Goal: Information Seeking & Learning: Compare options

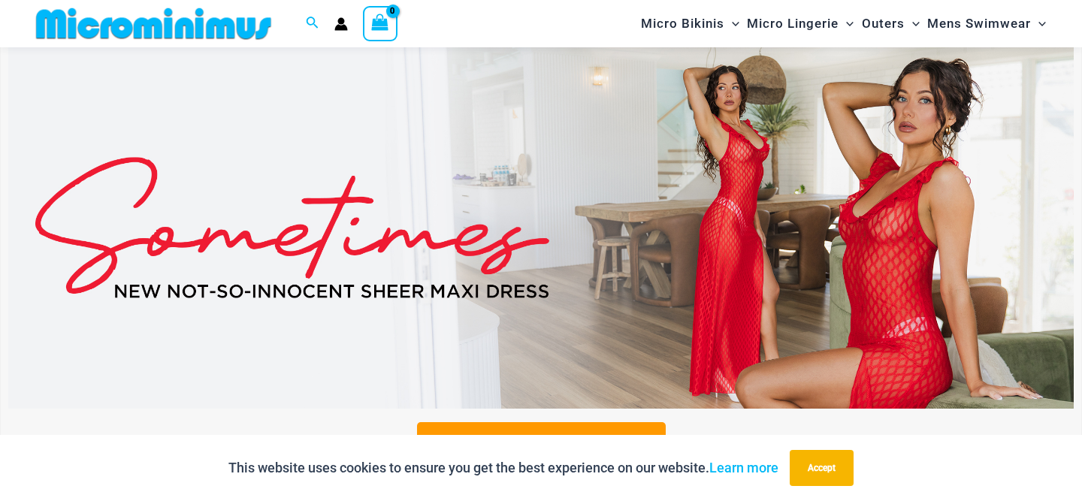
scroll to position [487, 0]
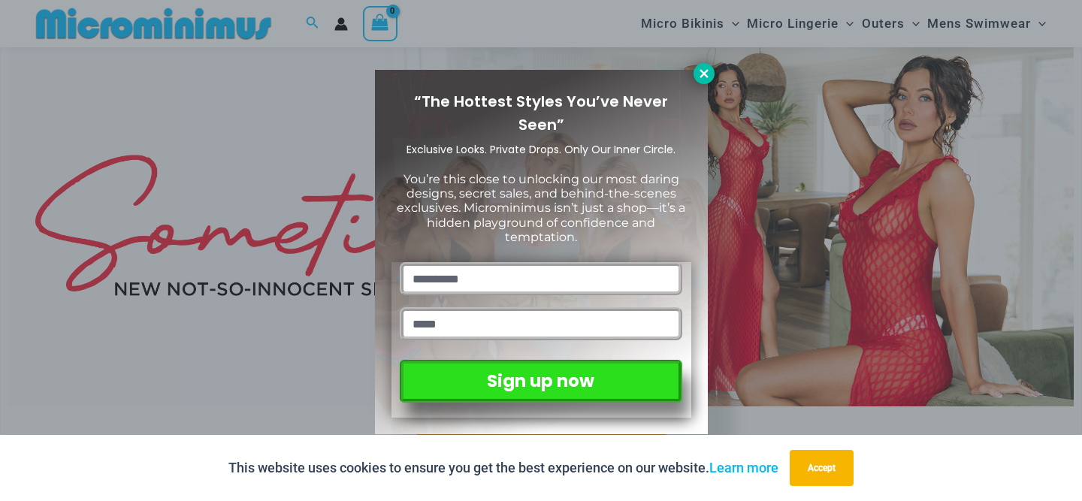
click at [704, 77] on icon at bounding box center [704, 74] width 14 height 14
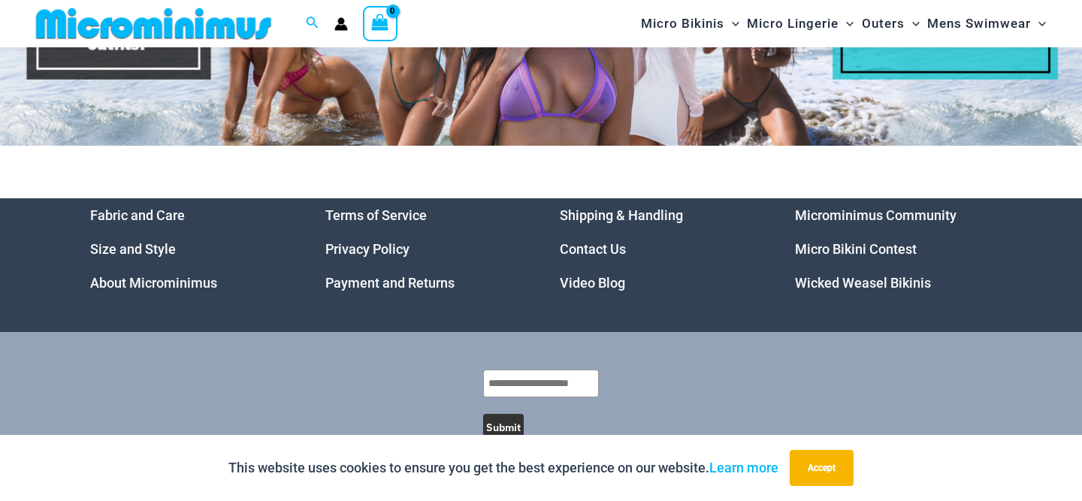
scroll to position [7144, 0]
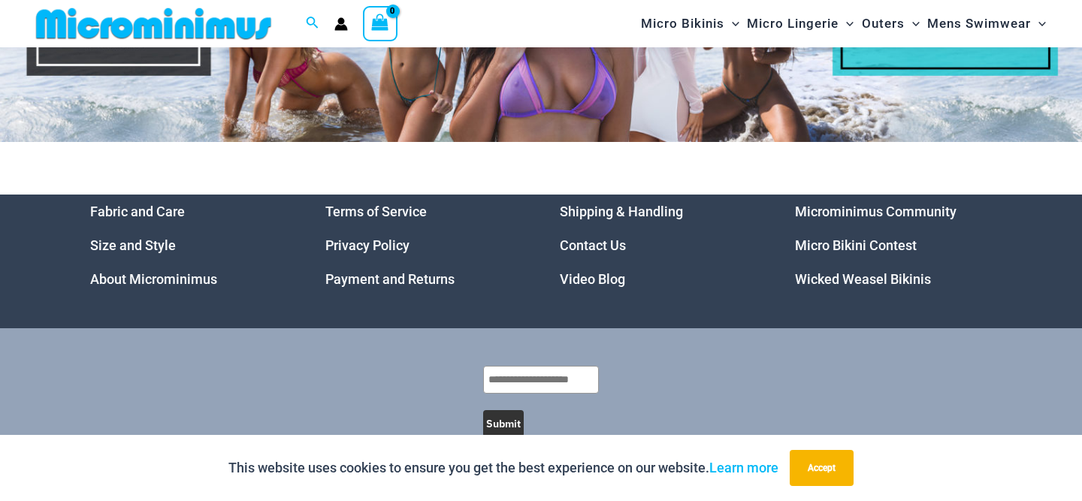
click at [601, 271] on link "Video Blog" at bounding box center [592, 279] width 65 height 16
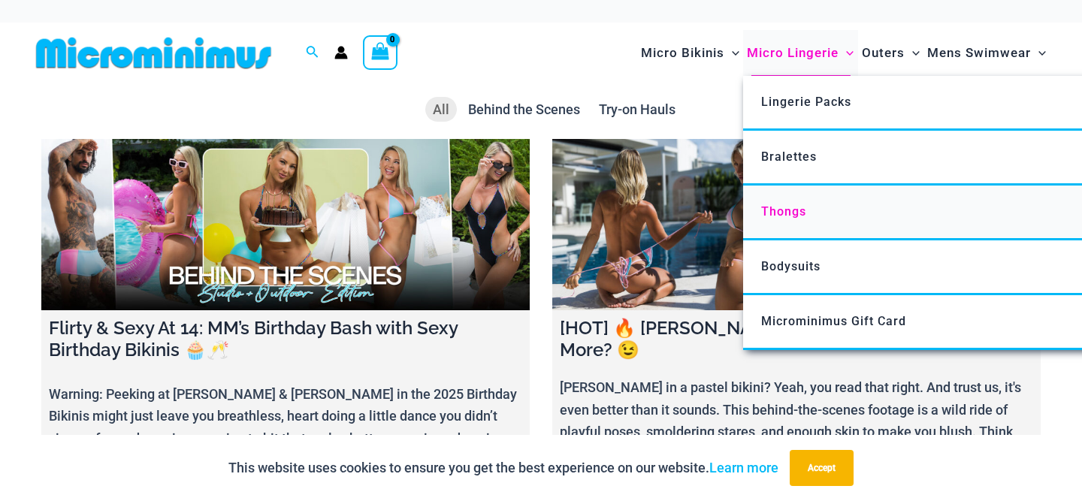
click at [797, 218] on span "Thongs" at bounding box center [783, 211] width 45 height 14
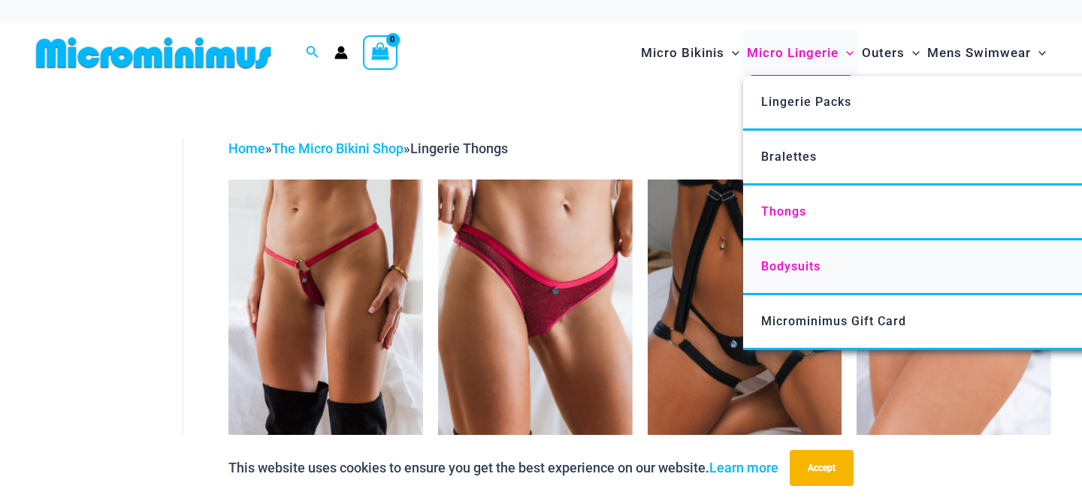
click at [798, 272] on span "Bodysuits" at bounding box center [790, 266] width 59 height 14
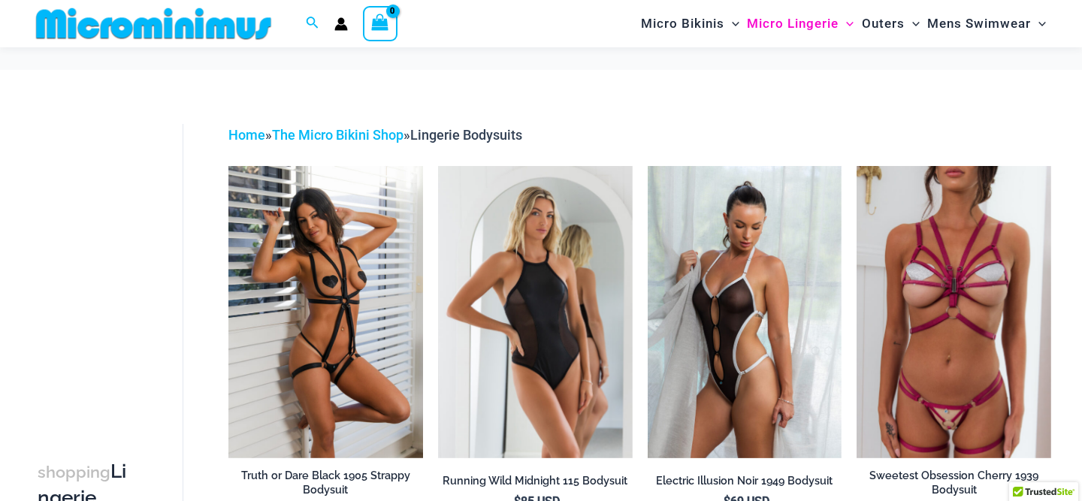
scroll to position [62, 0]
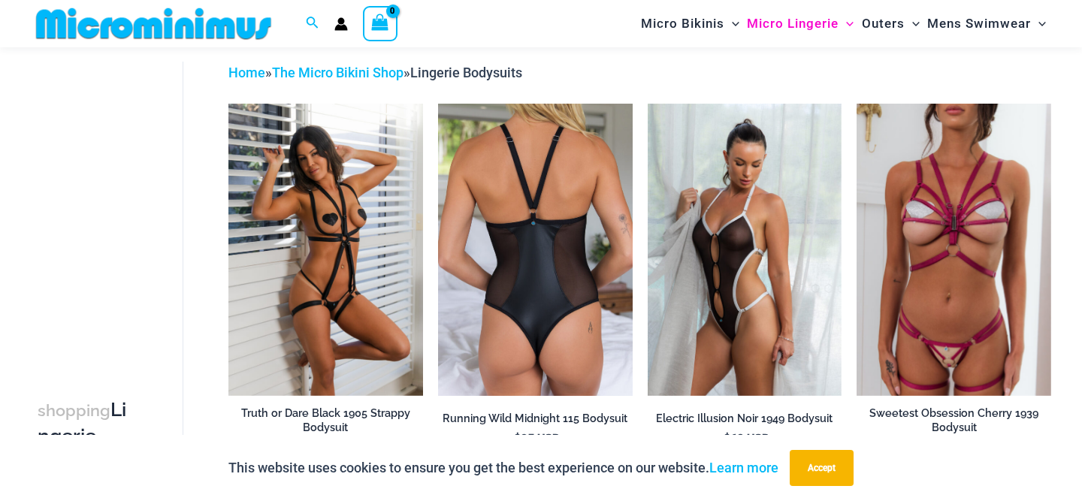
click at [533, 269] on img at bounding box center [535, 250] width 195 height 292
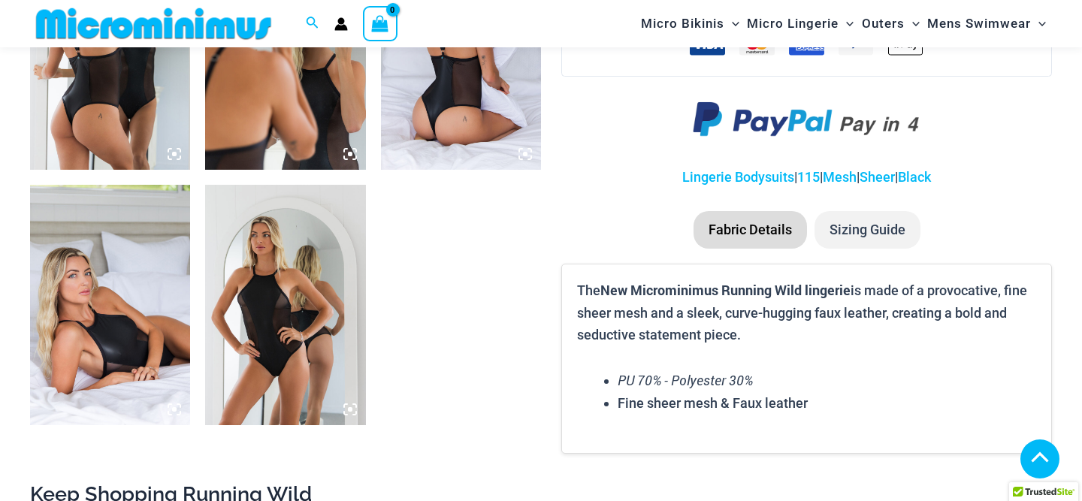
scroll to position [1244, 0]
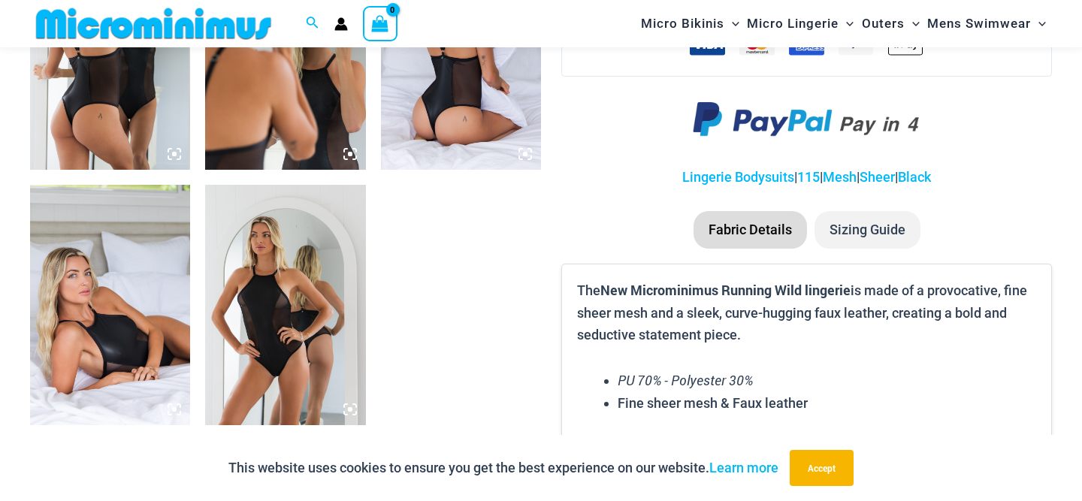
click at [116, 156] on img at bounding box center [110, 49] width 160 height 240
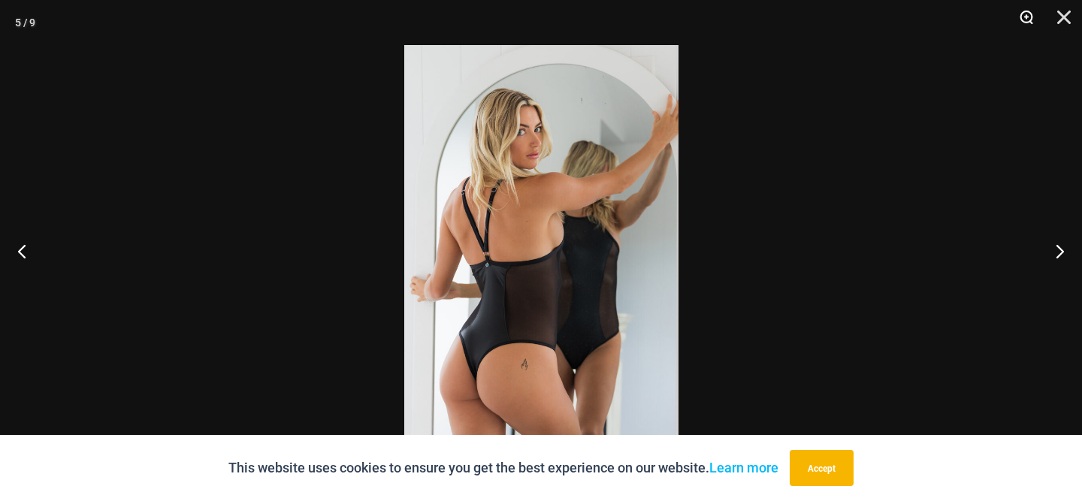
click at [1020, 18] on button "Zoom" at bounding box center [1021, 22] width 38 height 45
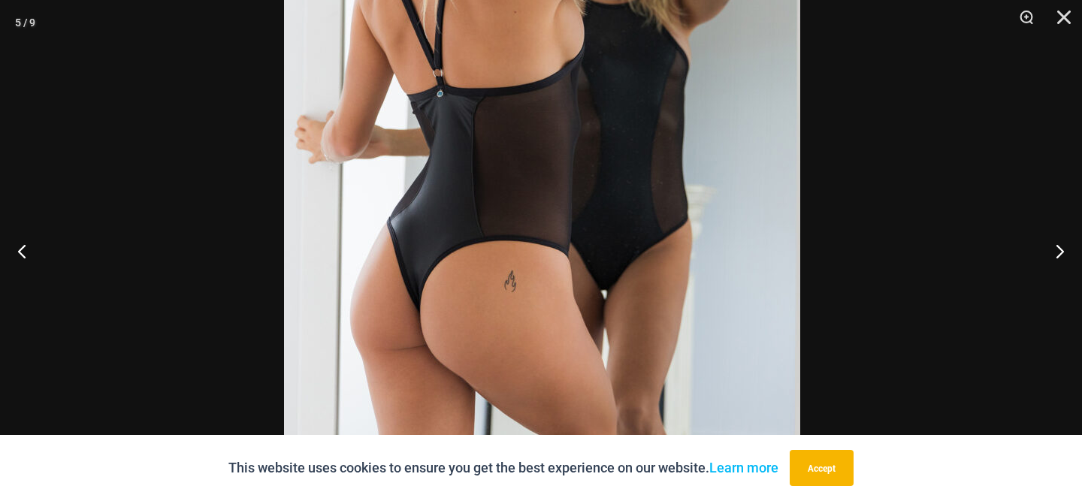
click at [605, 24] on img at bounding box center [542, 67] width 516 height 774
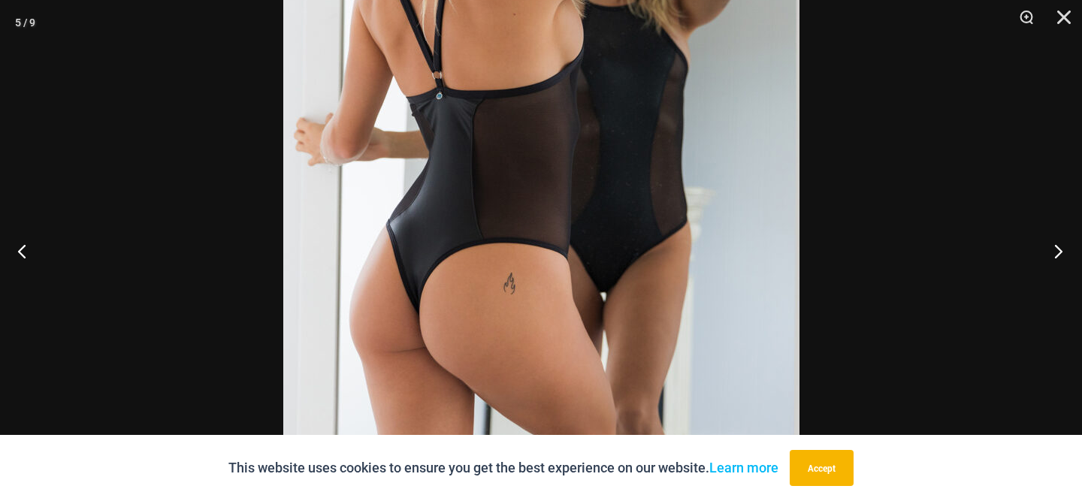
click at [1059, 246] on button "Next" at bounding box center [1054, 250] width 56 height 75
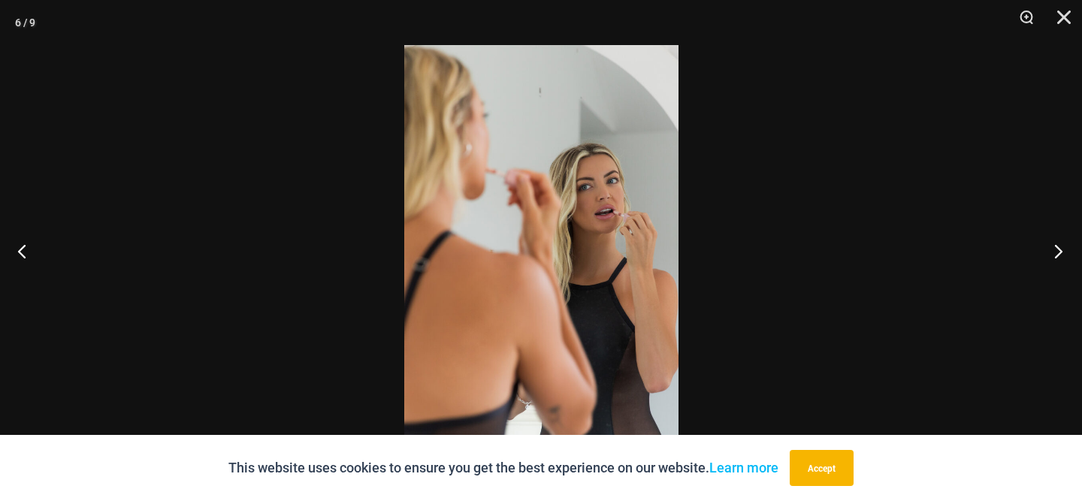
click at [1059, 246] on button "Next" at bounding box center [1054, 250] width 56 height 75
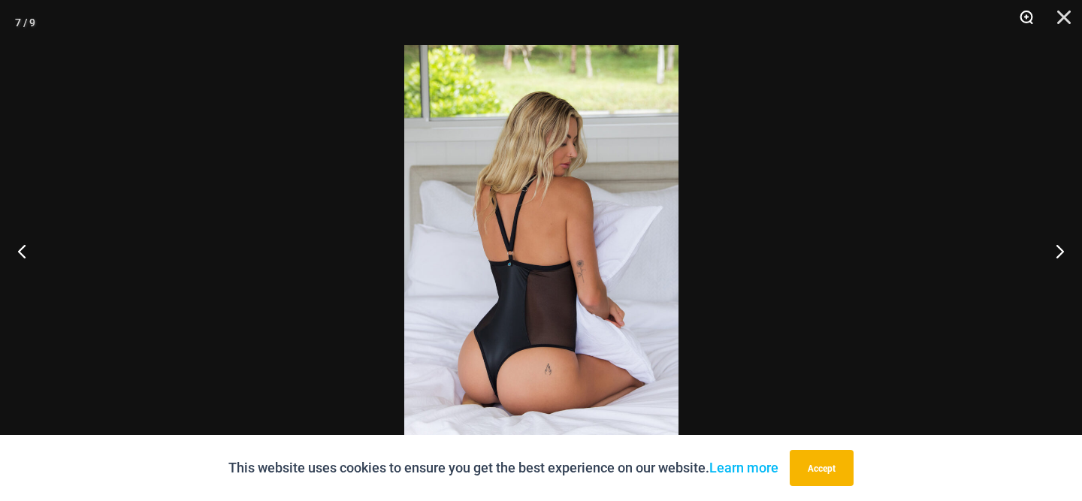
click at [1018, 17] on button "Zoom" at bounding box center [1021, 22] width 38 height 45
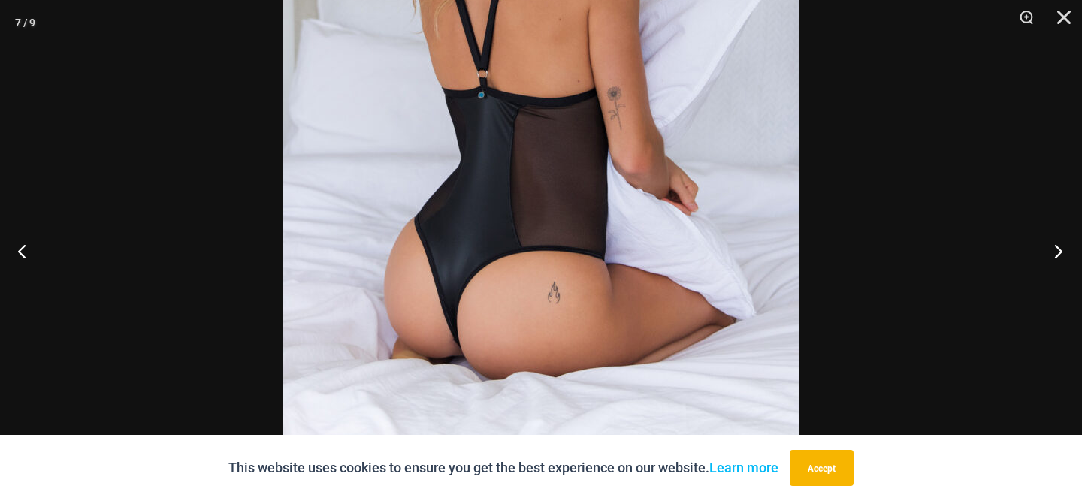
click at [1053, 242] on button "Next" at bounding box center [1054, 250] width 56 height 75
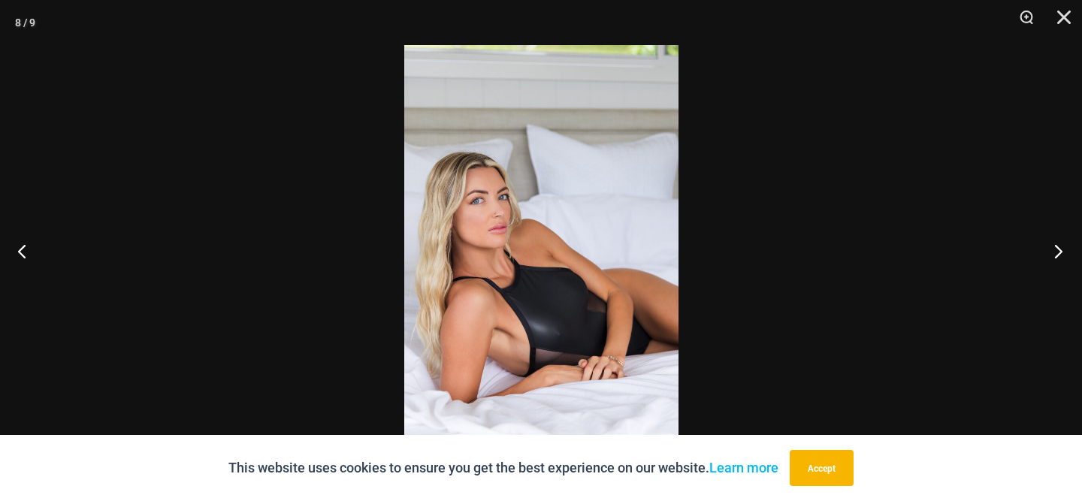
click at [1053, 242] on button "Next" at bounding box center [1054, 250] width 56 height 75
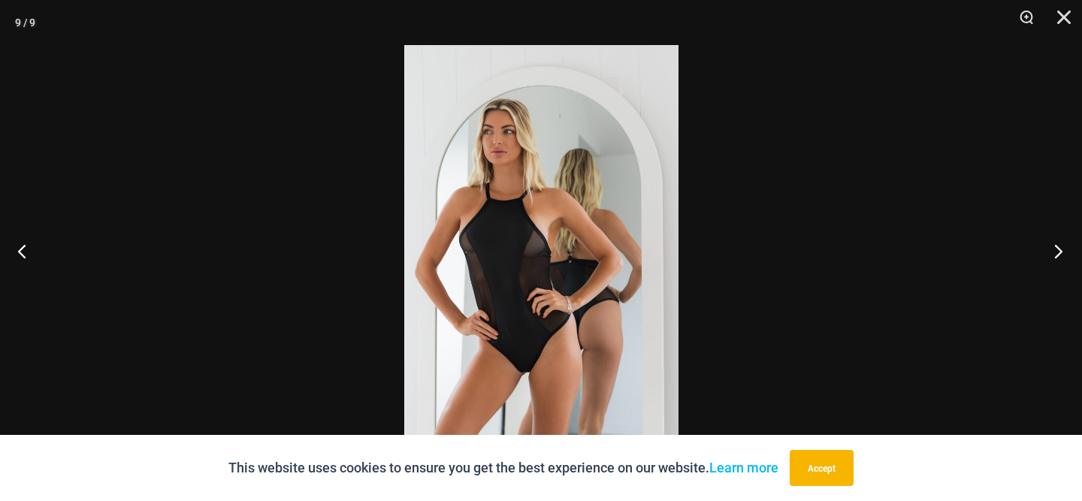
click at [1053, 242] on button "Next" at bounding box center [1054, 250] width 56 height 75
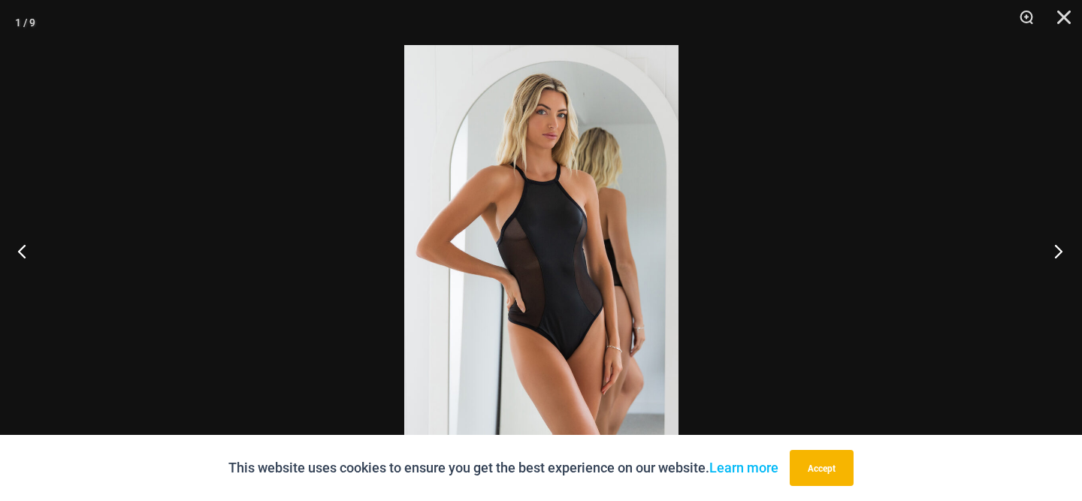
click at [1053, 242] on button "Next" at bounding box center [1054, 250] width 56 height 75
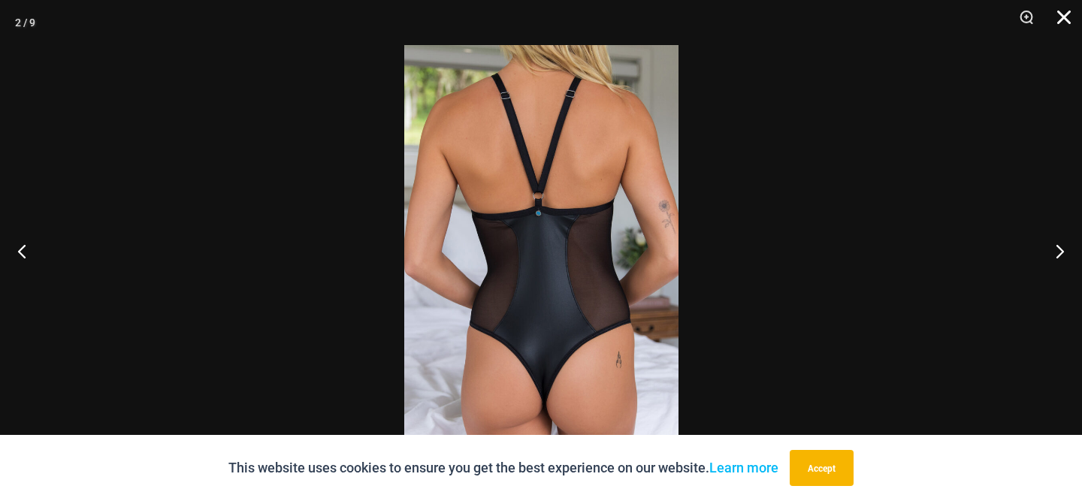
click at [1063, 11] on button "Close" at bounding box center [1059, 22] width 38 height 45
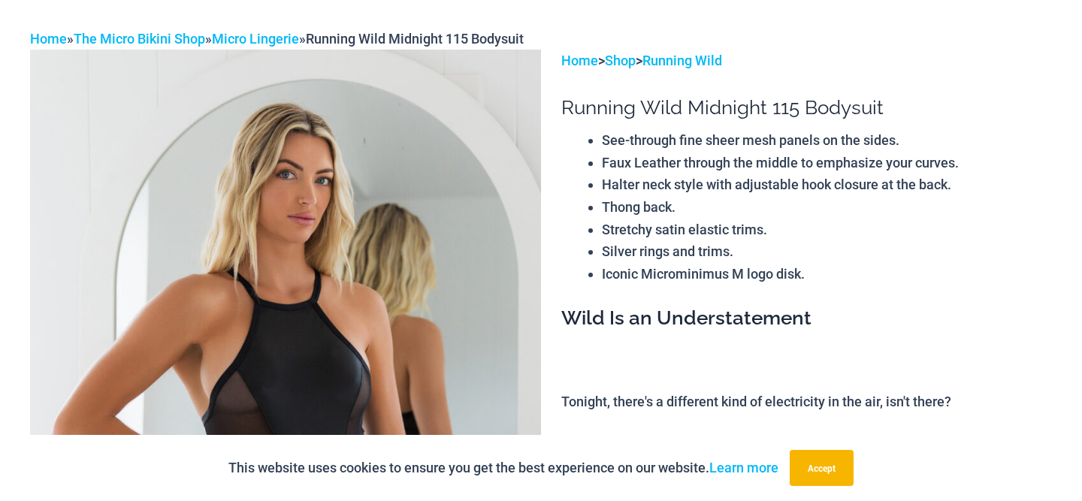
scroll to position [0, 0]
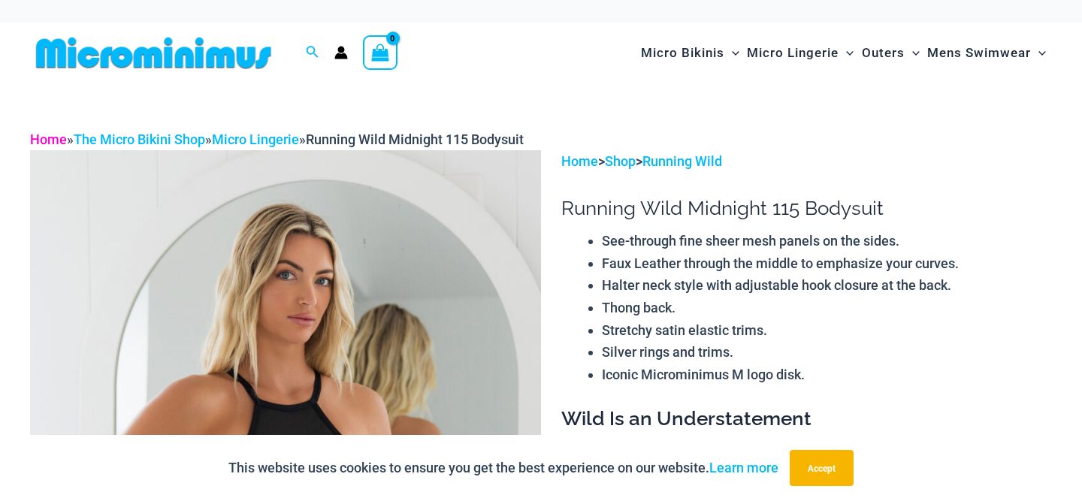
click at [53, 136] on link "Home" at bounding box center [48, 139] width 37 height 16
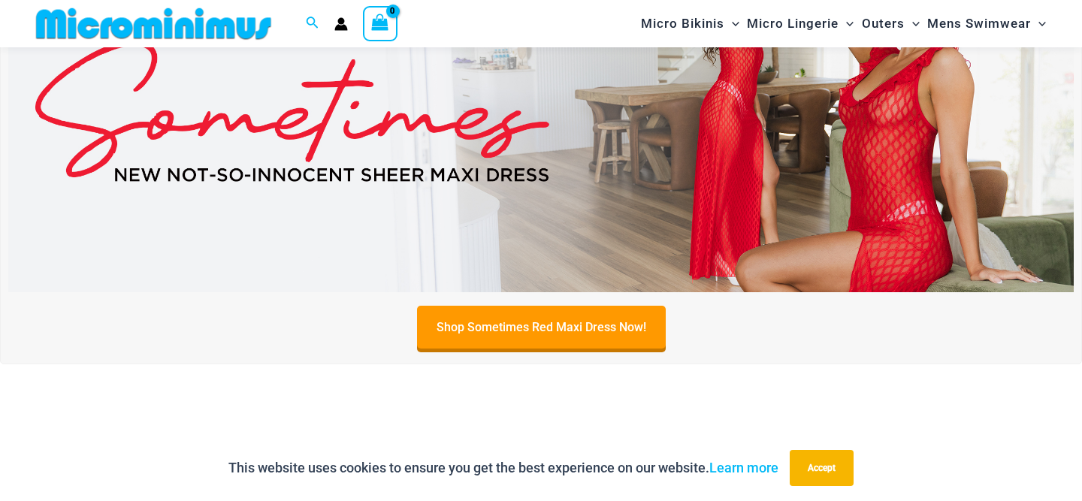
scroll to position [642, 0]
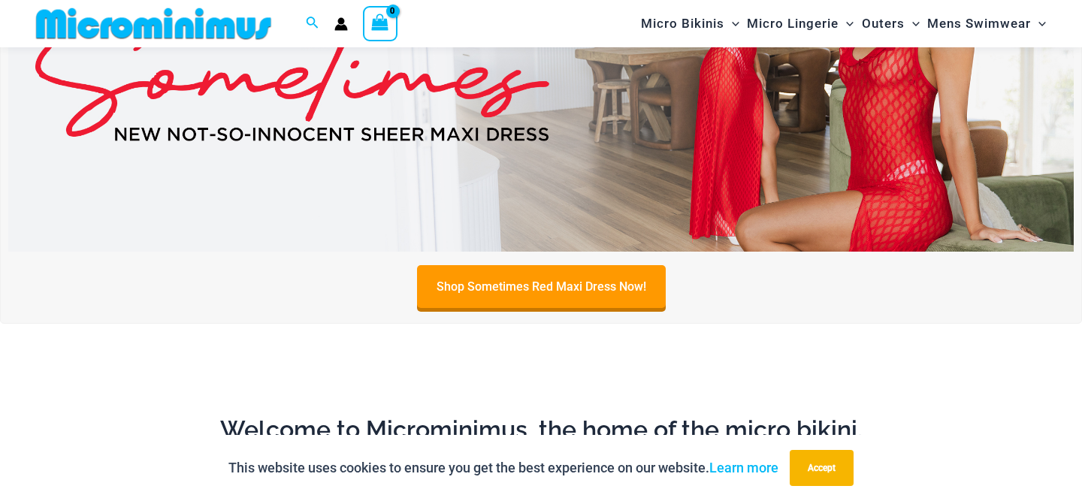
click at [638, 122] on img at bounding box center [540, 71] width 1065 height 362
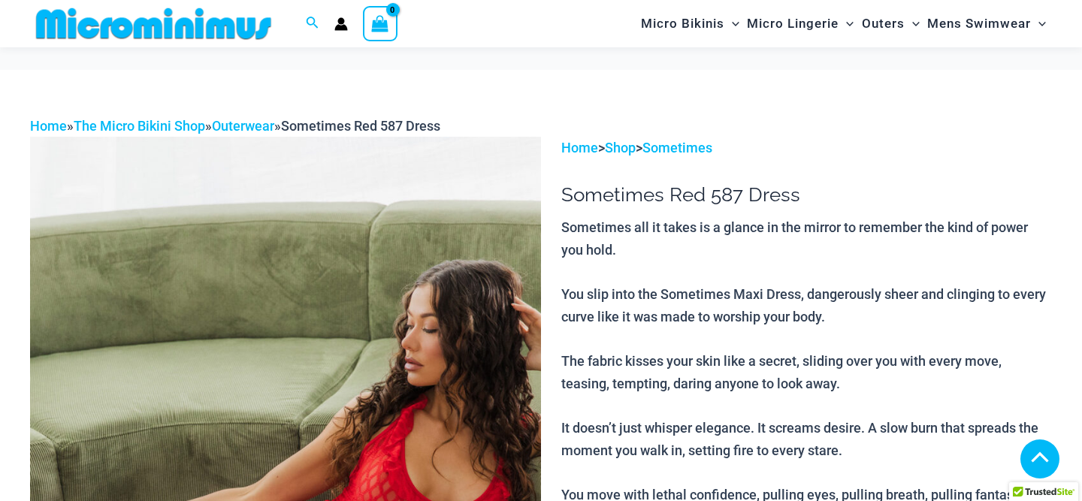
scroll to position [946, 0]
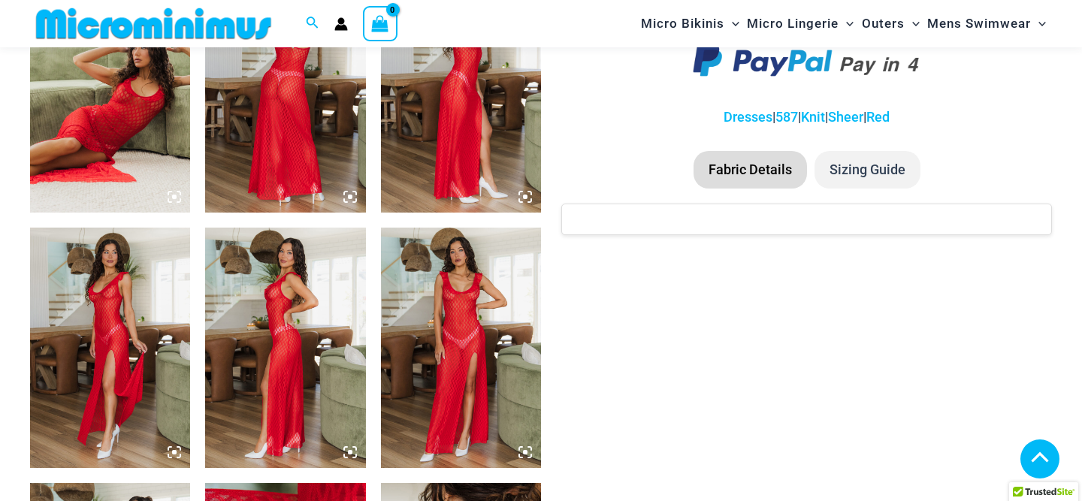
click at [285, 128] on img at bounding box center [285, 92] width 160 height 240
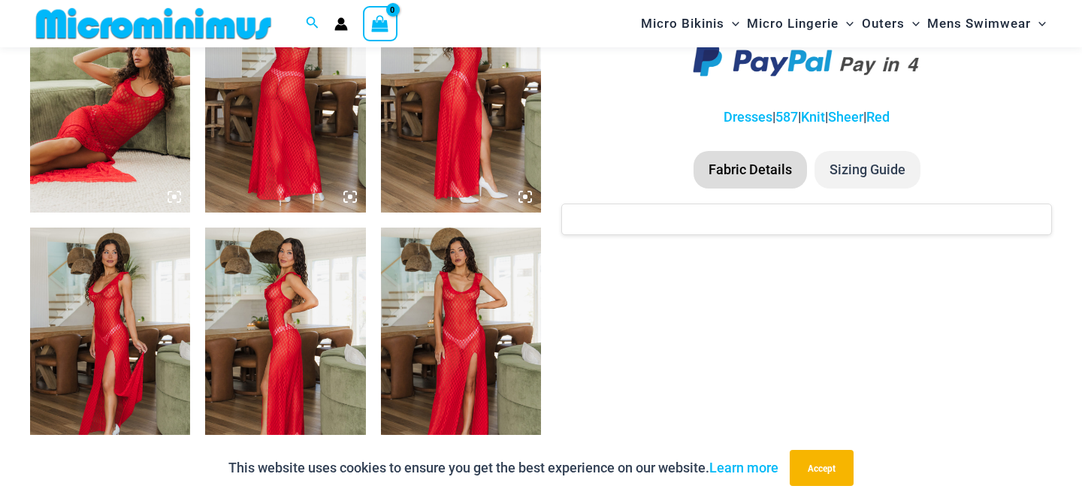
click at [352, 203] on icon at bounding box center [350, 197] width 14 height 14
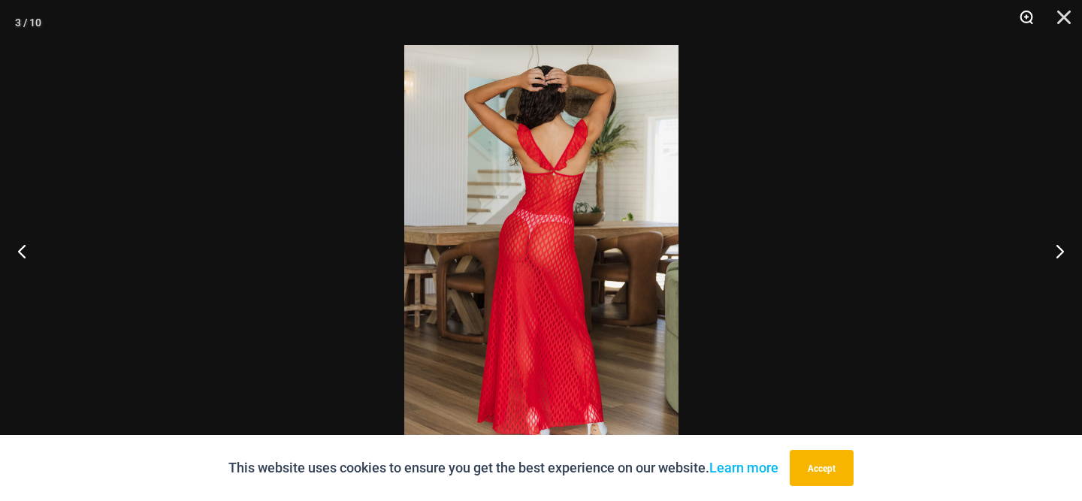
click at [1028, 22] on button "Zoom" at bounding box center [1021, 22] width 38 height 45
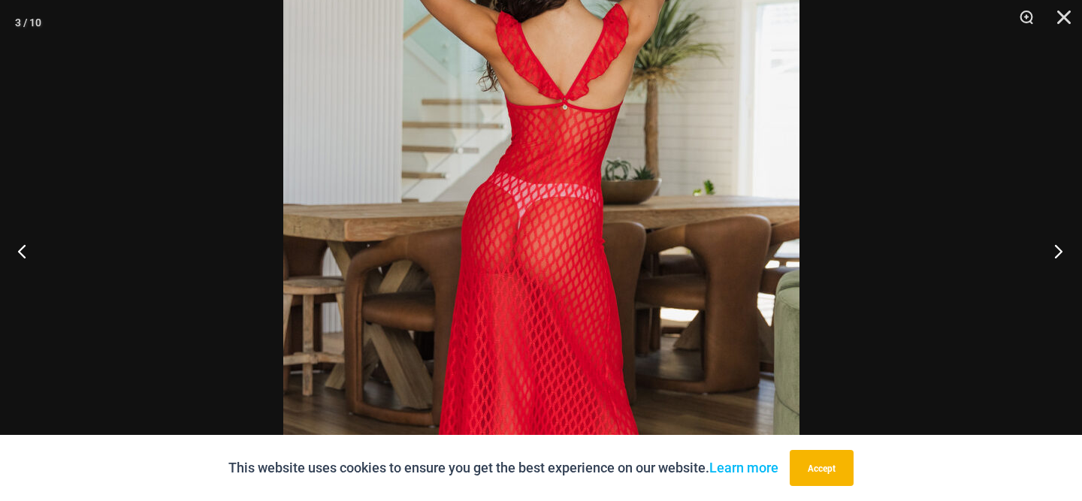
click at [1055, 257] on button "Next" at bounding box center [1054, 250] width 56 height 75
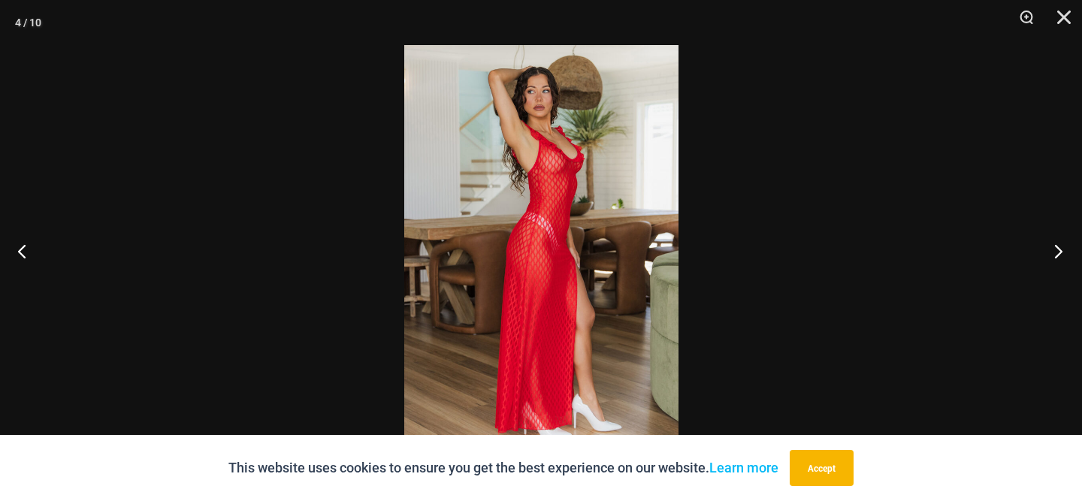
click at [1055, 257] on button "Next" at bounding box center [1054, 250] width 56 height 75
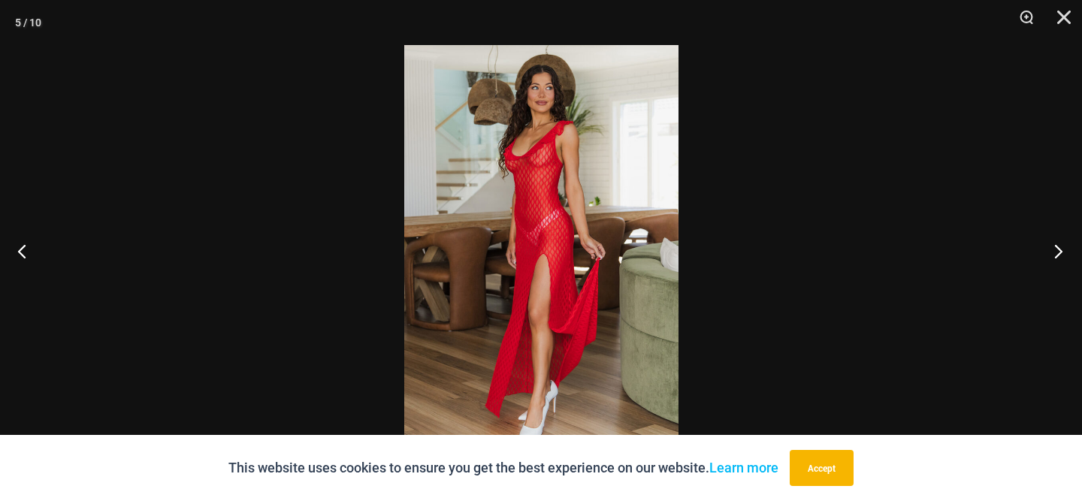
click at [1055, 257] on button "Next" at bounding box center [1054, 250] width 56 height 75
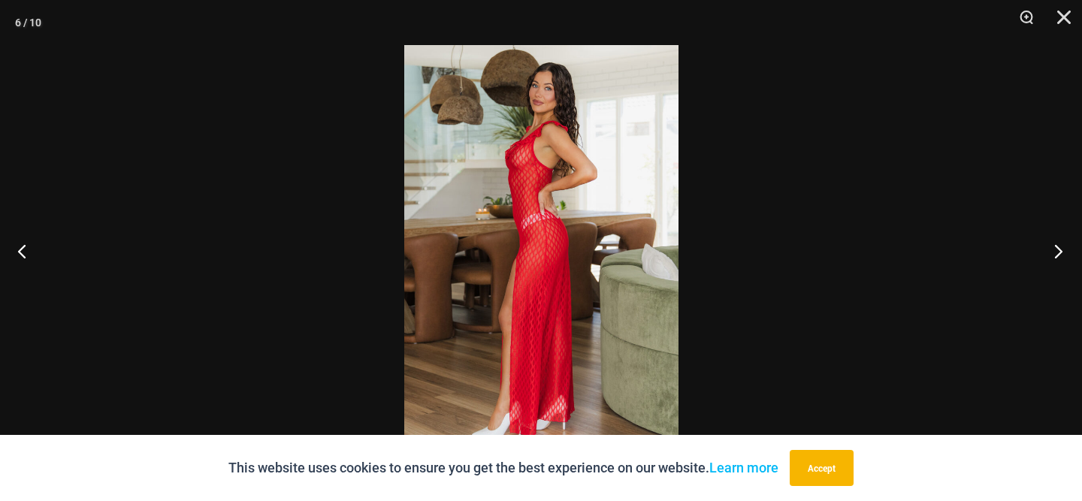
click at [1055, 257] on button "Next" at bounding box center [1054, 250] width 56 height 75
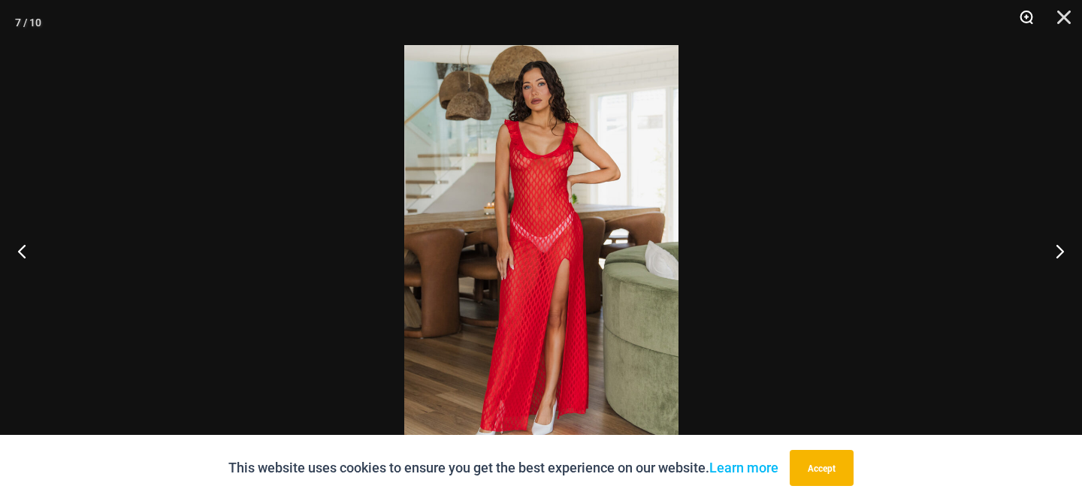
click at [1024, 20] on button "Zoom" at bounding box center [1021, 22] width 38 height 45
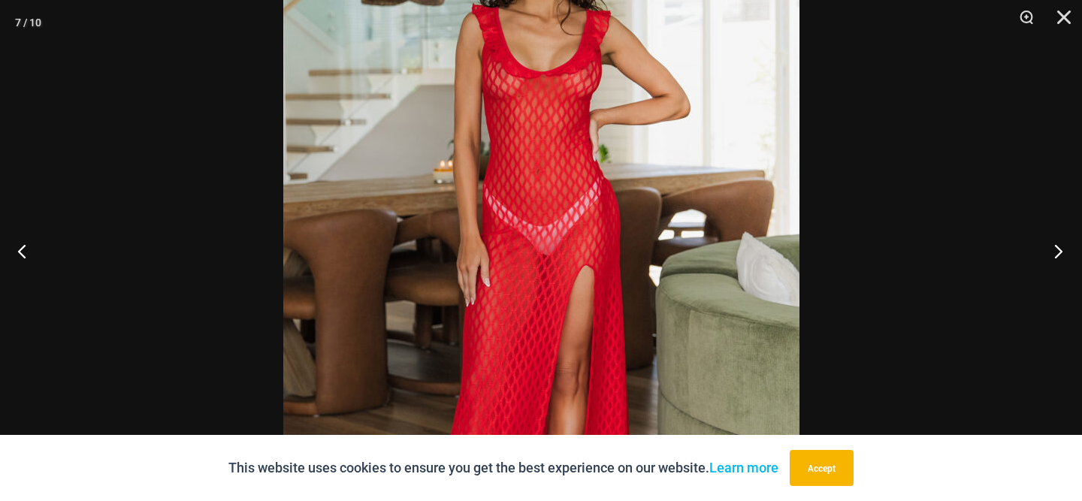
click at [1056, 244] on button "Next" at bounding box center [1054, 250] width 56 height 75
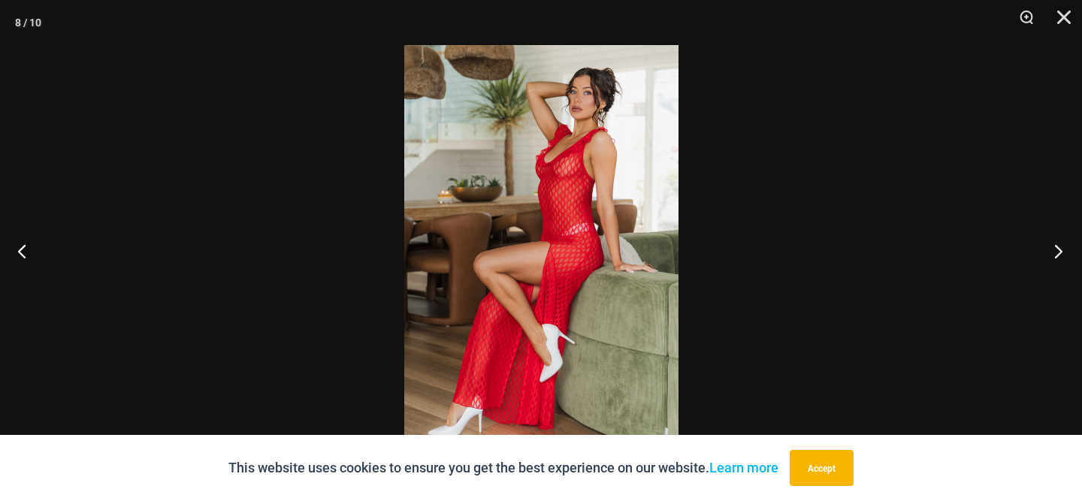
click at [1056, 244] on button "Next" at bounding box center [1054, 250] width 56 height 75
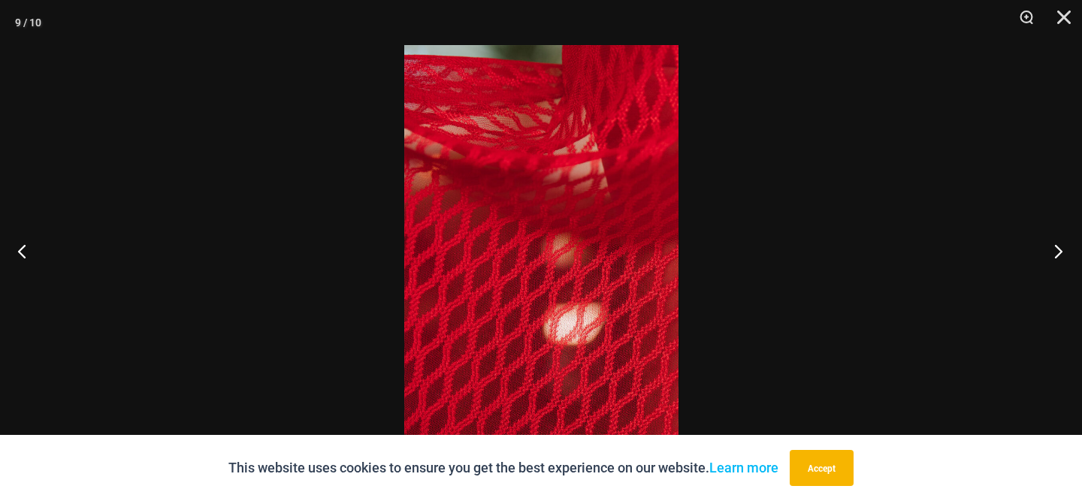
click at [1056, 244] on button "Next" at bounding box center [1054, 250] width 56 height 75
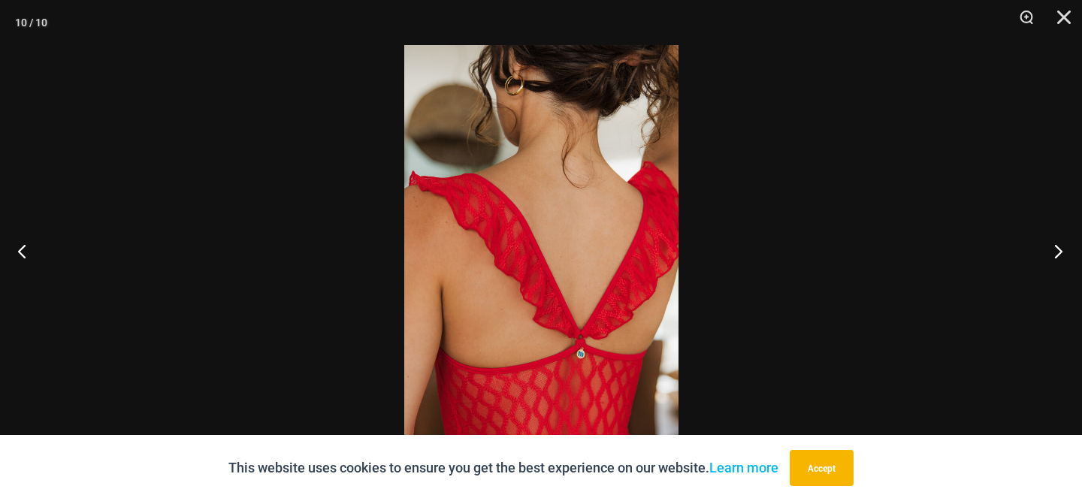
click at [1056, 244] on button "Next" at bounding box center [1054, 250] width 56 height 75
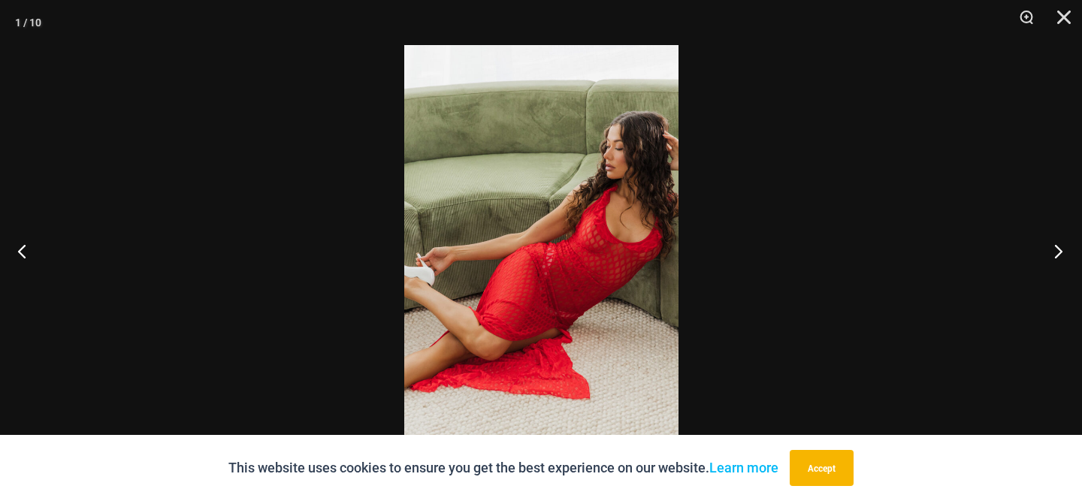
click at [1056, 244] on button "Next" at bounding box center [1054, 250] width 56 height 75
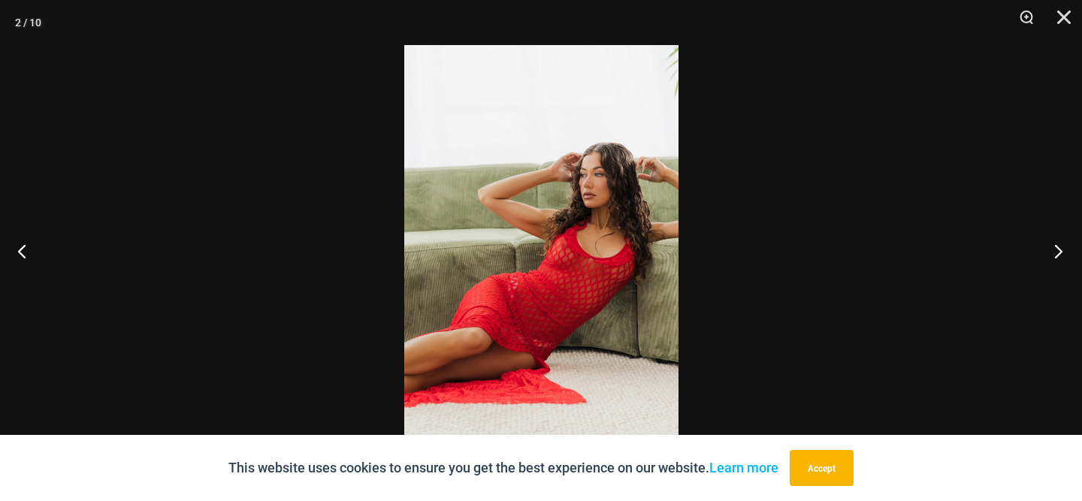
click at [1056, 244] on button "Next" at bounding box center [1054, 250] width 56 height 75
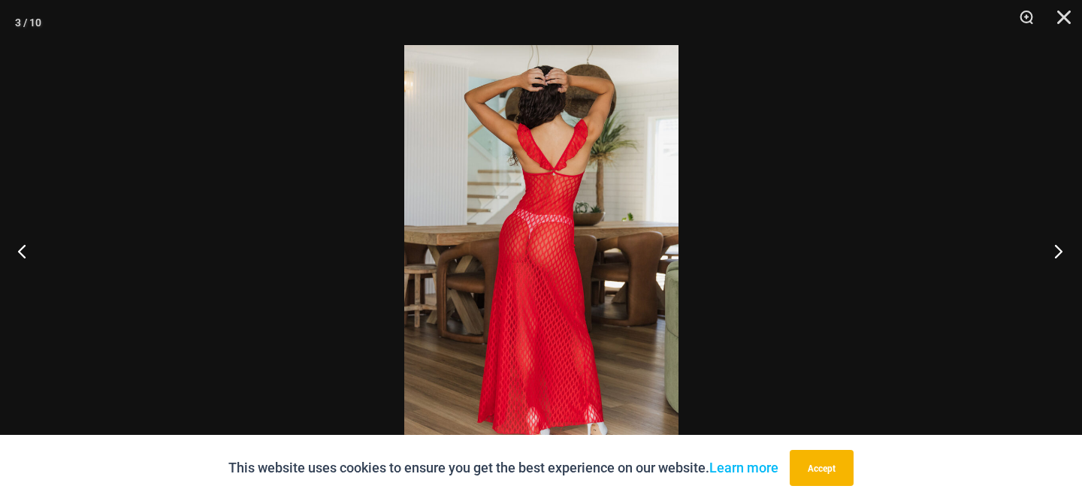
click at [1056, 244] on button "Next" at bounding box center [1054, 250] width 56 height 75
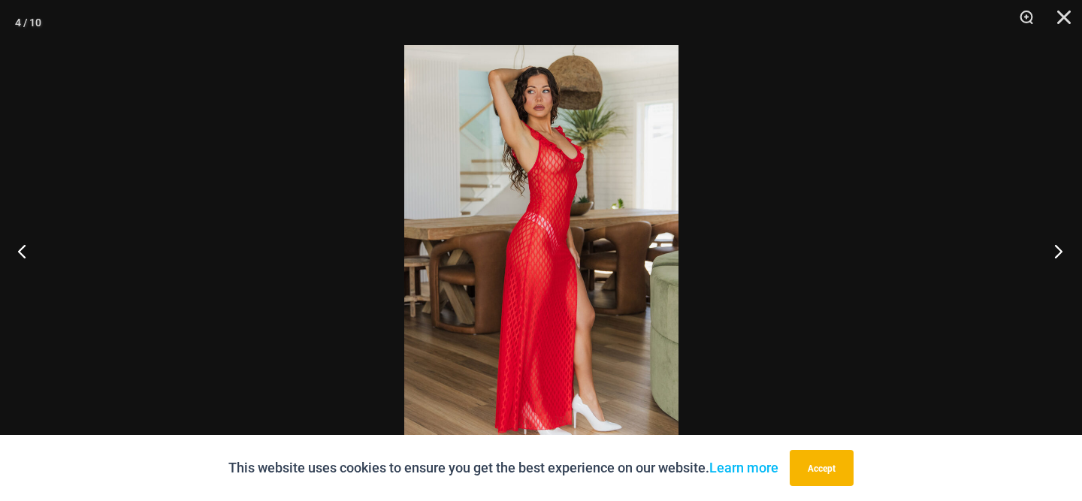
click at [1056, 244] on button "Next" at bounding box center [1054, 250] width 56 height 75
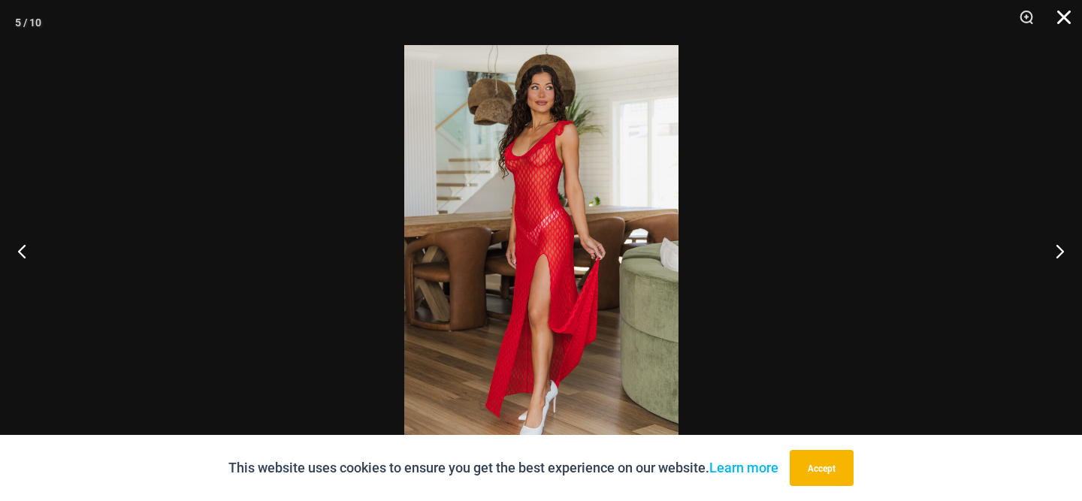
click at [1061, 11] on button "Close" at bounding box center [1059, 22] width 38 height 45
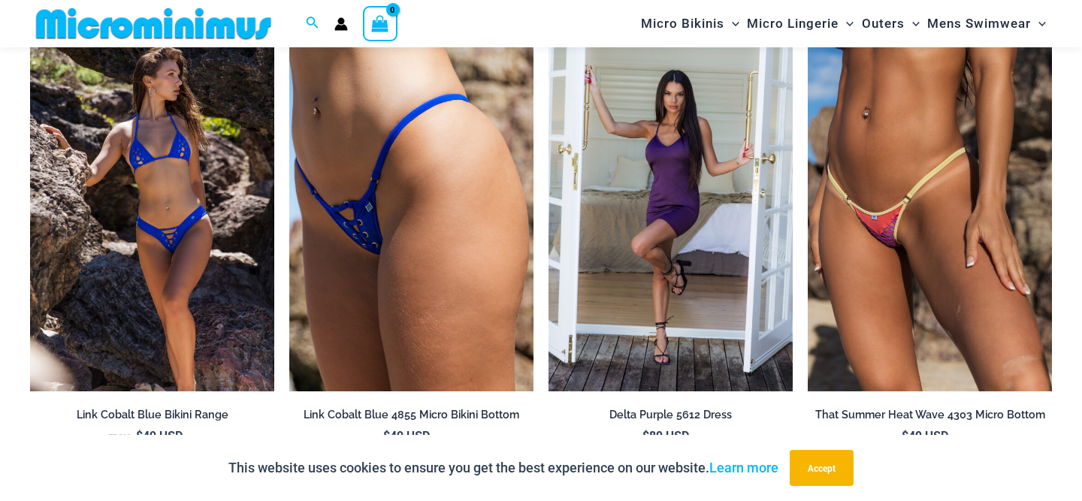
scroll to position [3258, 0]
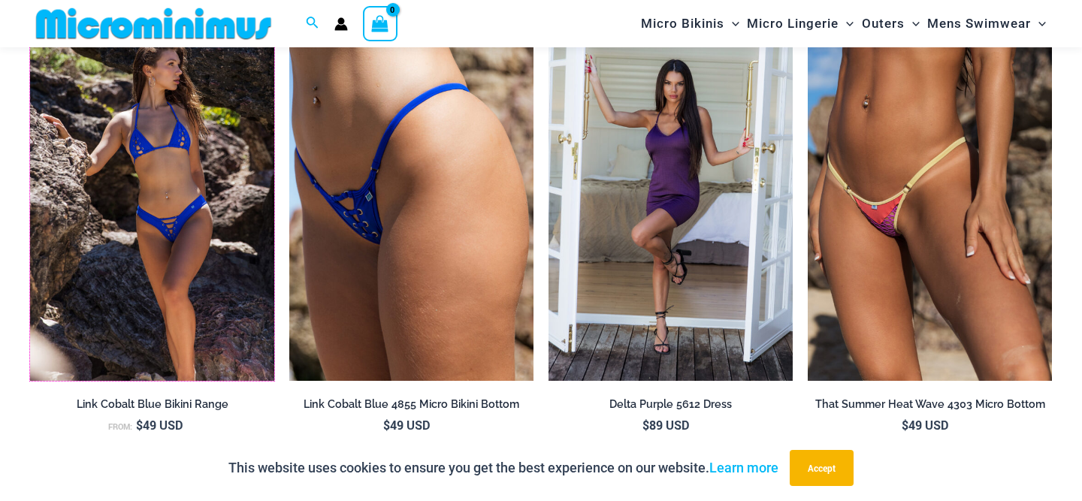
click at [30, 15] on img at bounding box center [30, 15] width 0 height 0
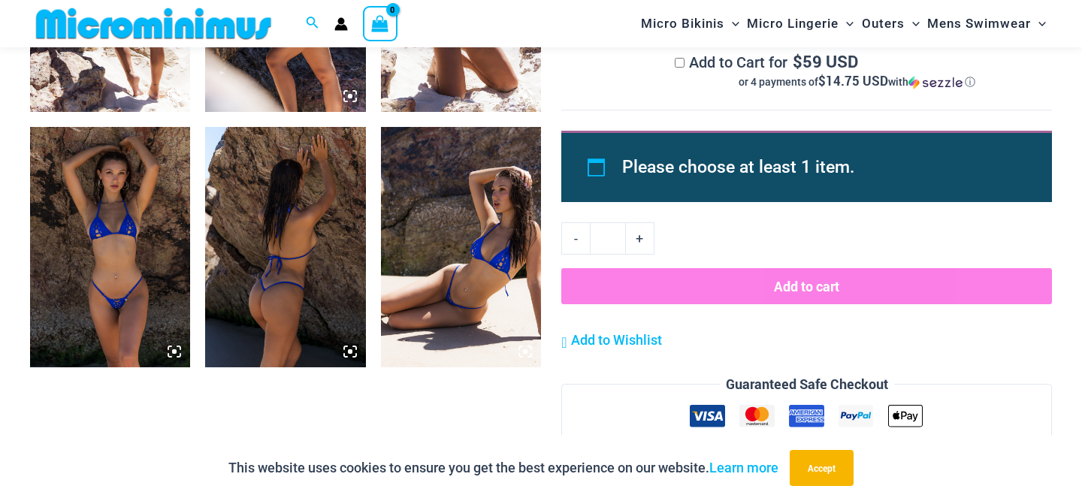
scroll to position [1053, 0]
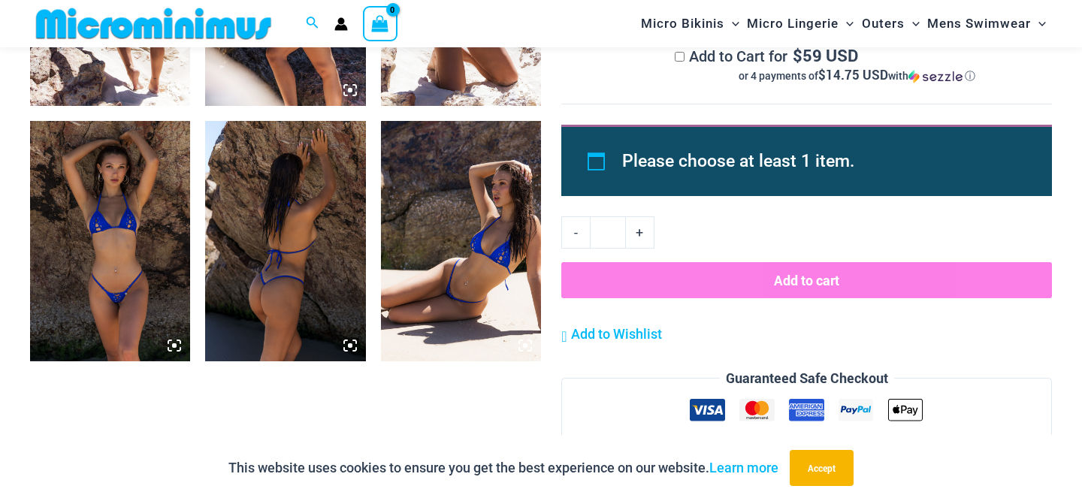
click at [249, 248] on img at bounding box center [285, 241] width 160 height 240
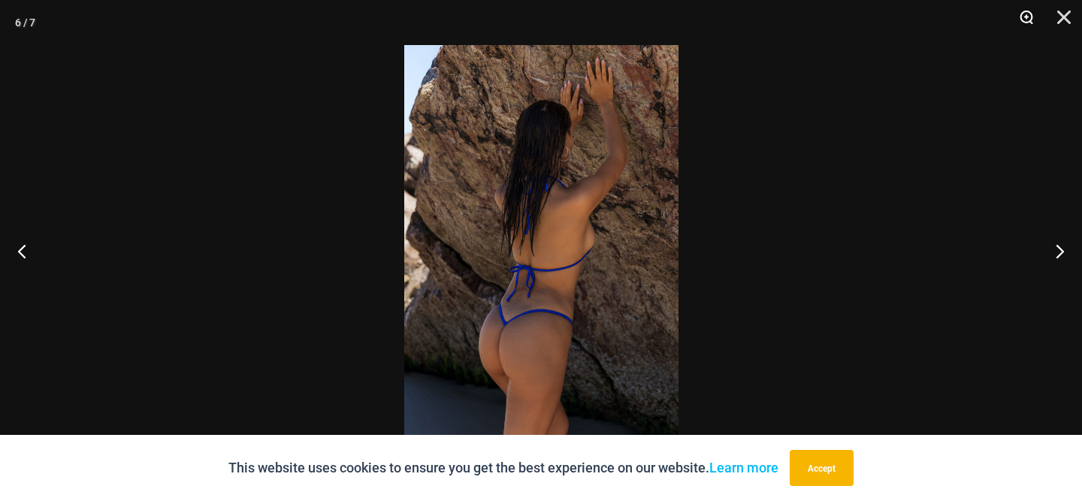
click at [1021, 14] on button "Zoom" at bounding box center [1021, 22] width 38 height 45
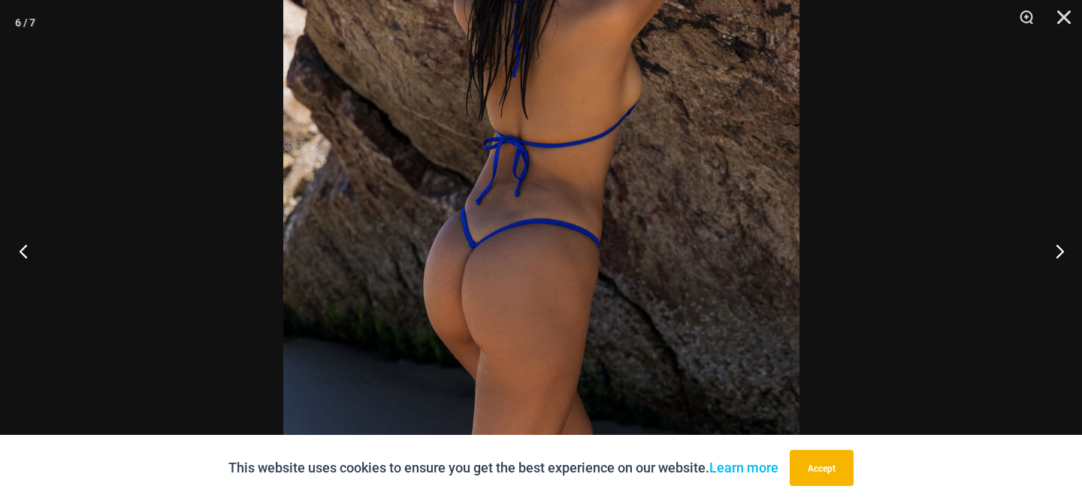
click at [20, 252] on button "Previous" at bounding box center [28, 250] width 56 height 75
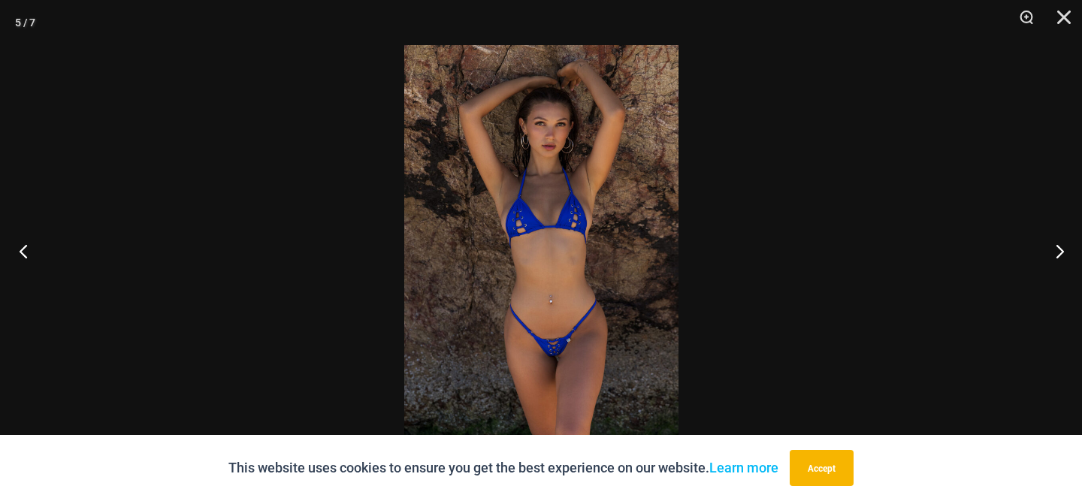
click at [20, 252] on button "Previous" at bounding box center [28, 250] width 56 height 75
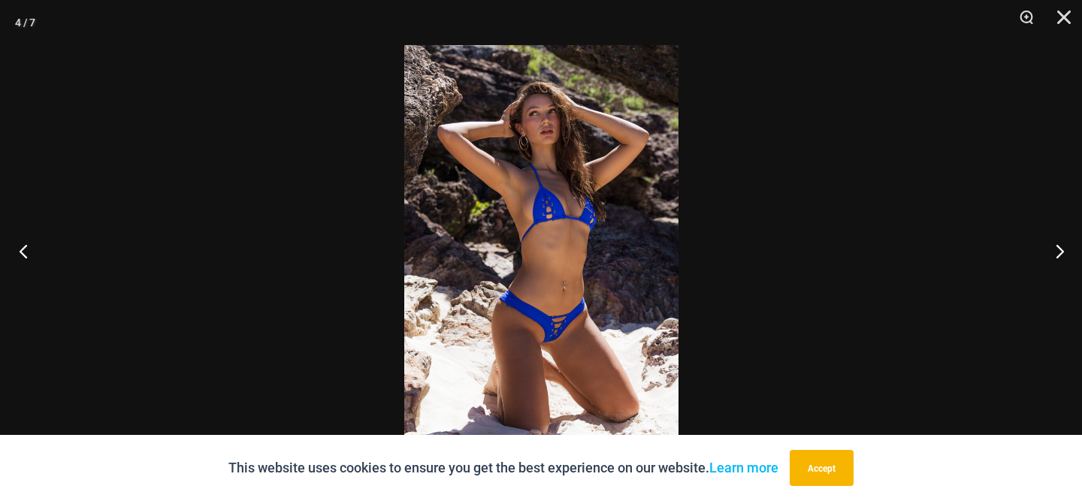
click at [20, 252] on button "Previous" at bounding box center [28, 250] width 56 height 75
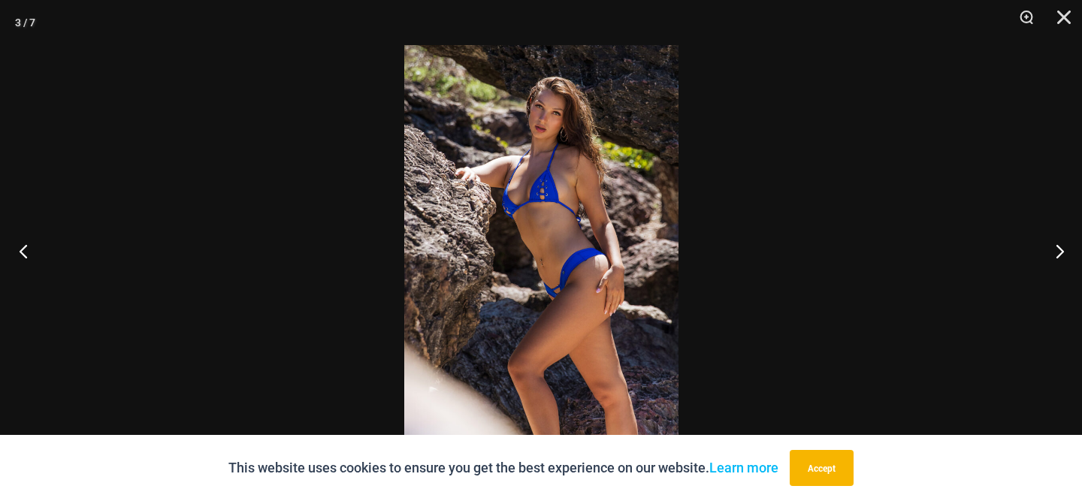
click at [20, 252] on button "Previous" at bounding box center [28, 250] width 56 height 75
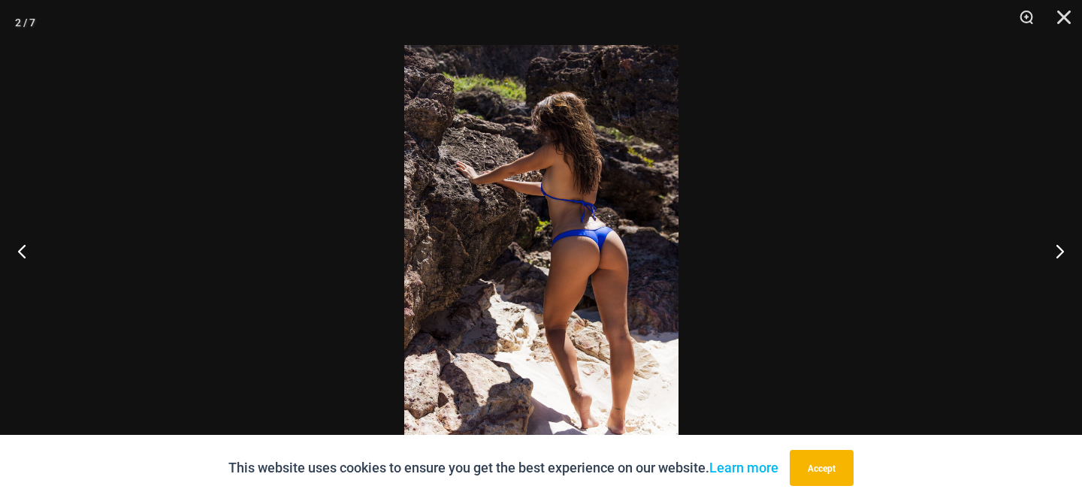
click at [562, 265] on img at bounding box center [541, 250] width 274 height 411
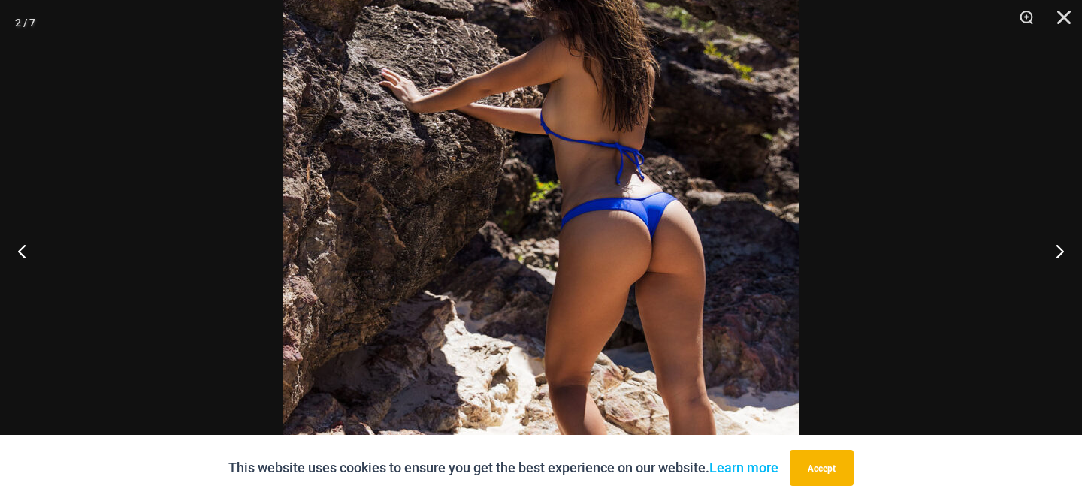
click at [645, 234] on img at bounding box center [541, 237] width 516 height 774
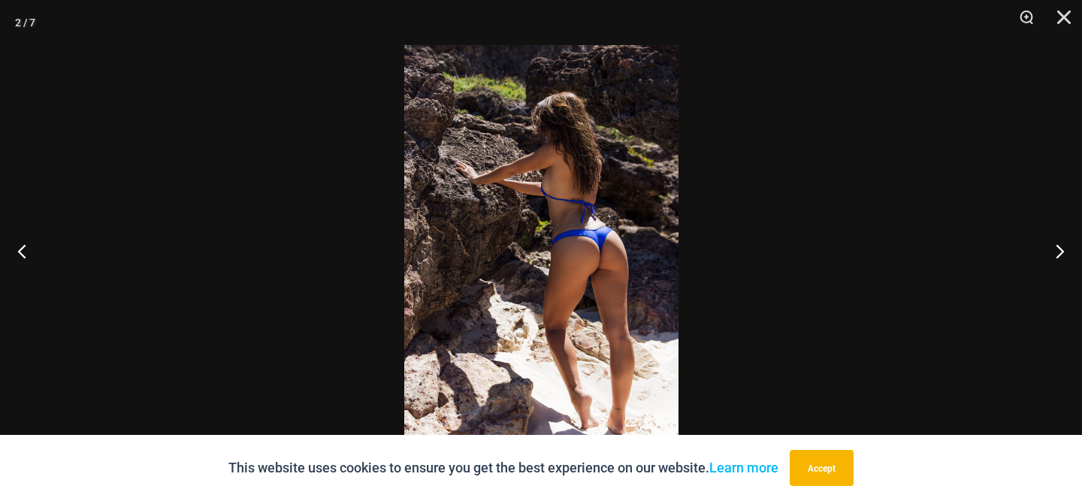
click at [645, 234] on img at bounding box center [541, 250] width 274 height 411
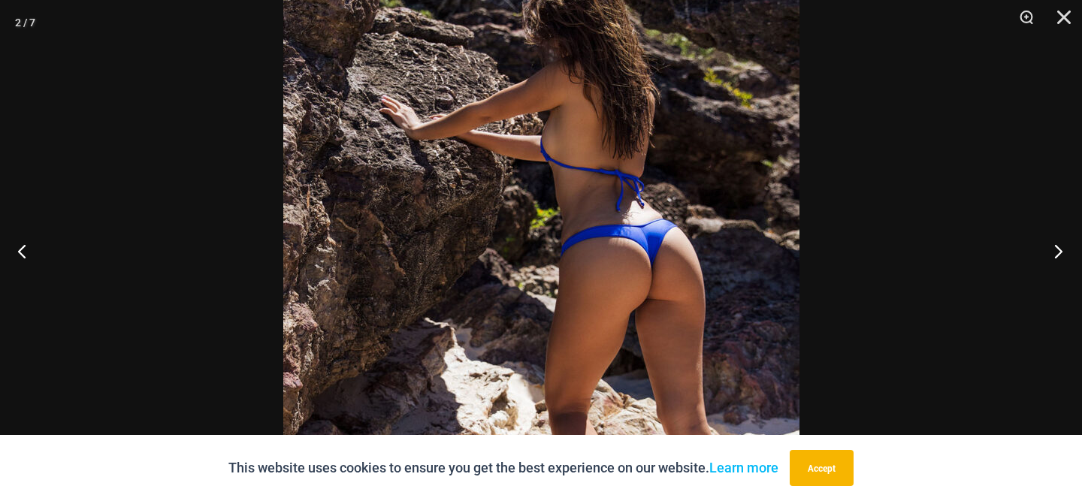
click at [1058, 243] on button "Next" at bounding box center [1054, 250] width 56 height 75
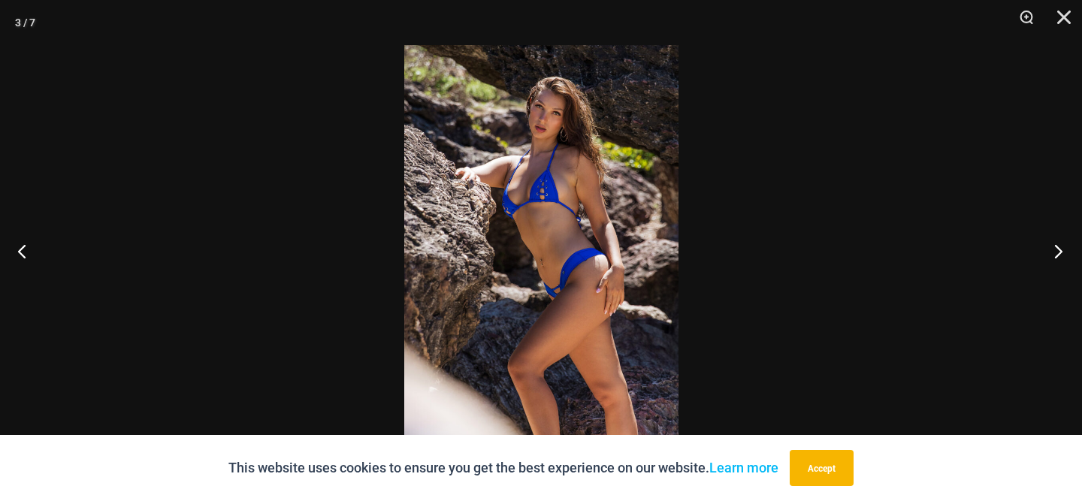
click at [1058, 243] on button "Next" at bounding box center [1054, 250] width 56 height 75
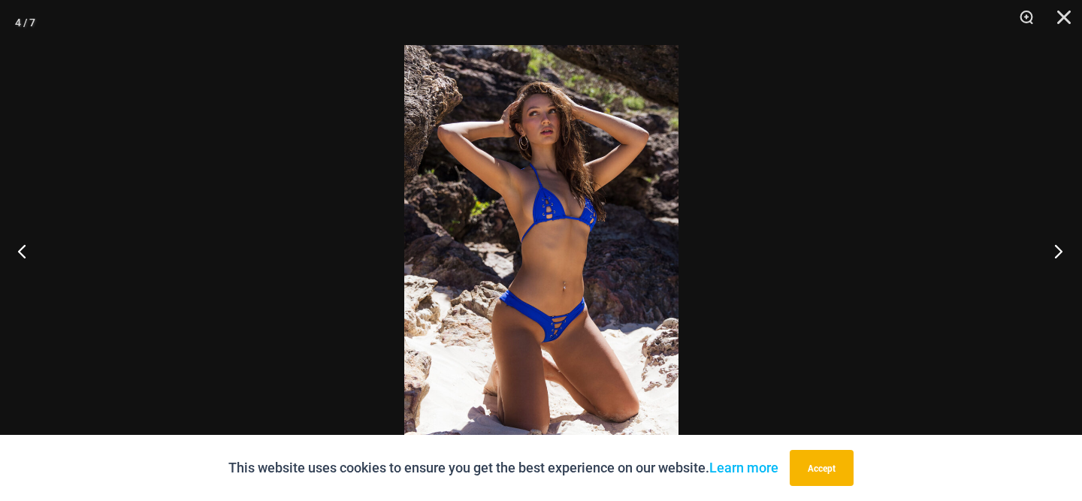
click at [1058, 243] on button "Next" at bounding box center [1054, 250] width 56 height 75
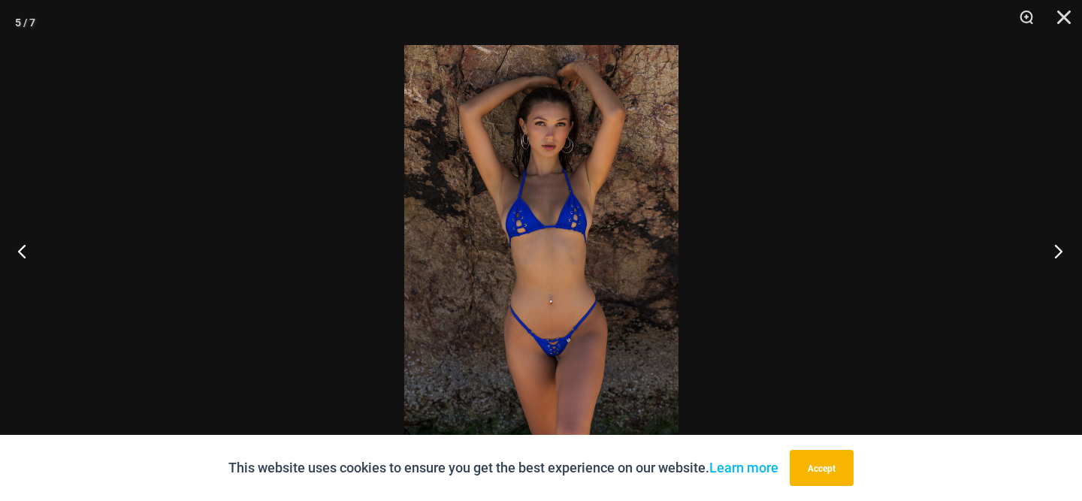
click at [1058, 243] on button "Next" at bounding box center [1054, 250] width 56 height 75
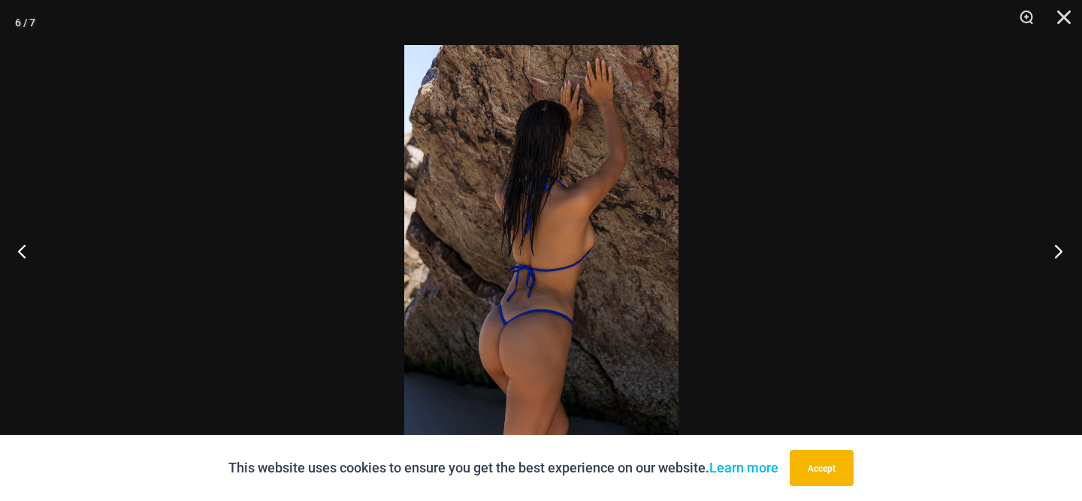
click at [1058, 243] on button "Next" at bounding box center [1054, 250] width 56 height 75
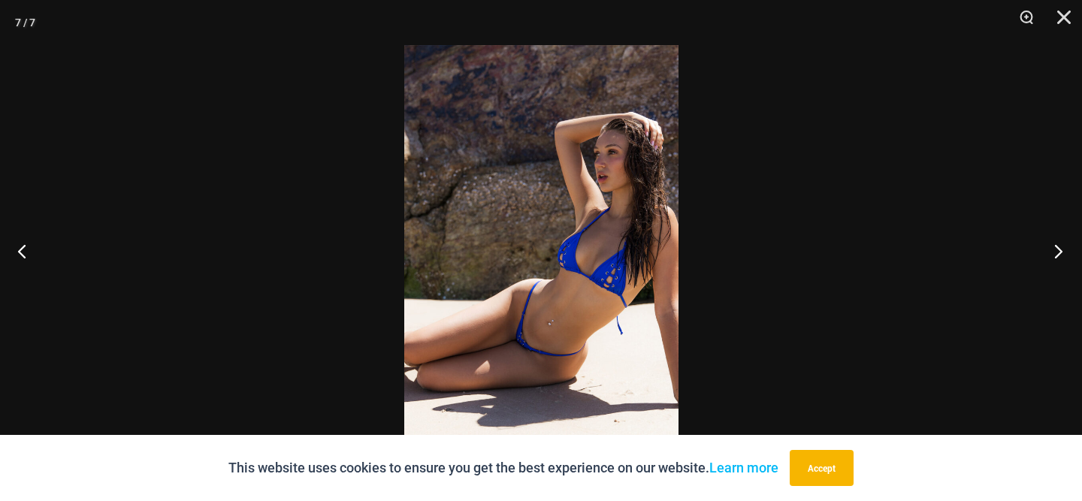
click at [1058, 243] on button "Next" at bounding box center [1054, 250] width 56 height 75
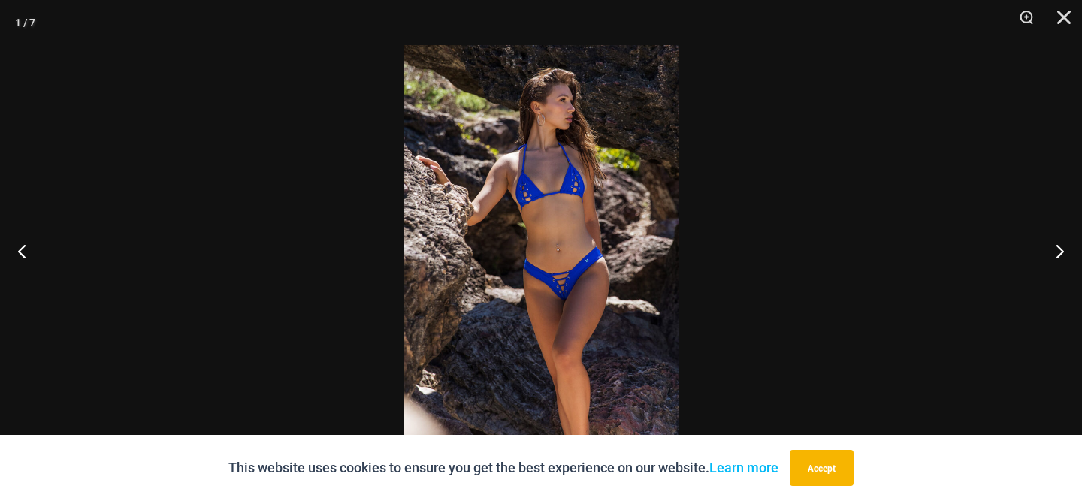
click at [592, 177] on img at bounding box center [541, 250] width 274 height 411
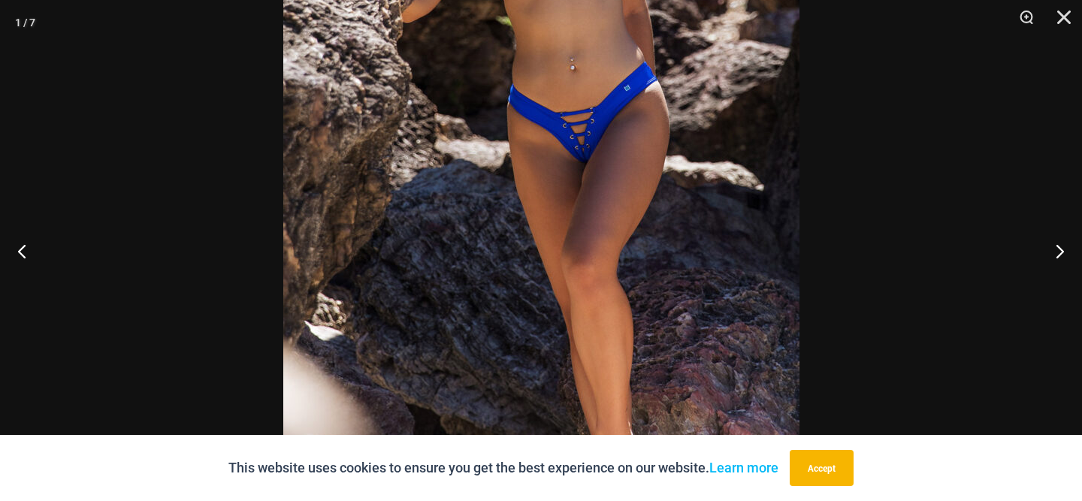
click at [592, 177] on img at bounding box center [541, 69] width 516 height 774
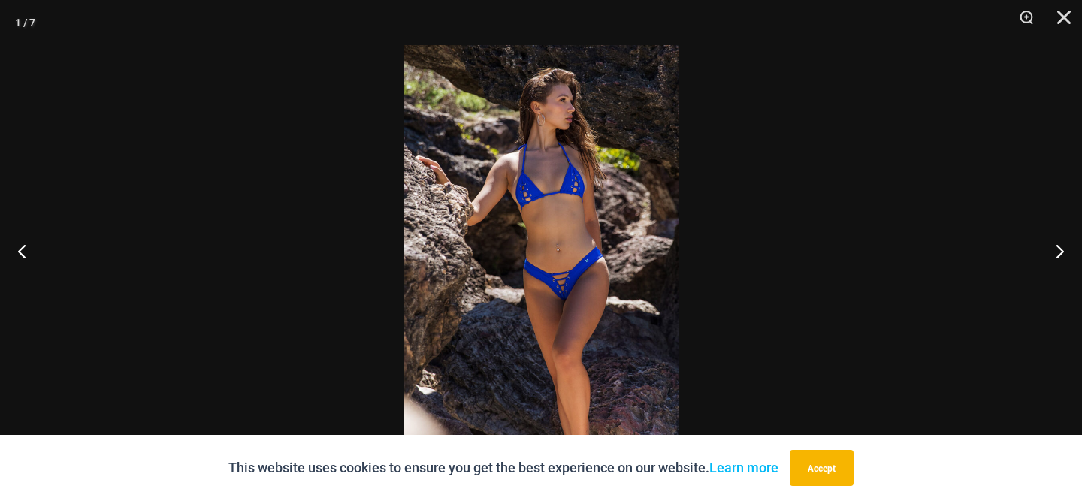
click at [592, 177] on img at bounding box center [541, 250] width 274 height 411
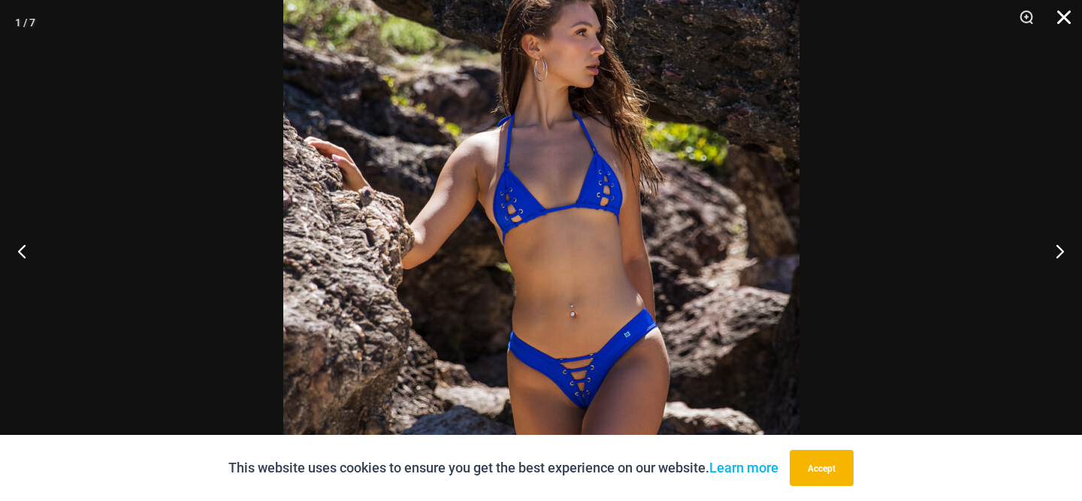
click at [1059, 16] on button "Close" at bounding box center [1059, 22] width 38 height 45
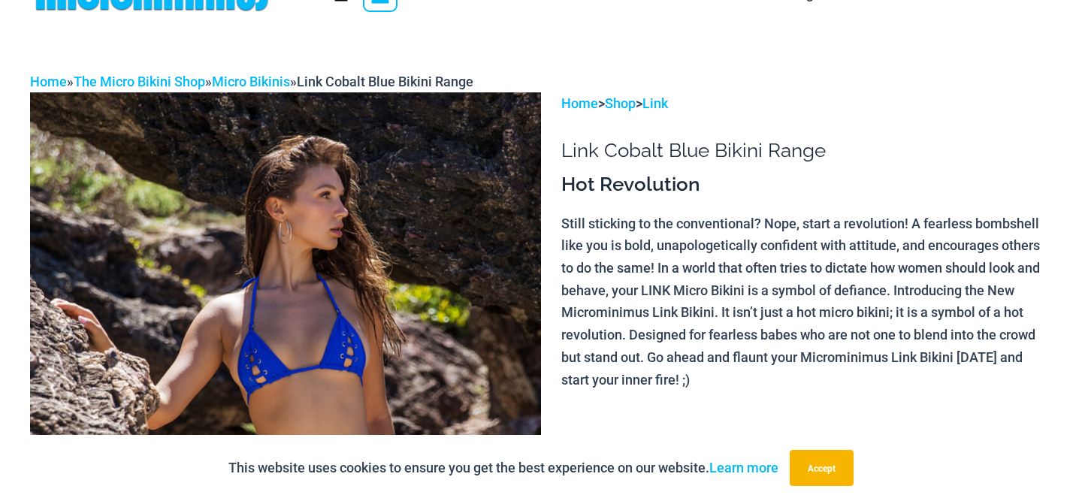
scroll to position [0, 0]
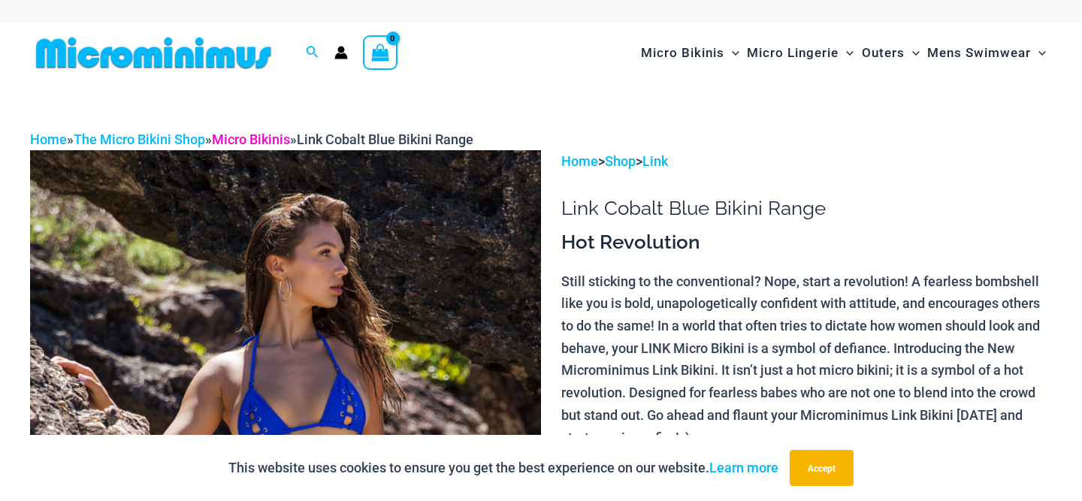
click at [269, 137] on link "Micro Bikinis" at bounding box center [251, 139] width 78 height 16
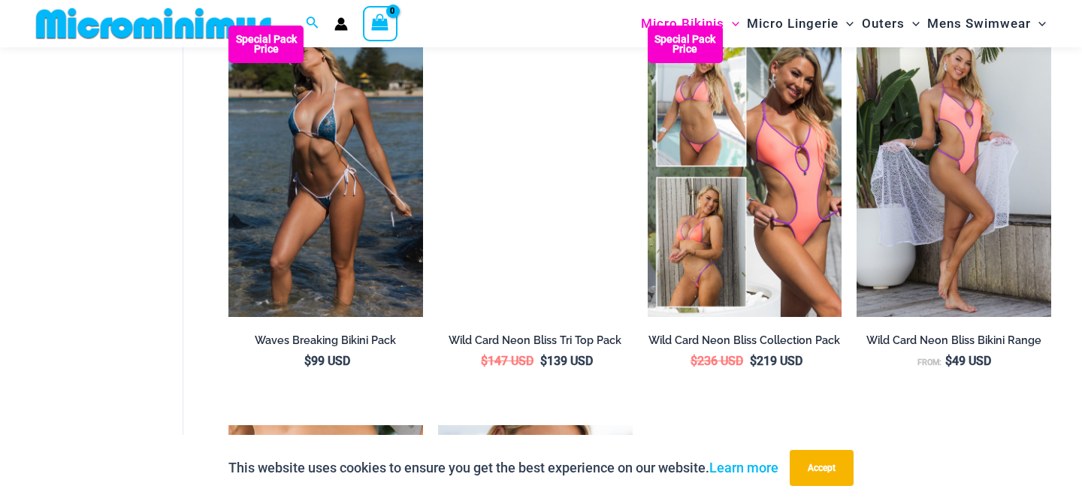
scroll to position [2294, 0]
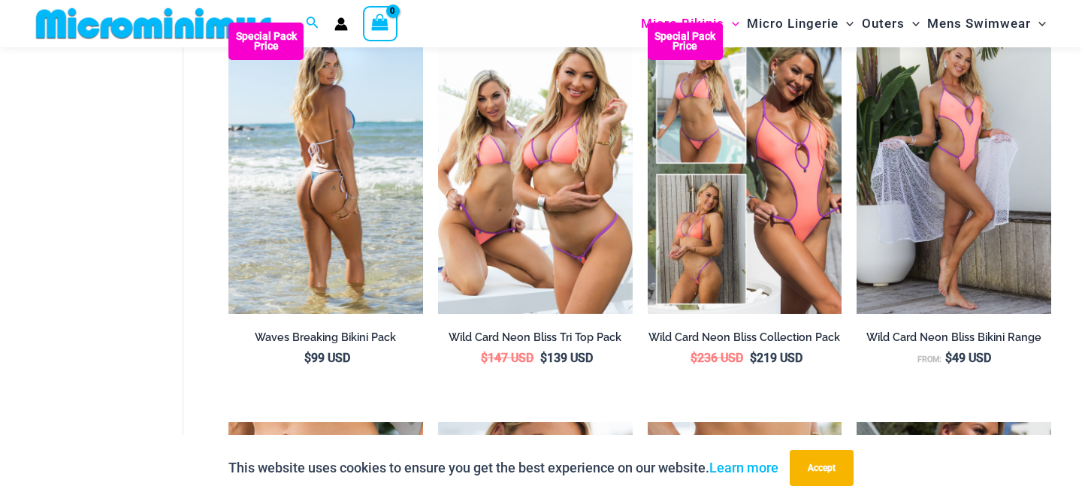
click at [296, 150] on img at bounding box center [325, 169] width 195 height 292
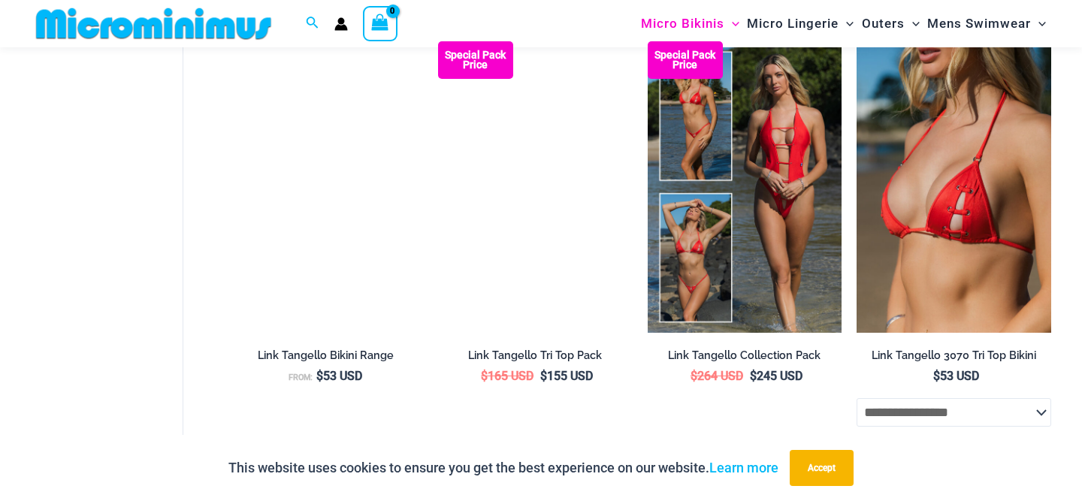
scroll to position [3121, 0]
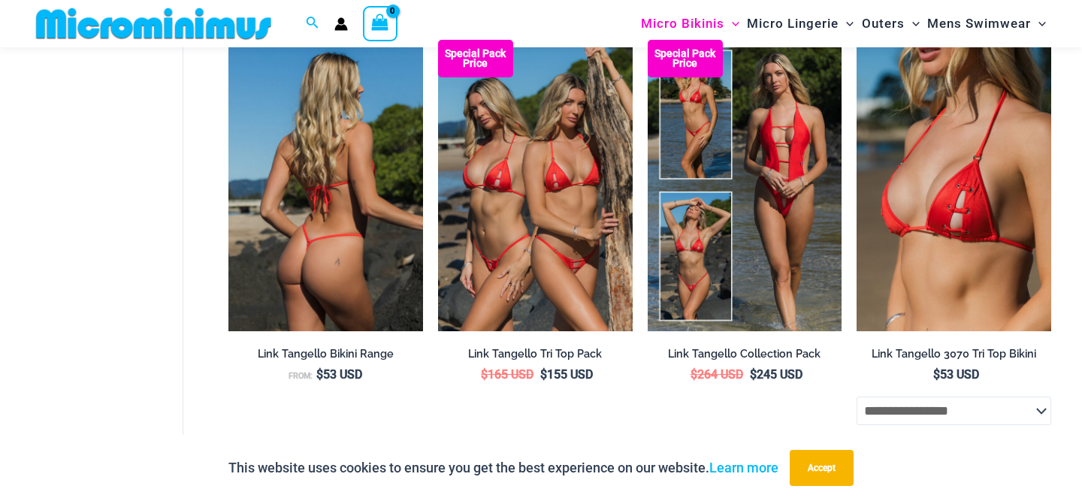
click at [315, 186] on img at bounding box center [325, 186] width 195 height 292
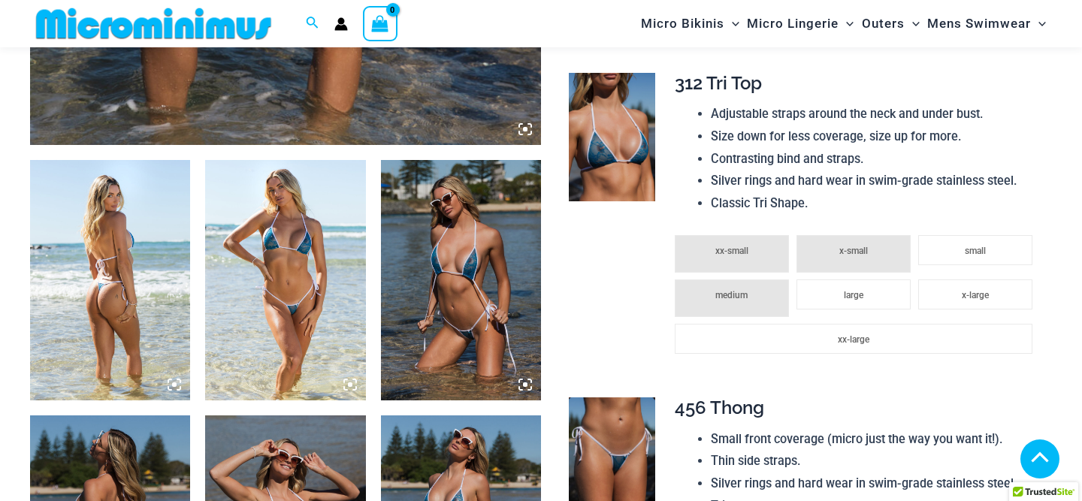
scroll to position [758, 0]
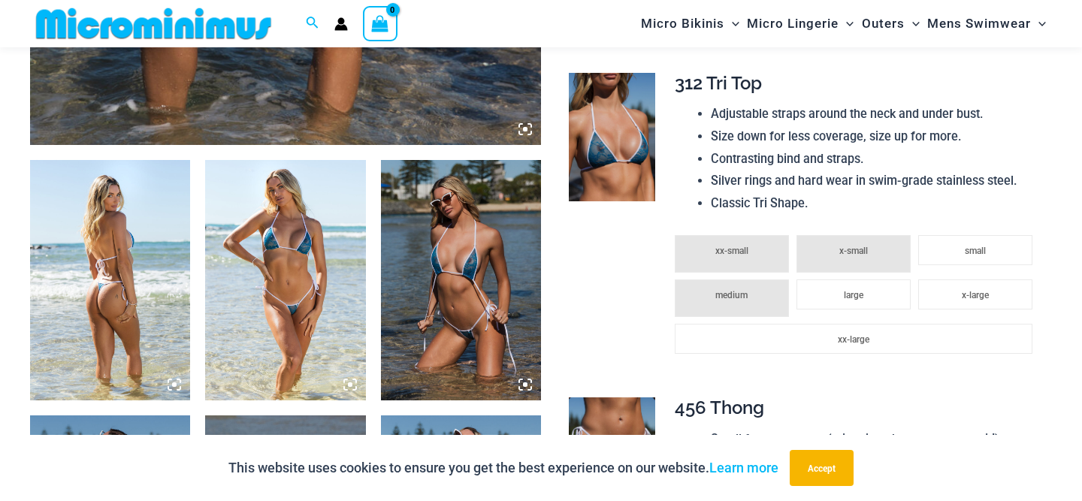
click at [176, 381] on icon at bounding box center [175, 385] width 14 height 14
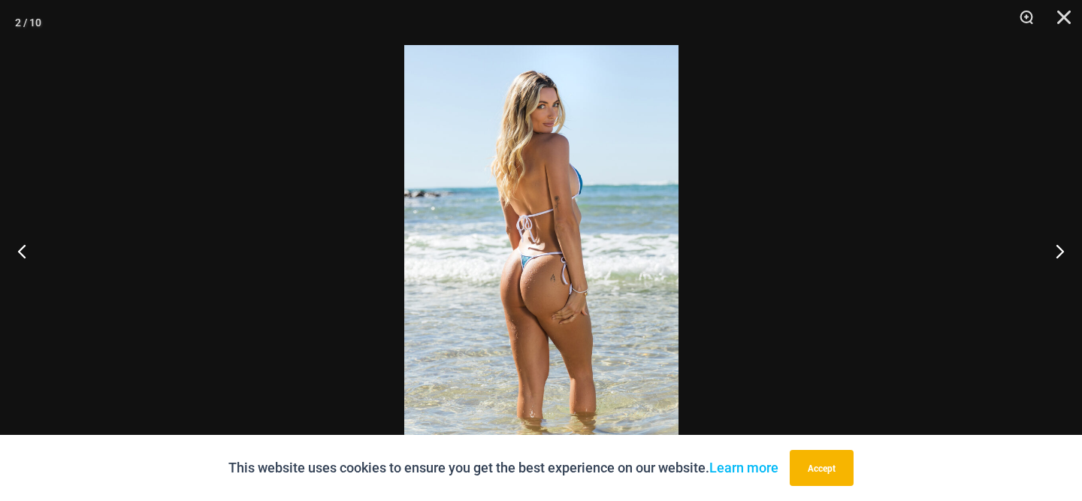
click at [588, 222] on img at bounding box center [541, 250] width 274 height 411
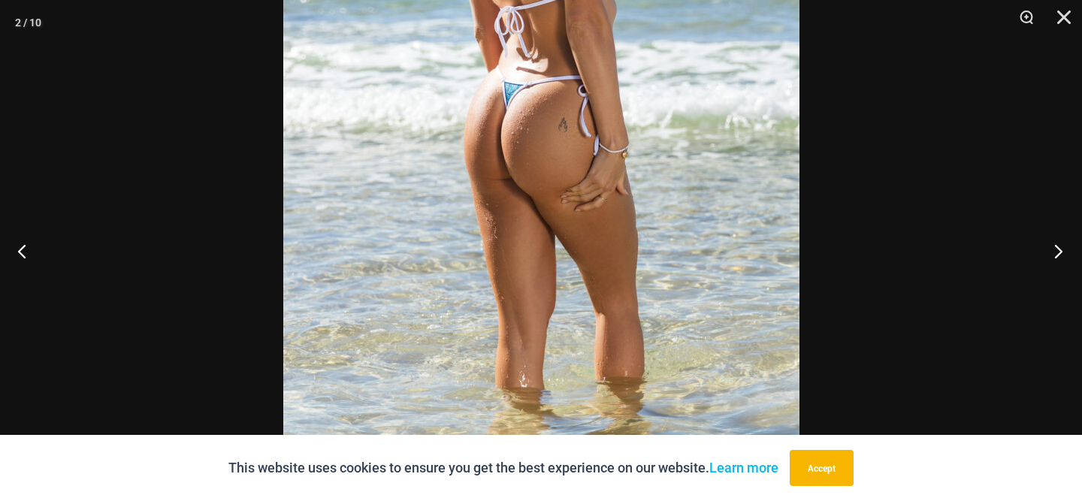
click at [1054, 248] on button "Next" at bounding box center [1054, 250] width 56 height 75
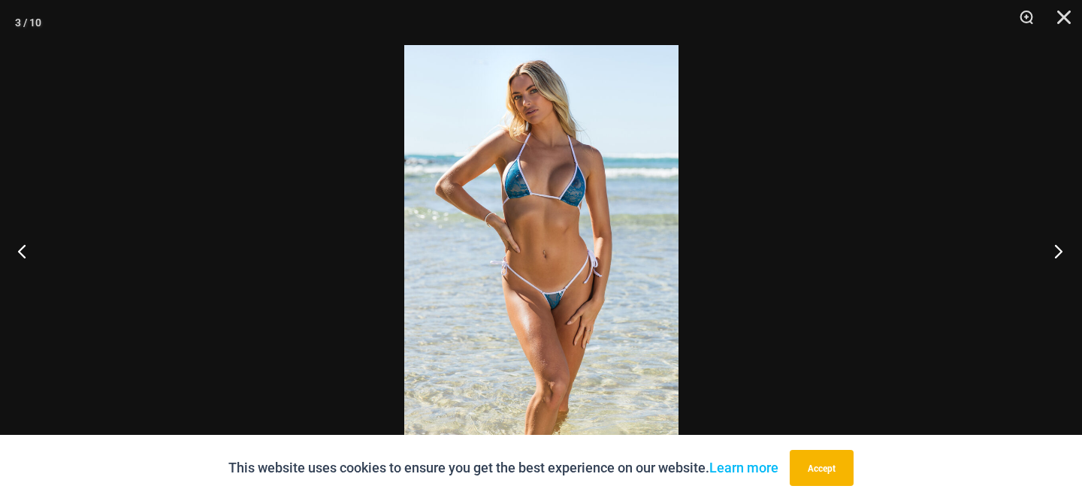
click at [1054, 248] on button "Next" at bounding box center [1054, 250] width 56 height 75
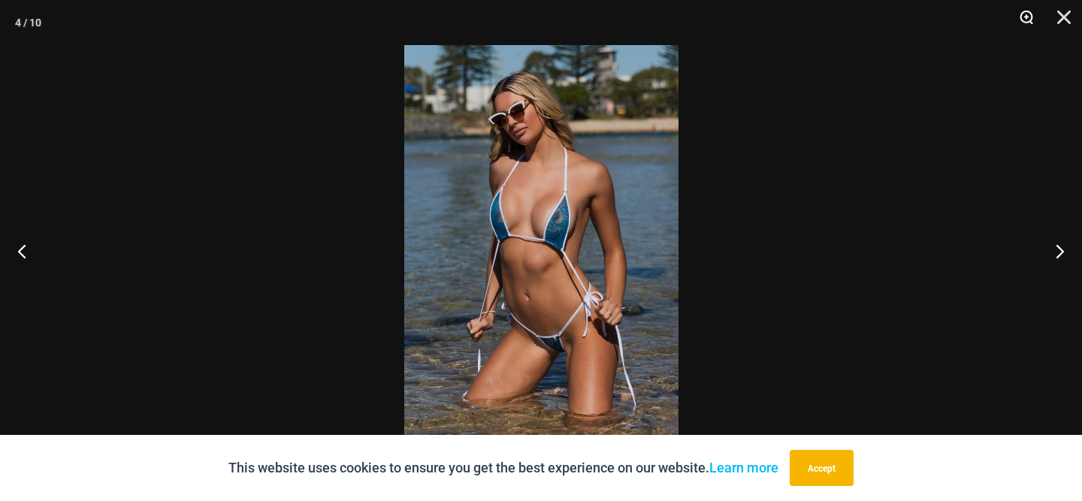
click at [1030, 18] on button "Zoom" at bounding box center [1021, 22] width 38 height 45
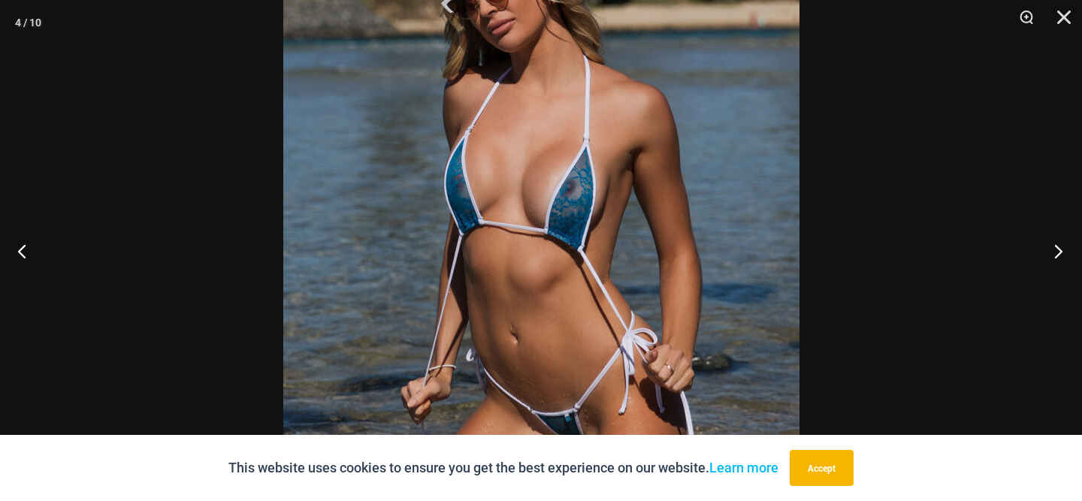
click at [1058, 250] on button "Next" at bounding box center [1054, 250] width 56 height 75
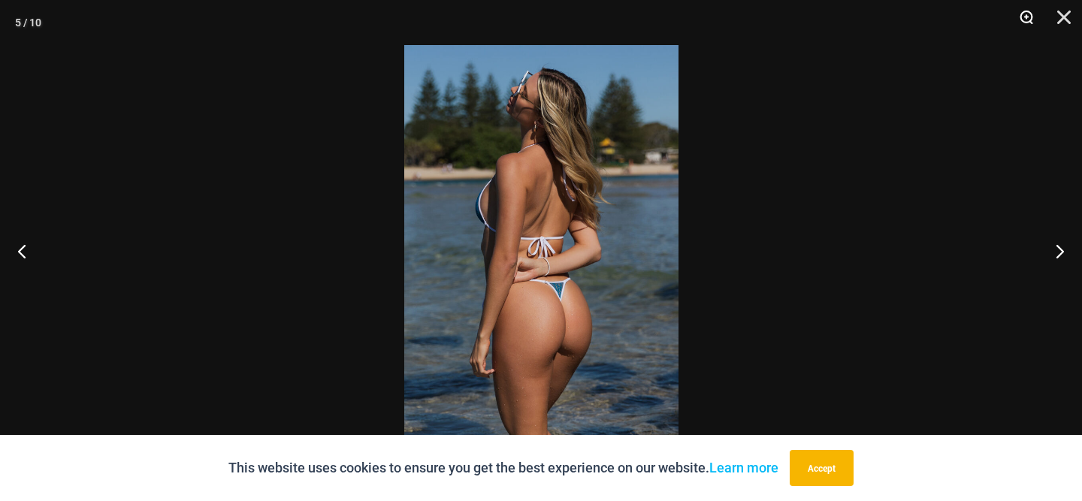
click at [1024, 19] on button "Zoom" at bounding box center [1021, 22] width 38 height 45
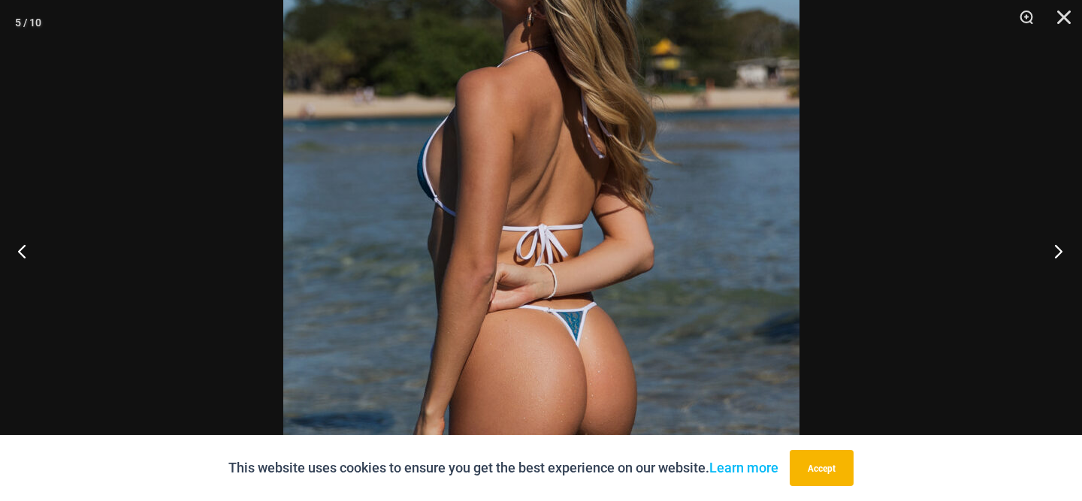
click at [1060, 257] on button "Next" at bounding box center [1054, 250] width 56 height 75
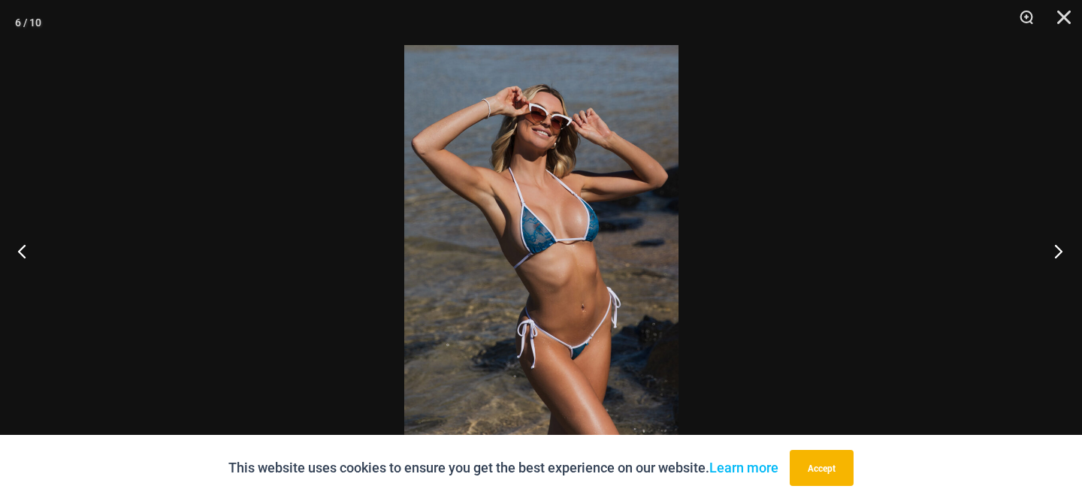
click at [1060, 257] on button "Next" at bounding box center [1054, 250] width 56 height 75
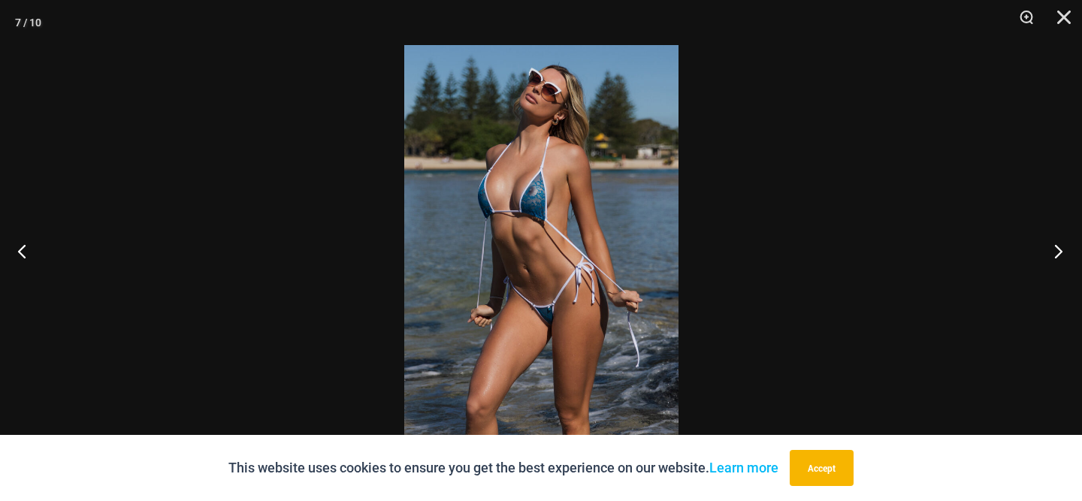
click at [1060, 257] on button "Next" at bounding box center [1054, 250] width 56 height 75
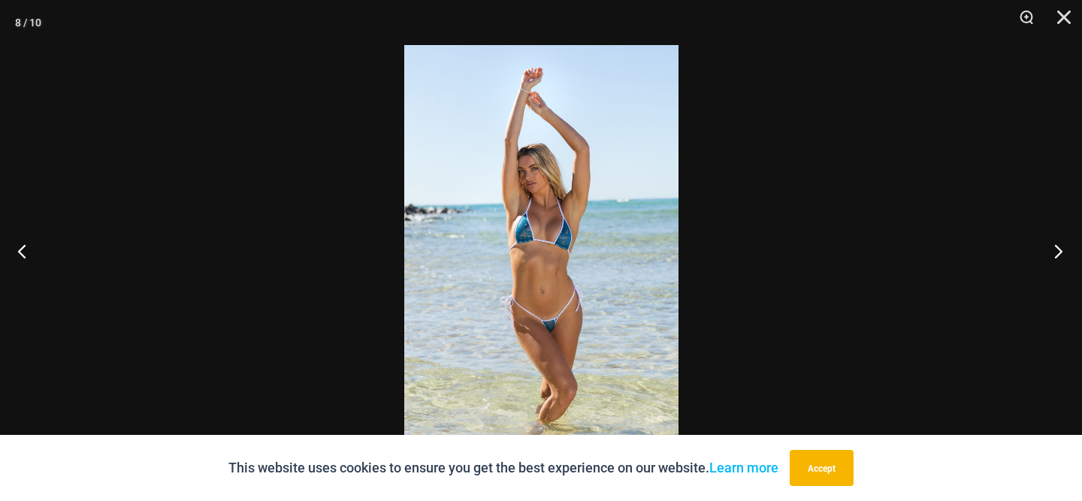
click at [1060, 257] on button "Next" at bounding box center [1054, 250] width 56 height 75
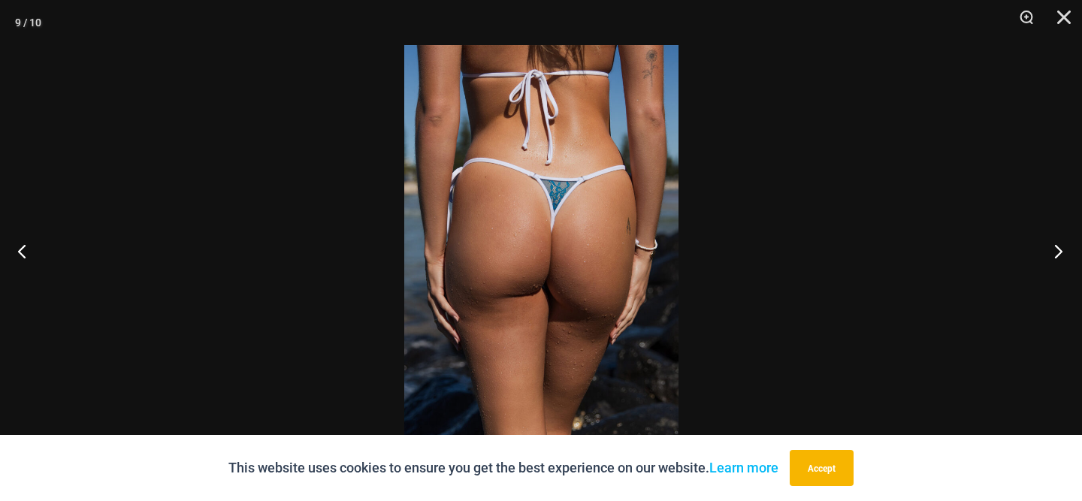
click at [1060, 257] on button "Next" at bounding box center [1054, 250] width 56 height 75
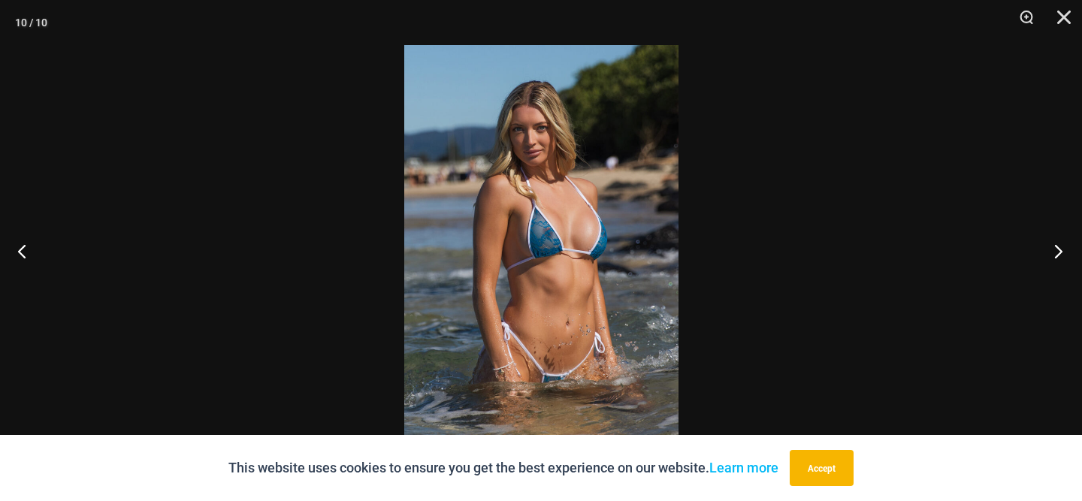
click at [1060, 257] on button "Next" at bounding box center [1054, 250] width 56 height 75
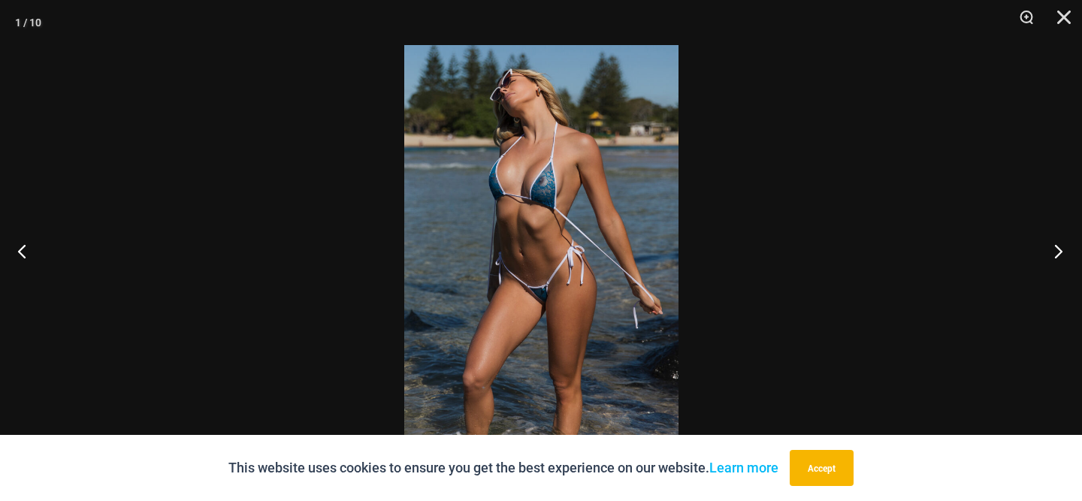
click at [1060, 257] on button "Next" at bounding box center [1054, 250] width 56 height 75
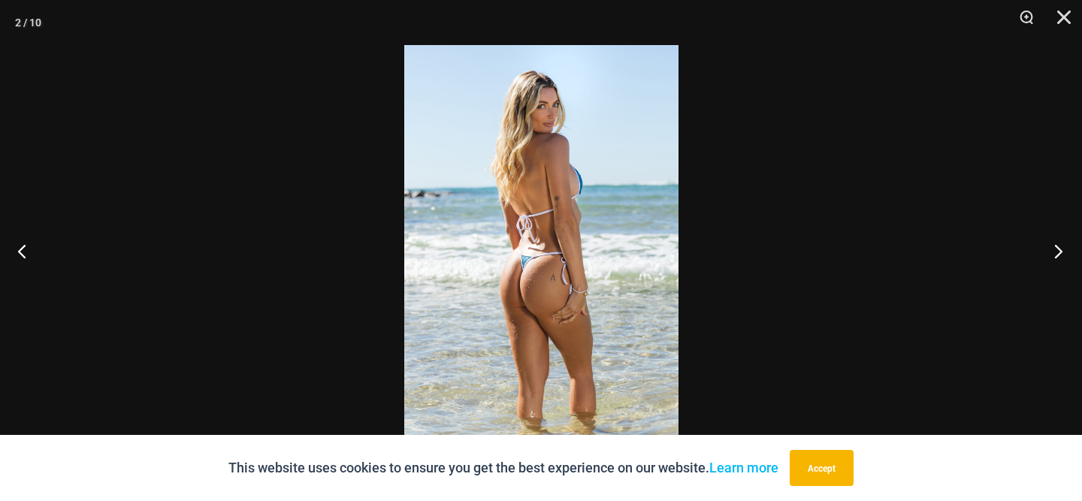
click at [1060, 257] on button "Next" at bounding box center [1054, 250] width 56 height 75
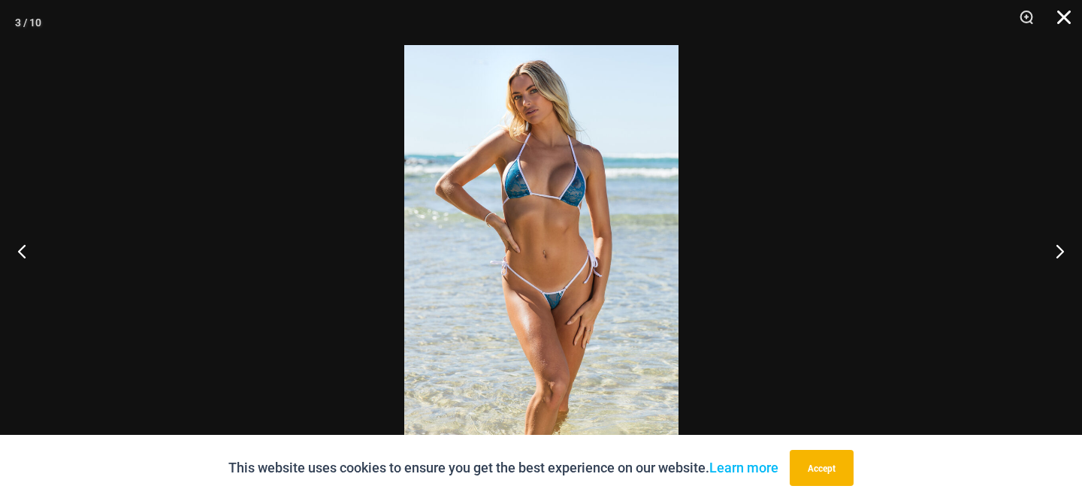
click at [1062, 22] on button "Close" at bounding box center [1059, 22] width 38 height 45
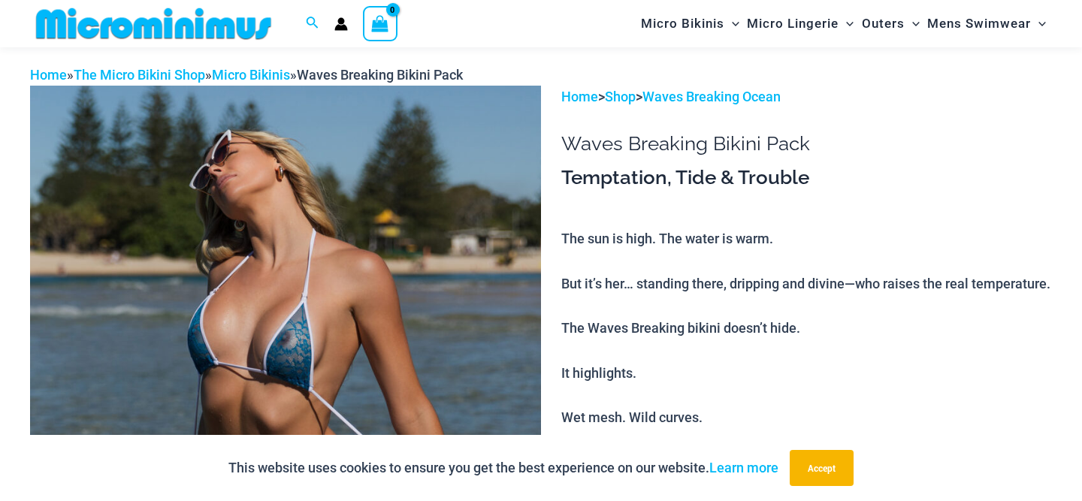
scroll to position [0, 0]
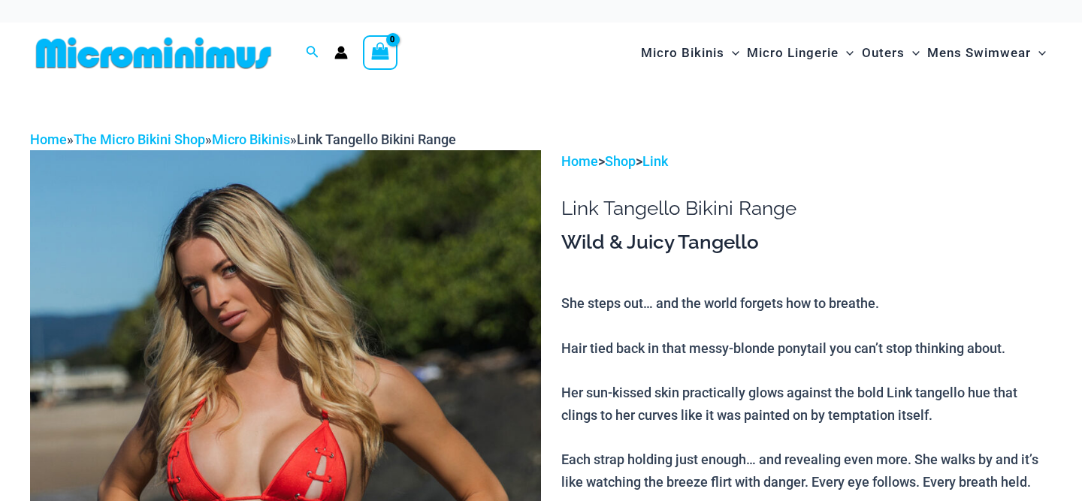
scroll to position [286, 0]
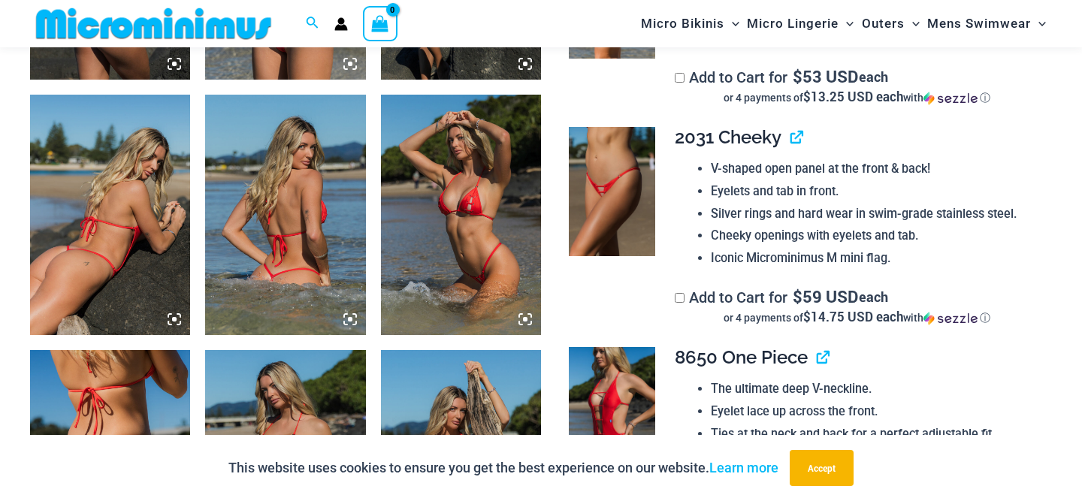
scroll to position [1081, 0]
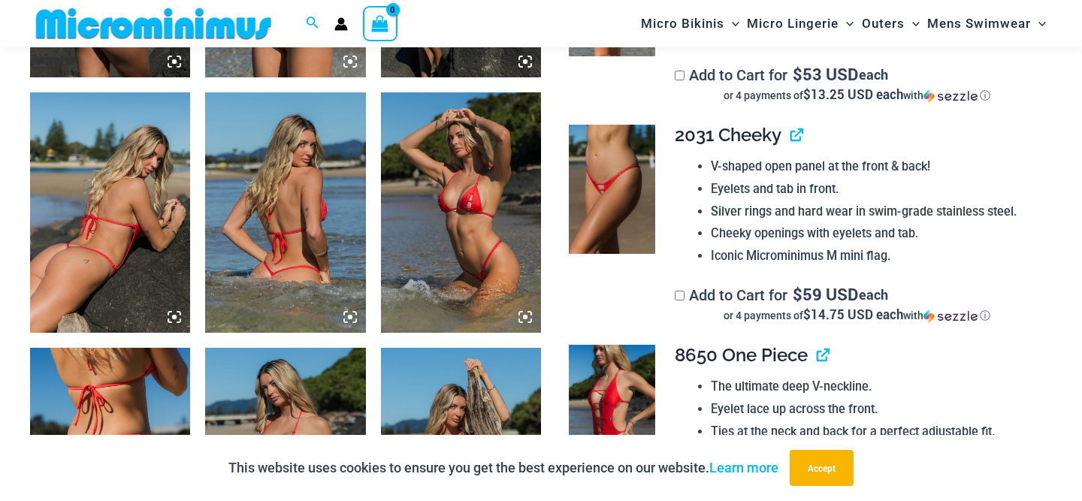
click at [172, 315] on icon at bounding box center [175, 317] width 14 height 14
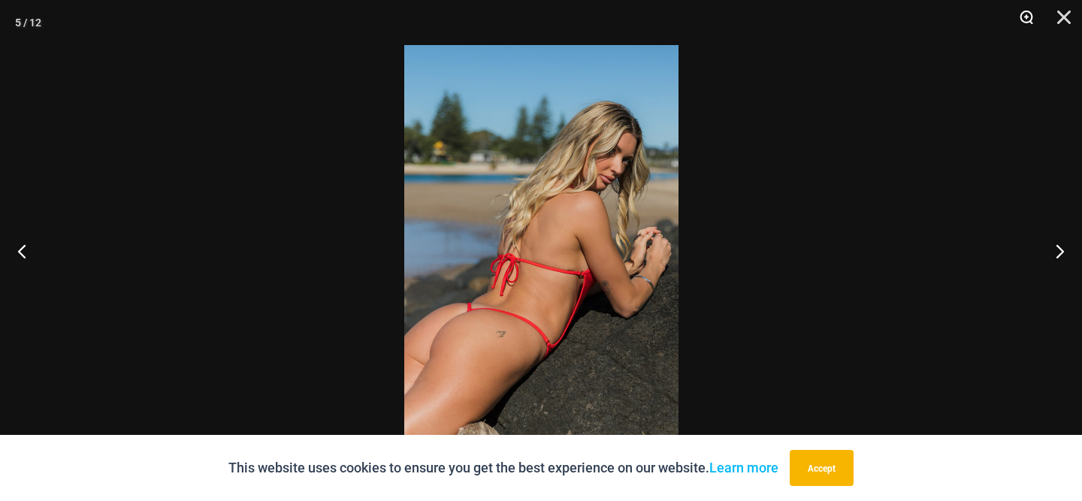
click at [1029, 14] on button "Zoom" at bounding box center [1021, 22] width 38 height 45
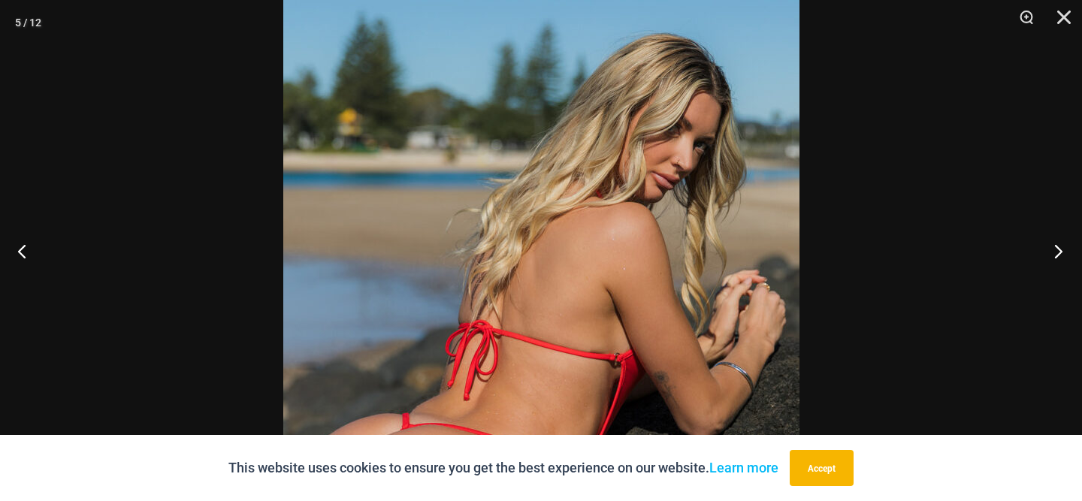
click at [1059, 255] on button "Next" at bounding box center [1054, 250] width 56 height 75
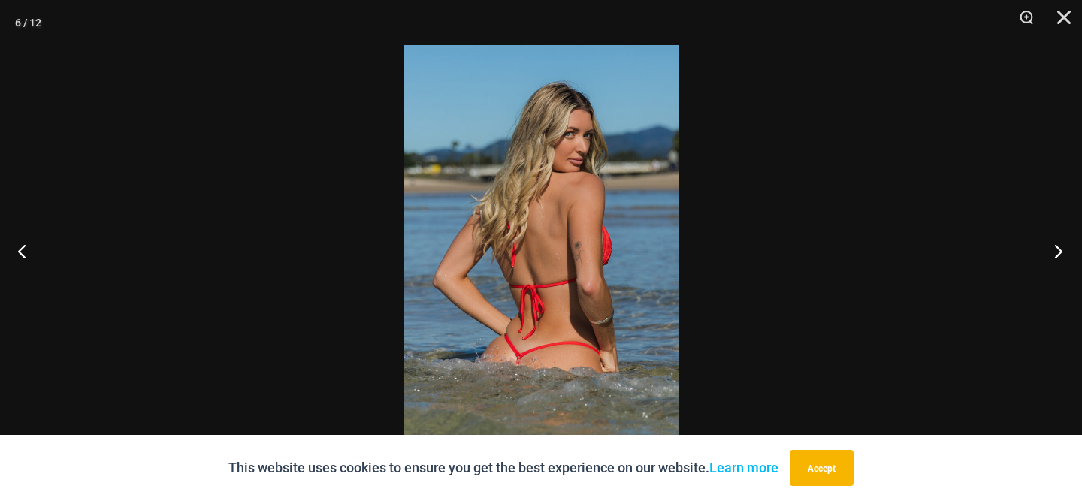
click at [1059, 255] on button "Next" at bounding box center [1054, 250] width 56 height 75
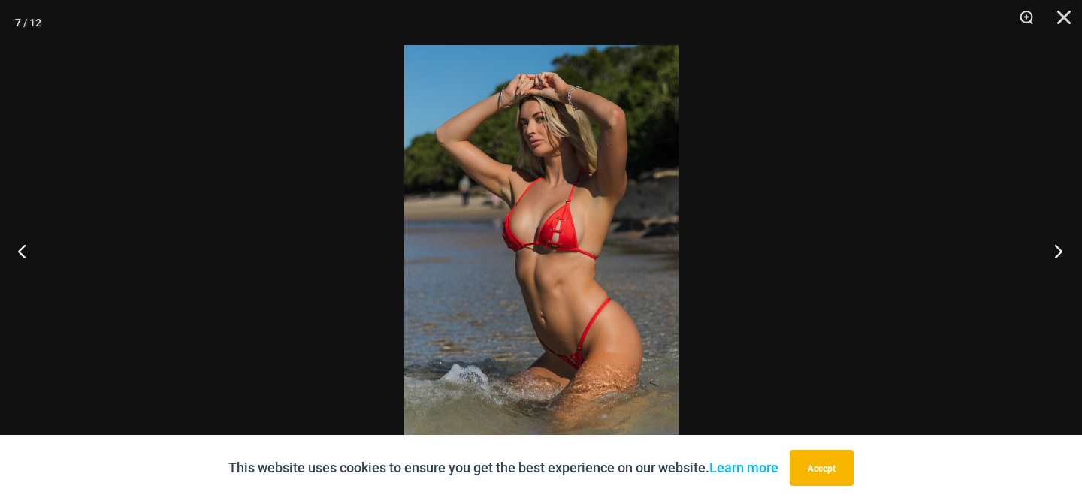
click at [1059, 255] on button "Next" at bounding box center [1054, 250] width 56 height 75
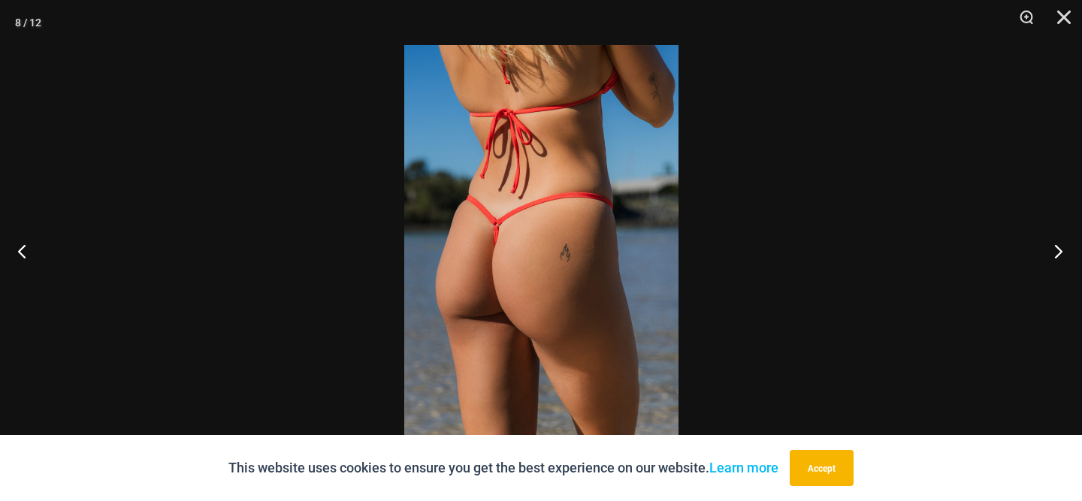
click at [1059, 255] on button "Next" at bounding box center [1054, 250] width 56 height 75
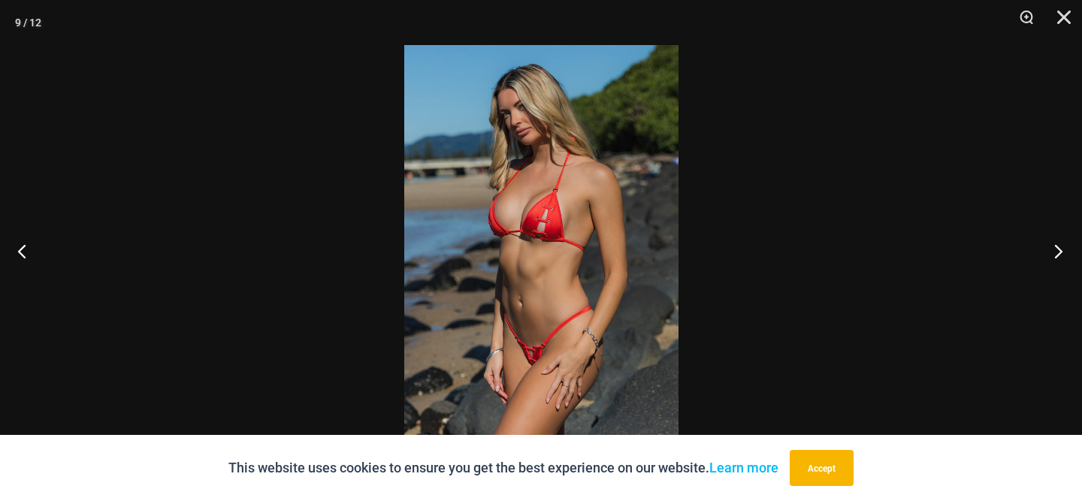
click at [1059, 255] on button "Next" at bounding box center [1054, 250] width 56 height 75
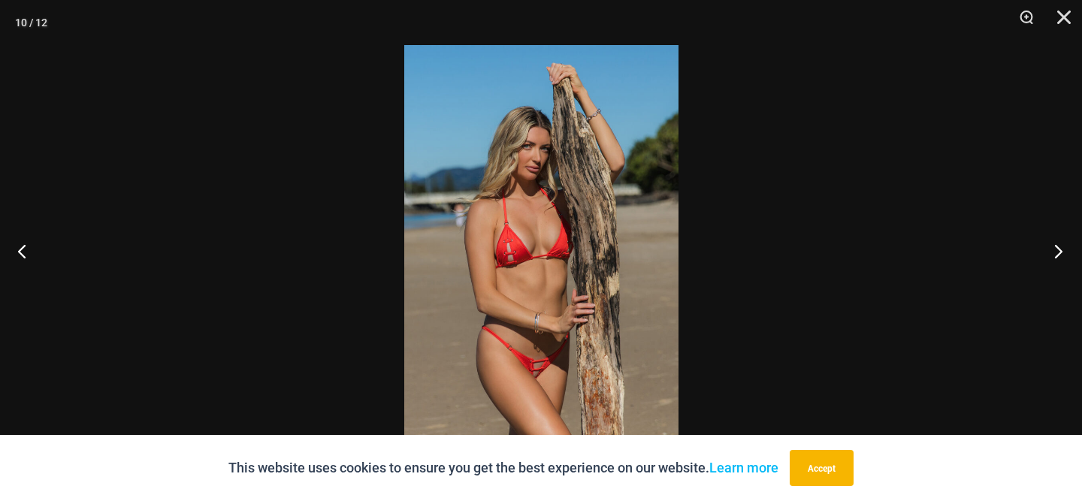
click at [1059, 255] on button "Next" at bounding box center [1054, 250] width 56 height 75
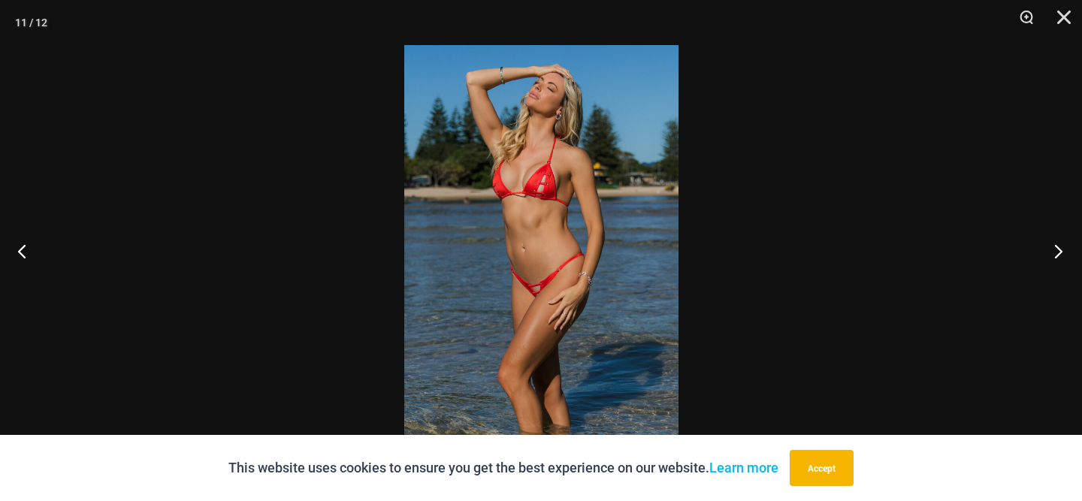
click at [1059, 255] on button "Next" at bounding box center [1054, 250] width 56 height 75
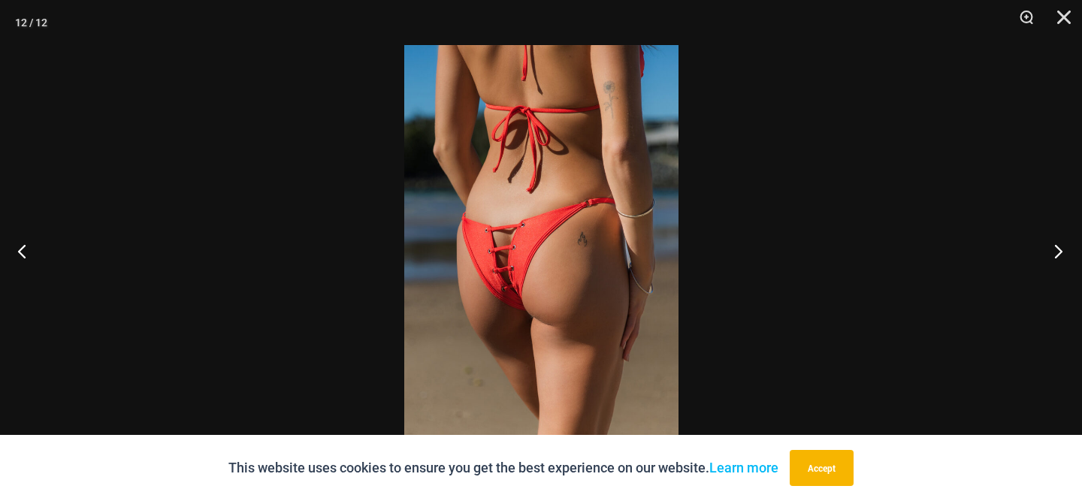
click at [1059, 255] on button "Next" at bounding box center [1054, 250] width 56 height 75
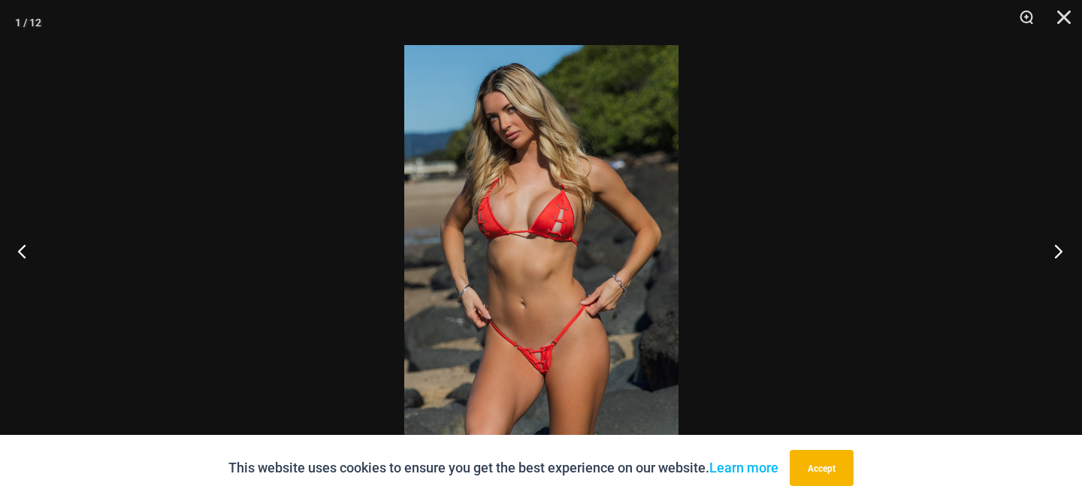
click at [1059, 255] on button "Next" at bounding box center [1054, 250] width 56 height 75
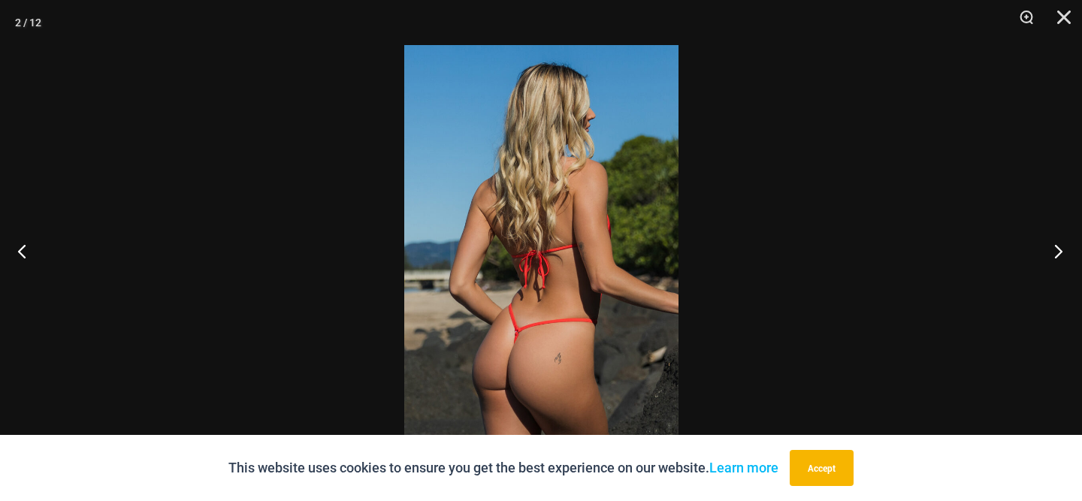
click at [1059, 255] on button "Next" at bounding box center [1054, 250] width 56 height 75
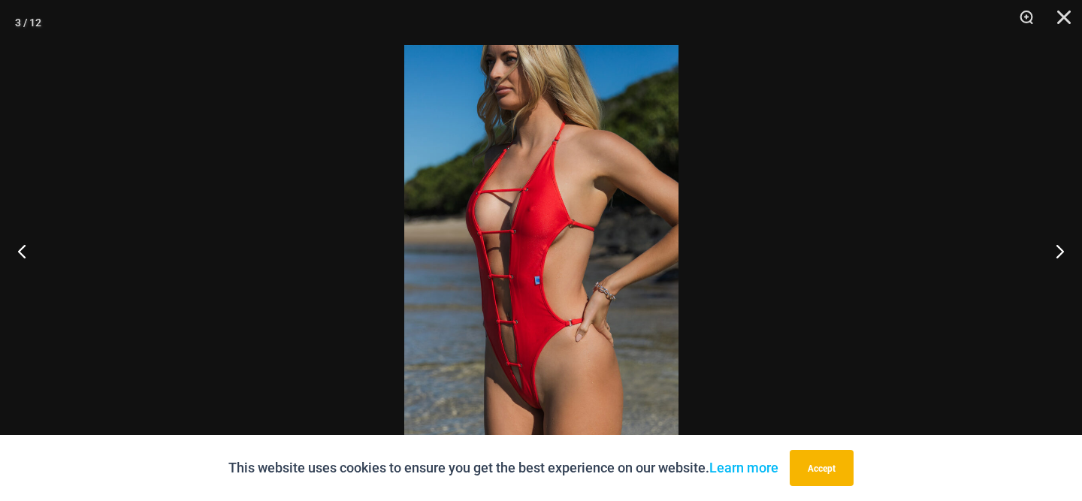
click at [532, 371] on img at bounding box center [541, 250] width 274 height 411
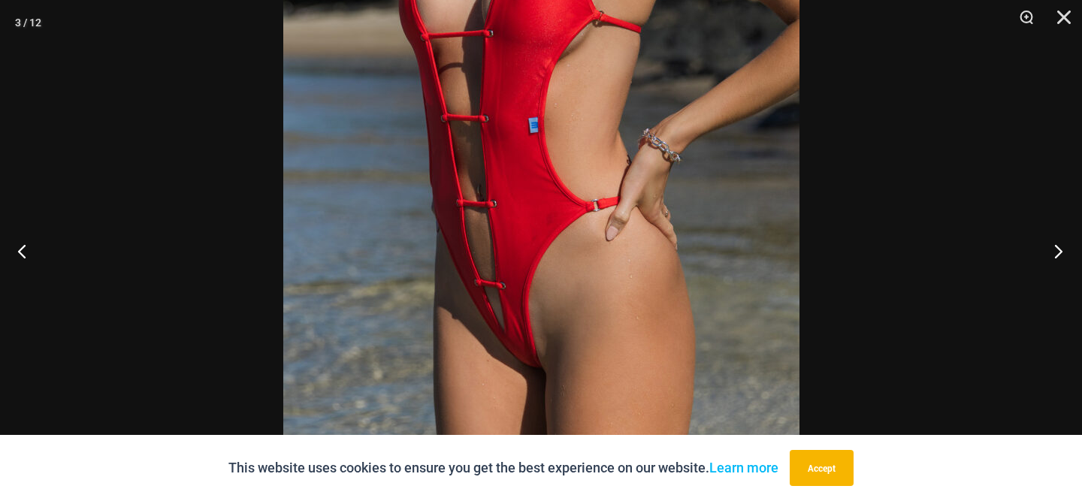
click at [1057, 254] on button "Next" at bounding box center [1054, 250] width 56 height 75
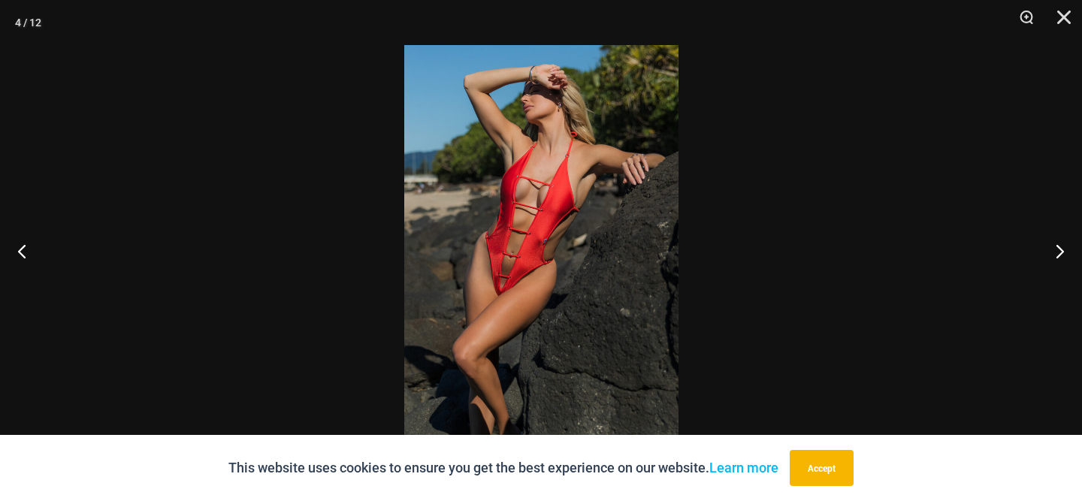
click at [500, 295] on img at bounding box center [541, 250] width 274 height 411
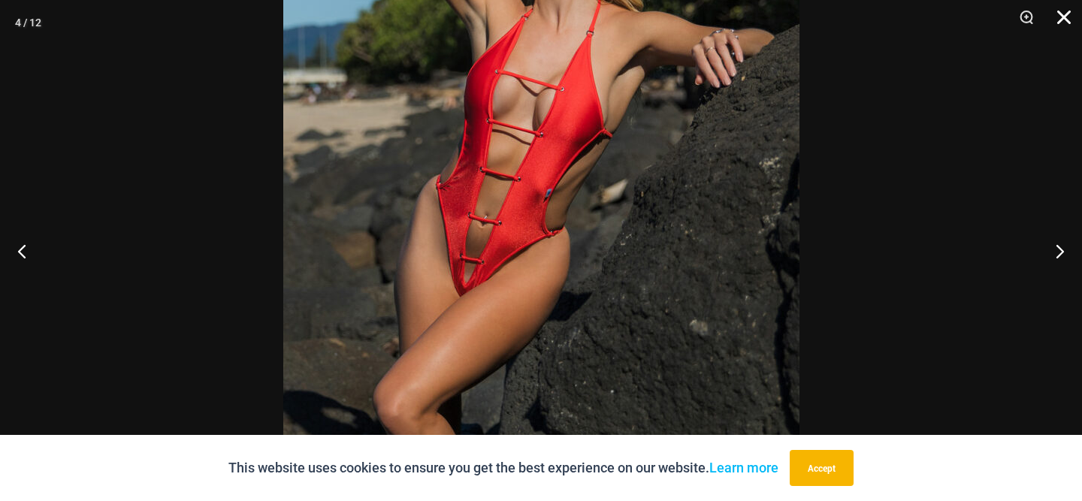
click at [1059, 12] on button "Close" at bounding box center [1059, 22] width 38 height 45
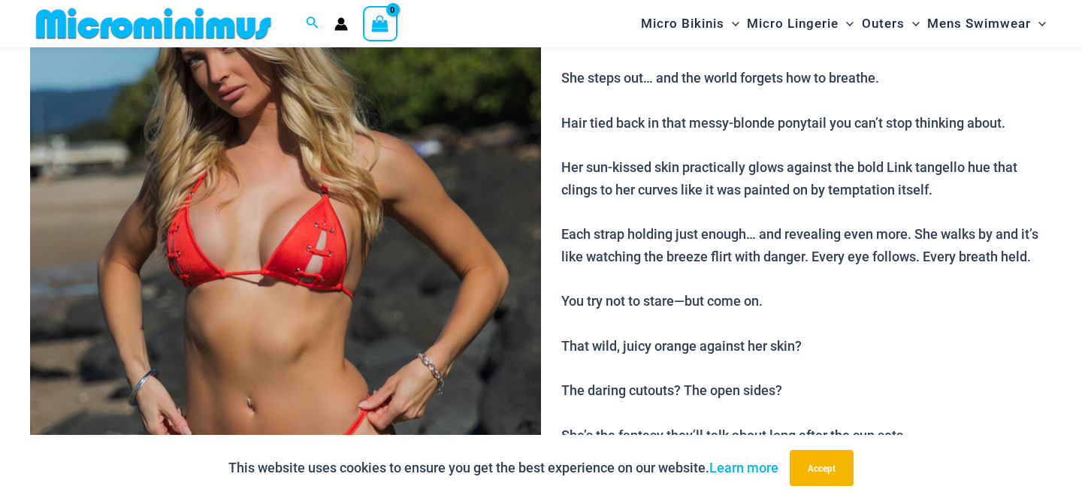
scroll to position [0, 0]
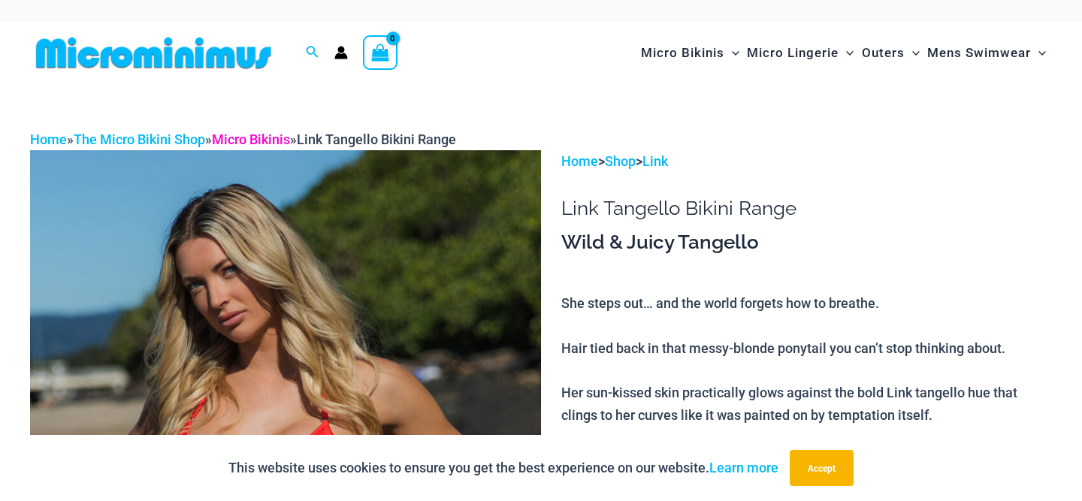
click at [264, 147] on link "Micro Bikinis" at bounding box center [251, 139] width 78 height 16
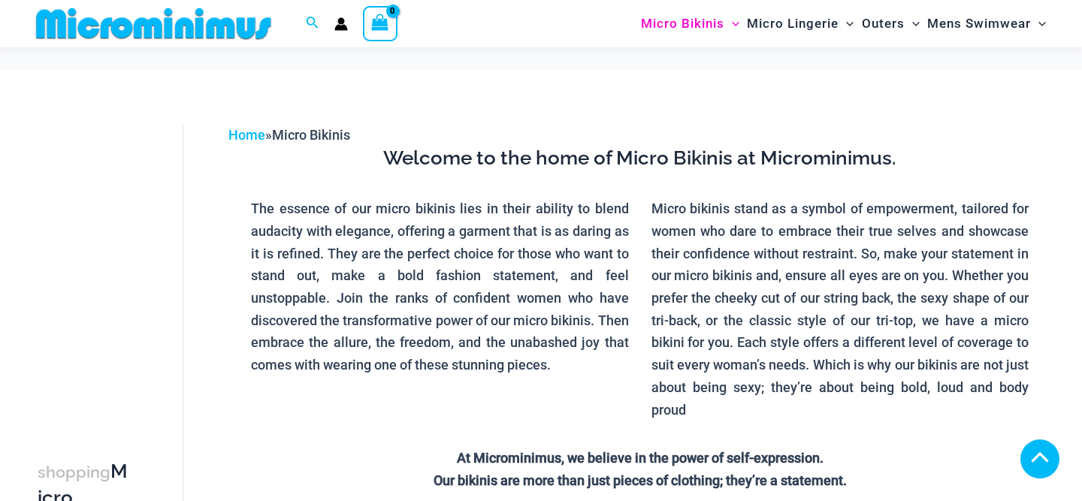
scroll to position [3083, 0]
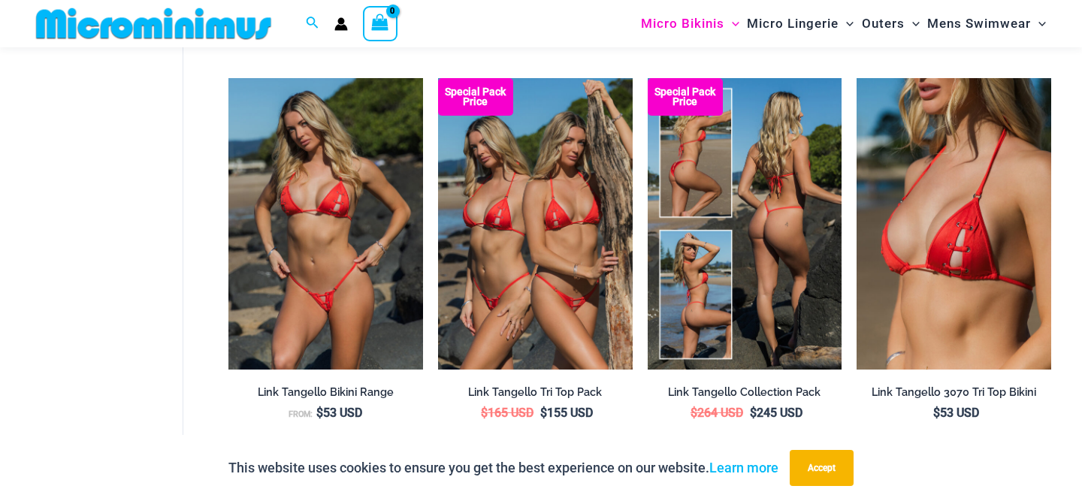
click at [733, 205] on img at bounding box center [745, 224] width 195 height 292
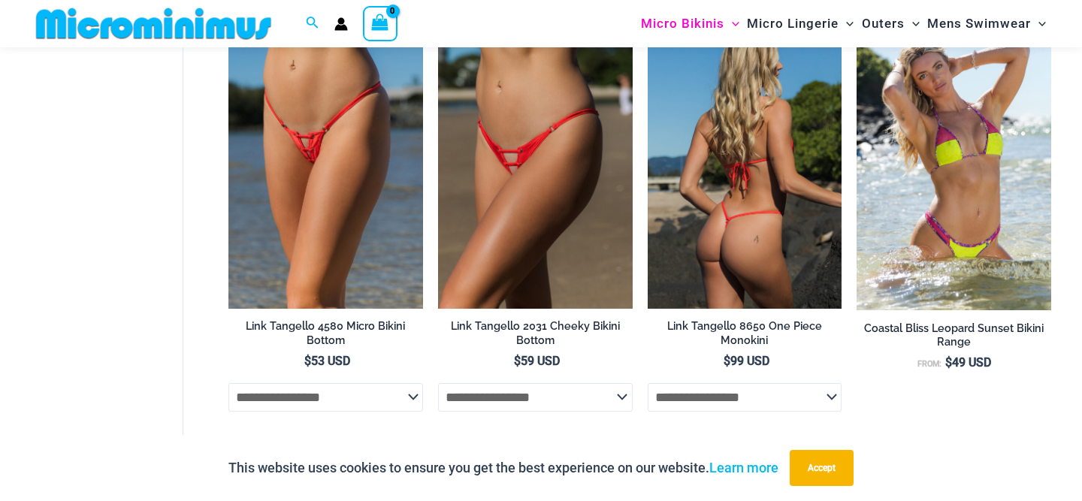
scroll to position [3586, 0]
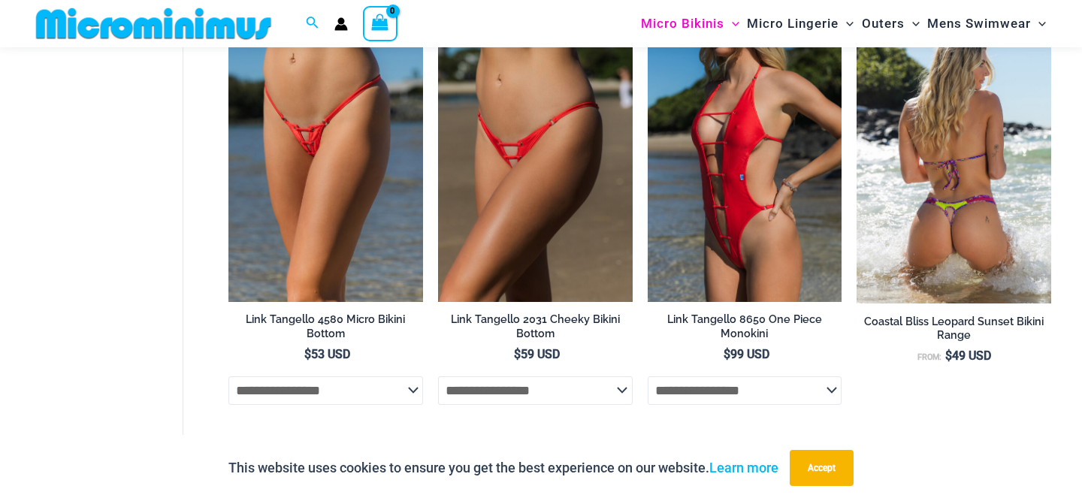
click at [949, 201] on img at bounding box center [953, 158] width 195 height 294
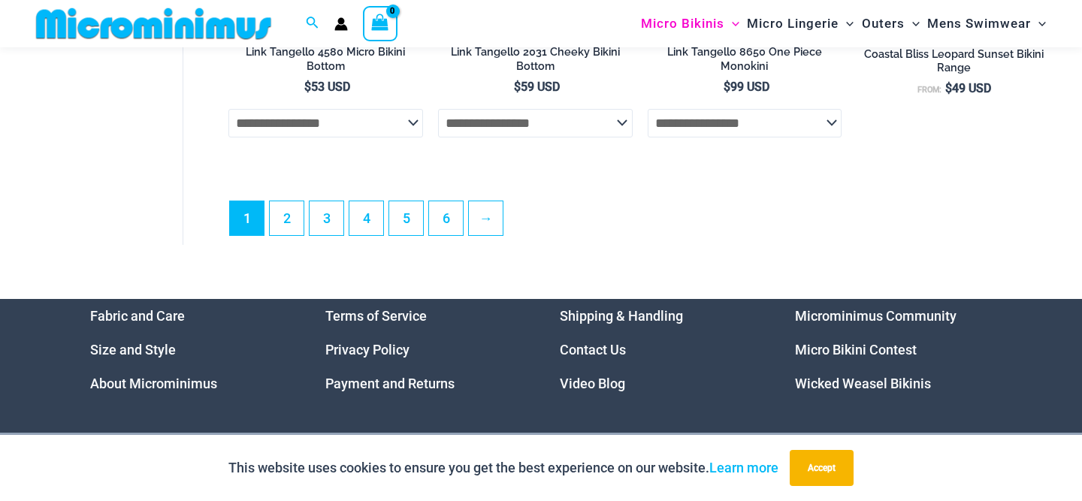
scroll to position [3838, 0]
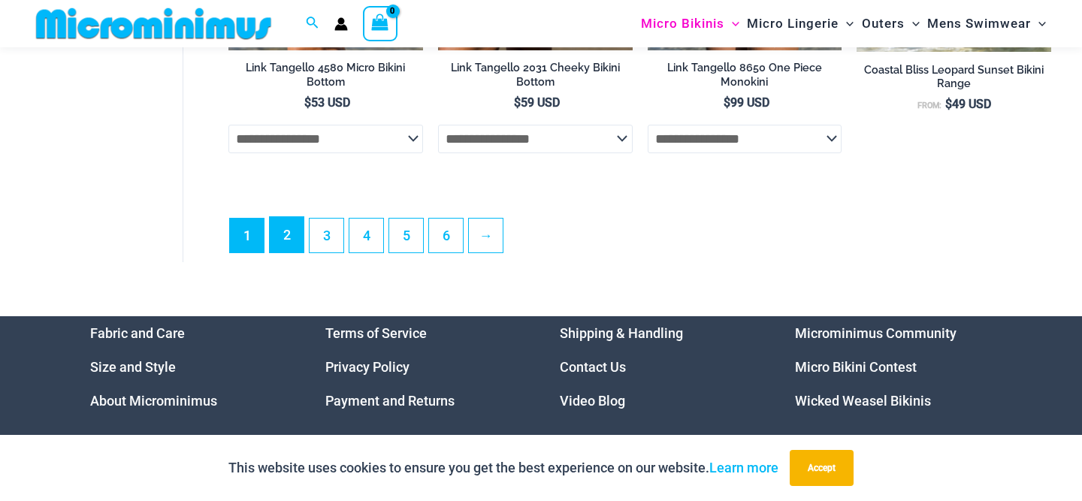
click at [280, 249] on link "2" at bounding box center [287, 234] width 34 height 35
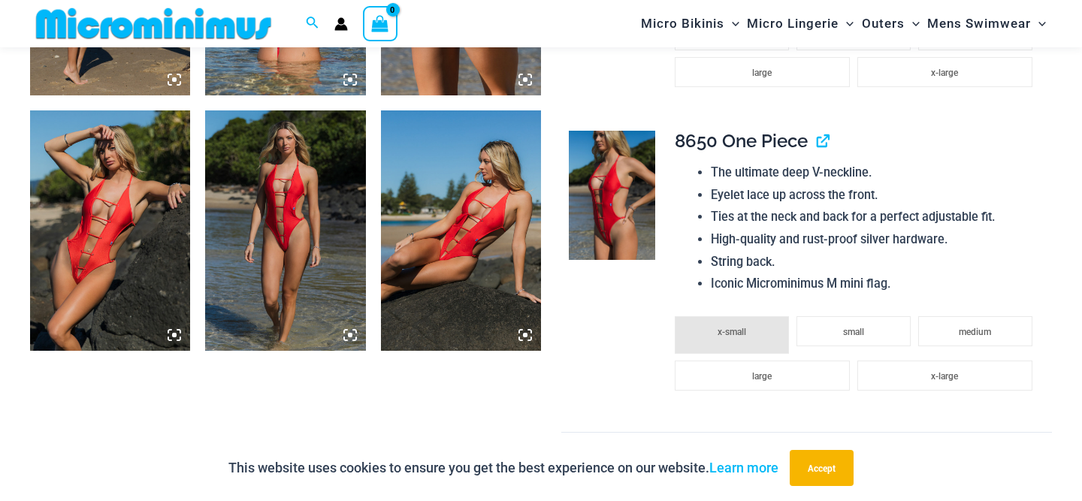
scroll to position [1575, 0]
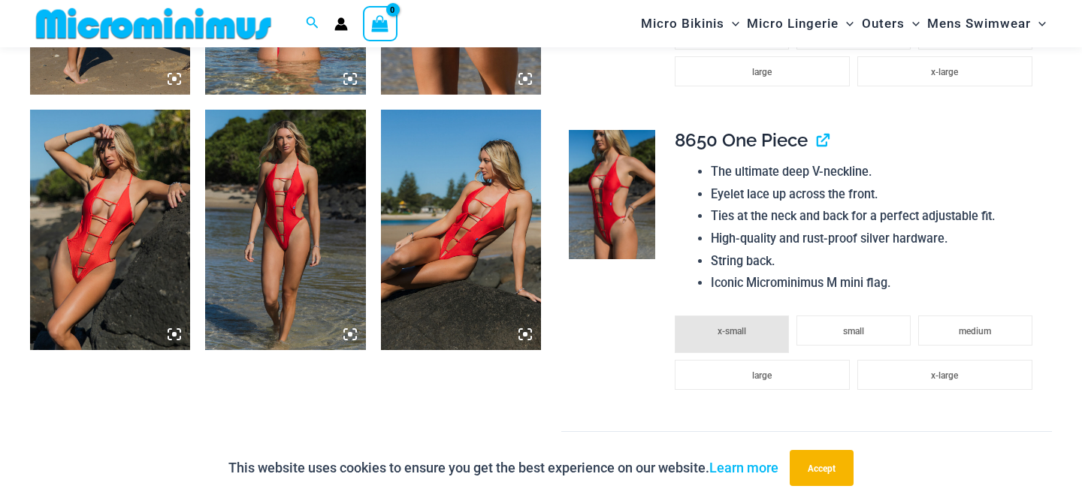
click at [288, 217] on img at bounding box center [285, 230] width 160 height 240
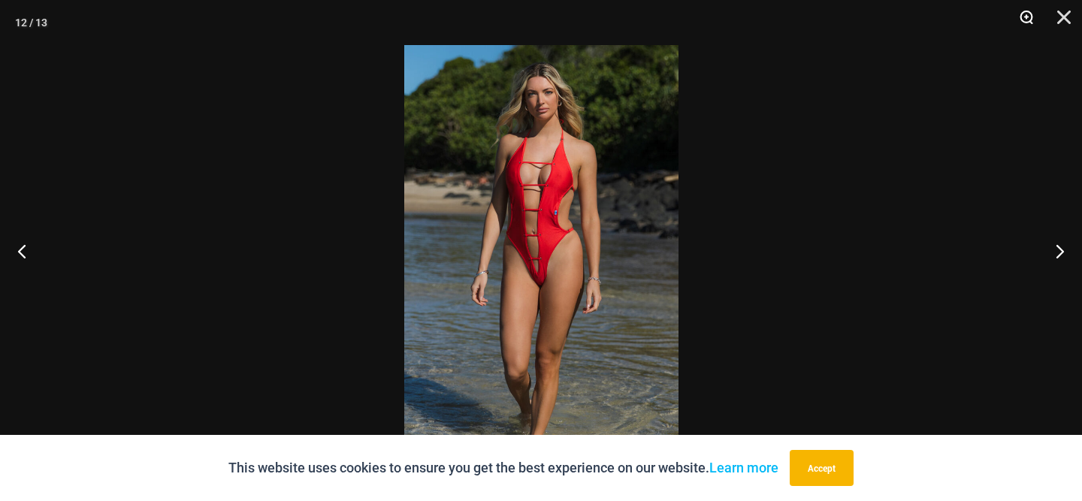
click at [1029, 23] on button "Zoom" at bounding box center [1021, 22] width 38 height 45
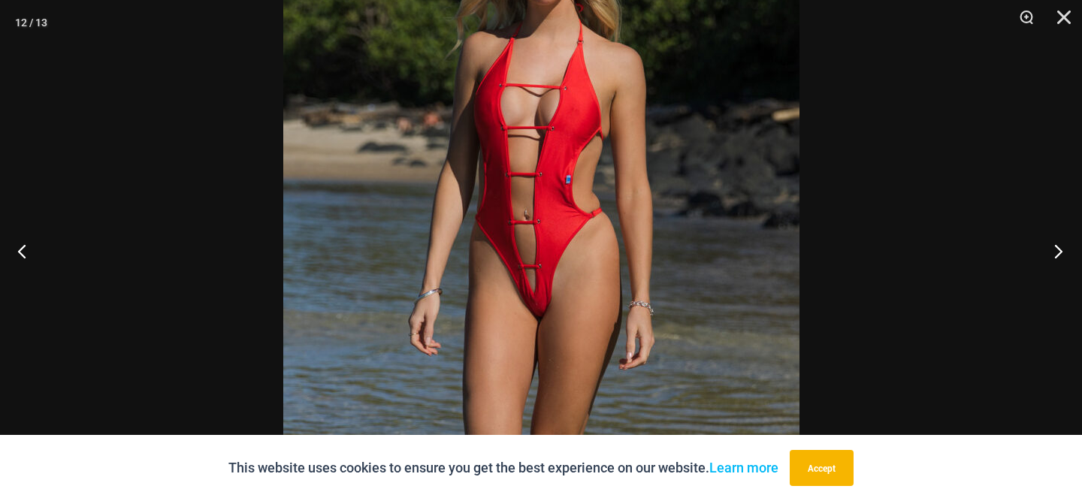
click at [1062, 244] on button "Next" at bounding box center [1054, 250] width 56 height 75
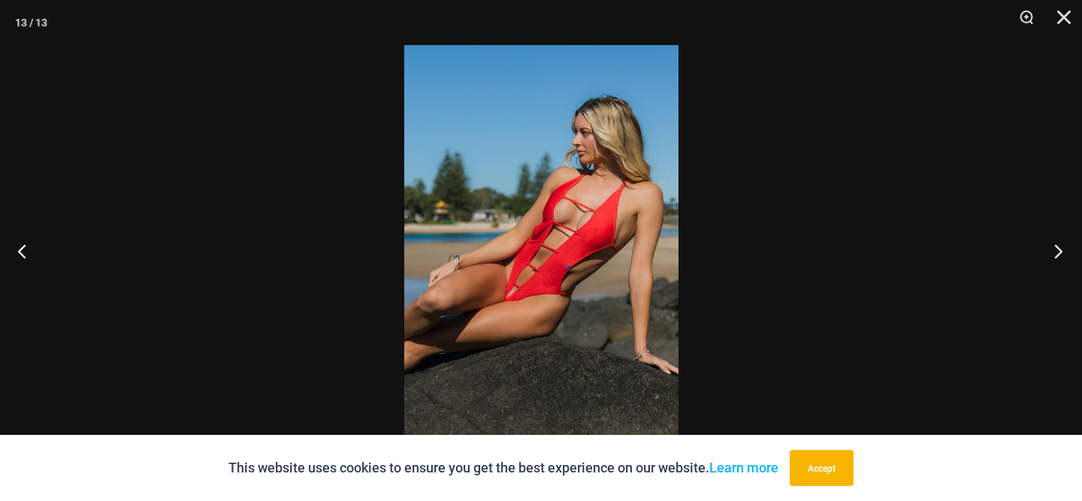
click at [1062, 244] on button "Next" at bounding box center [1054, 250] width 56 height 75
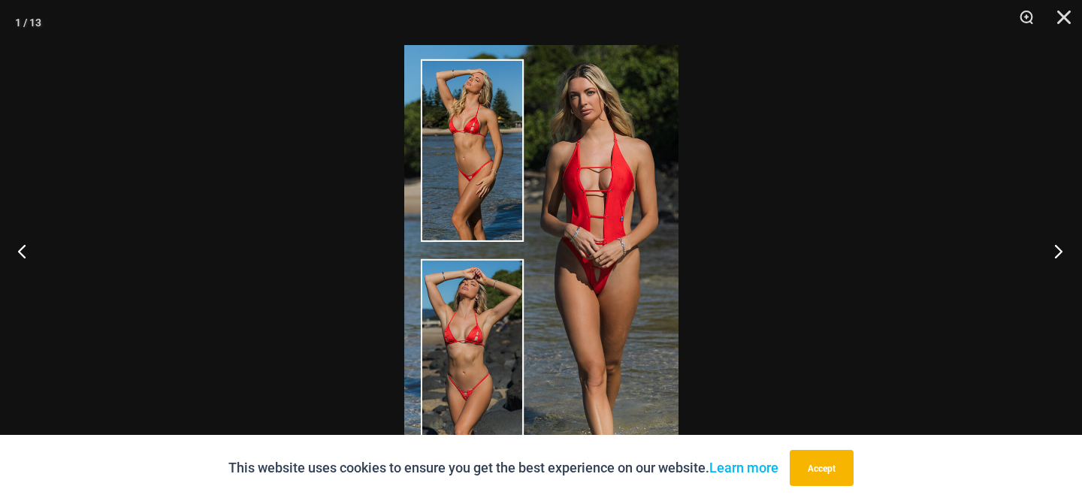
click at [1062, 244] on button "Next" at bounding box center [1054, 250] width 56 height 75
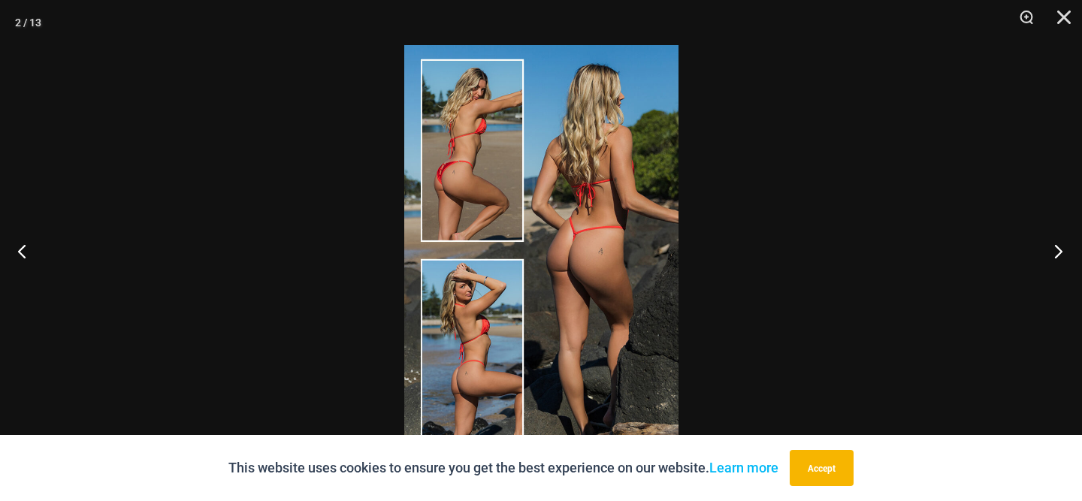
click at [1062, 244] on button "Next" at bounding box center [1054, 250] width 56 height 75
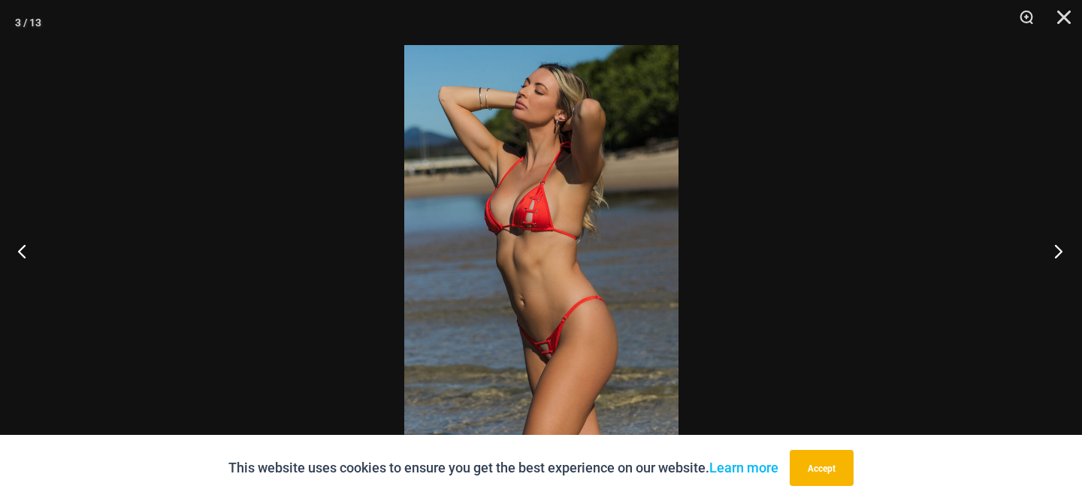
click at [1062, 244] on button "Next" at bounding box center [1054, 250] width 56 height 75
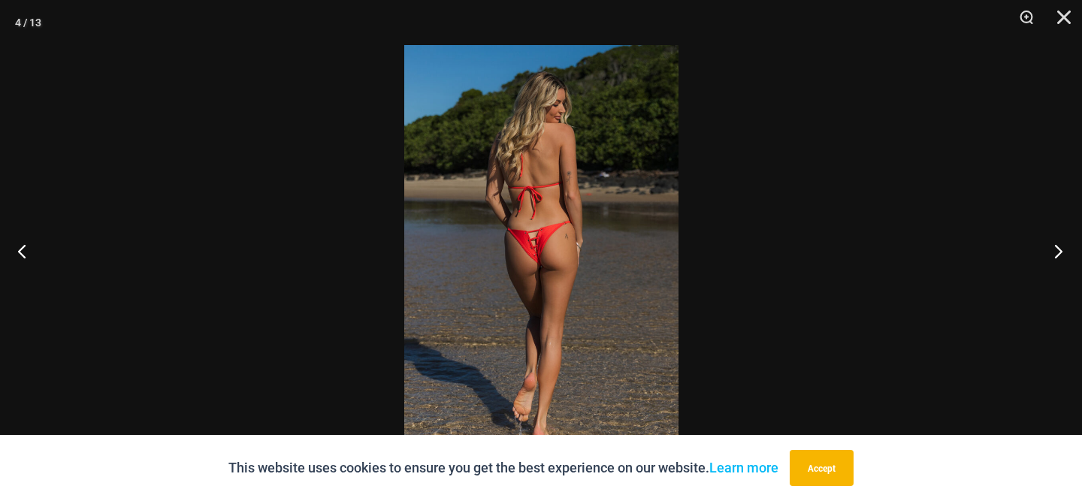
click at [1062, 244] on button "Next" at bounding box center [1054, 250] width 56 height 75
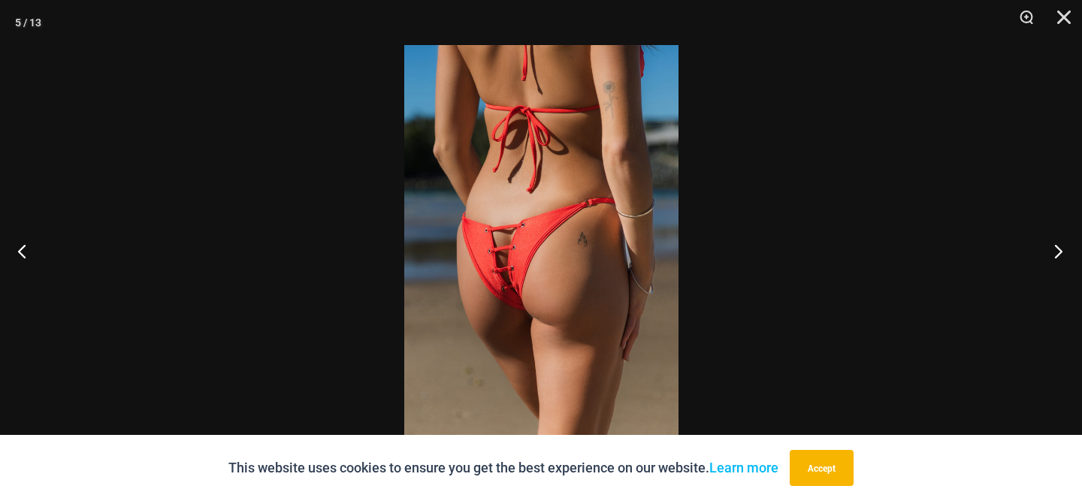
click at [1062, 244] on button "Next" at bounding box center [1054, 250] width 56 height 75
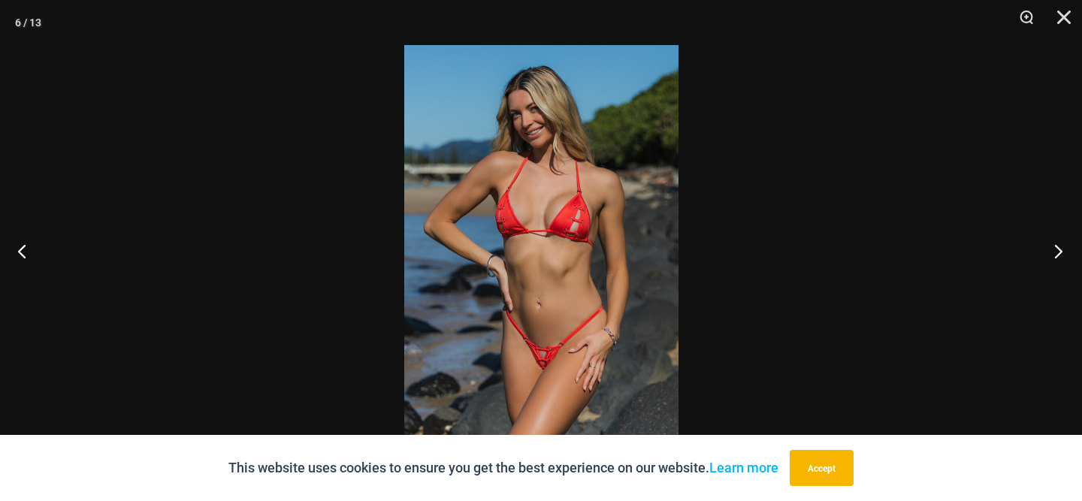
click at [1062, 244] on button "Next" at bounding box center [1054, 250] width 56 height 75
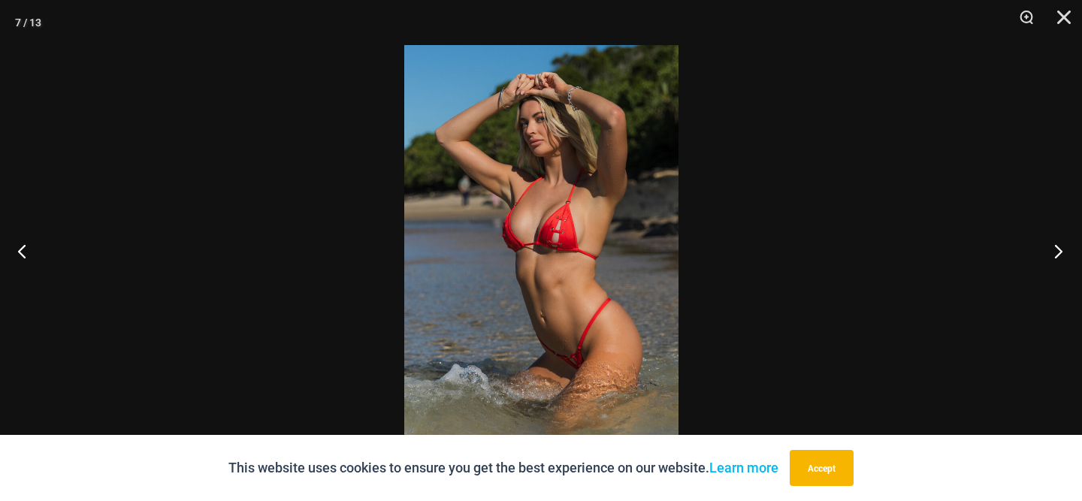
click at [1062, 244] on button "Next" at bounding box center [1054, 250] width 56 height 75
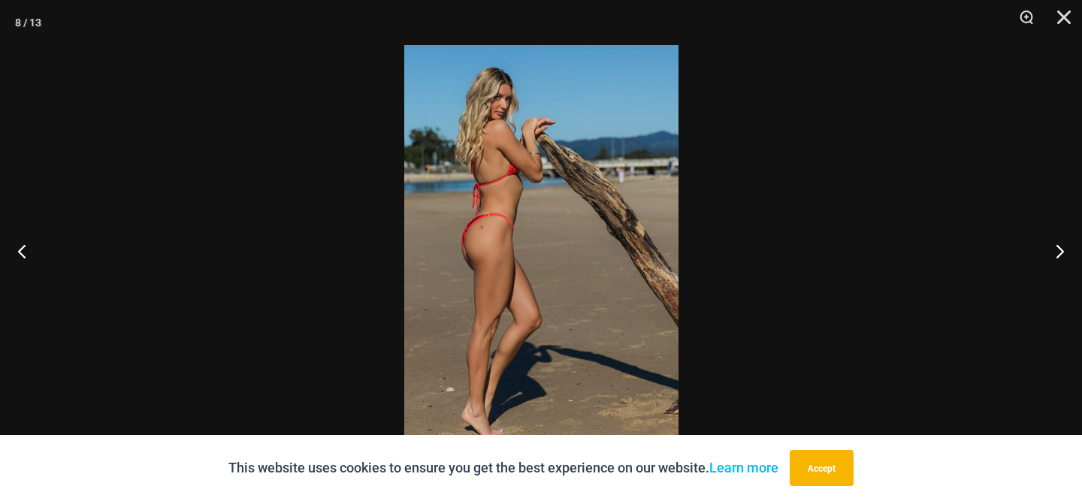
scroll to position [1578, 0]
click at [1048, 249] on button "Next" at bounding box center [1054, 250] width 56 height 75
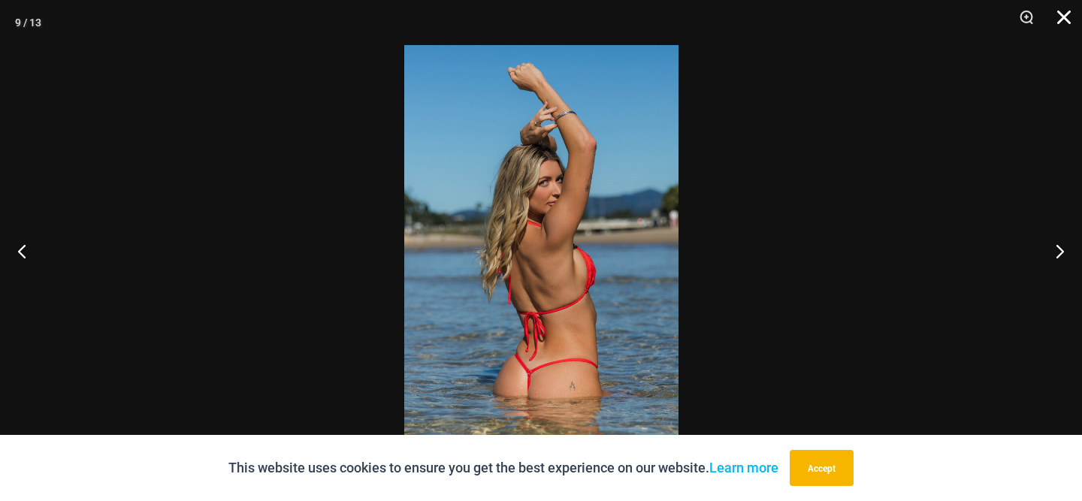
click at [1063, 19] on button "Close" at bounding box center [1059, 22] width 38 height 45
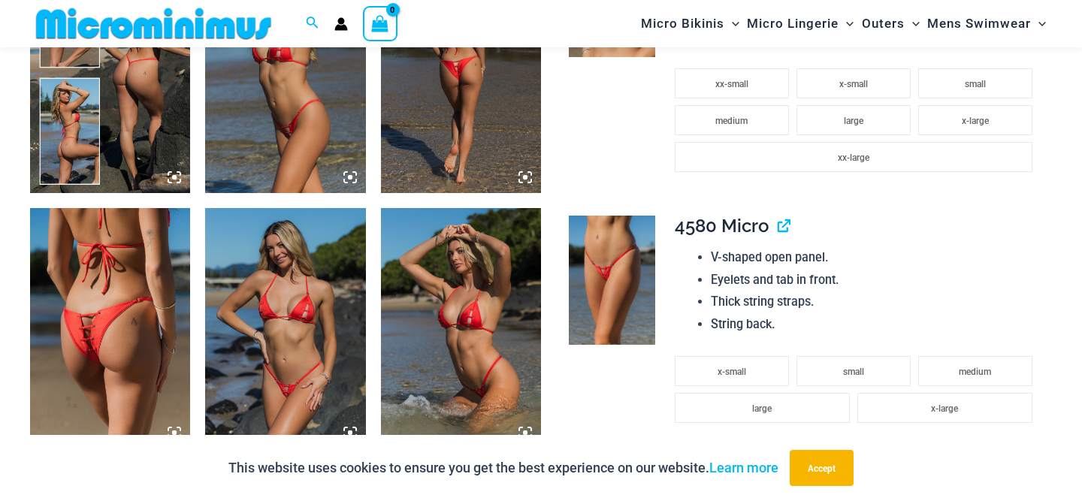
scroll to position [960, 0]
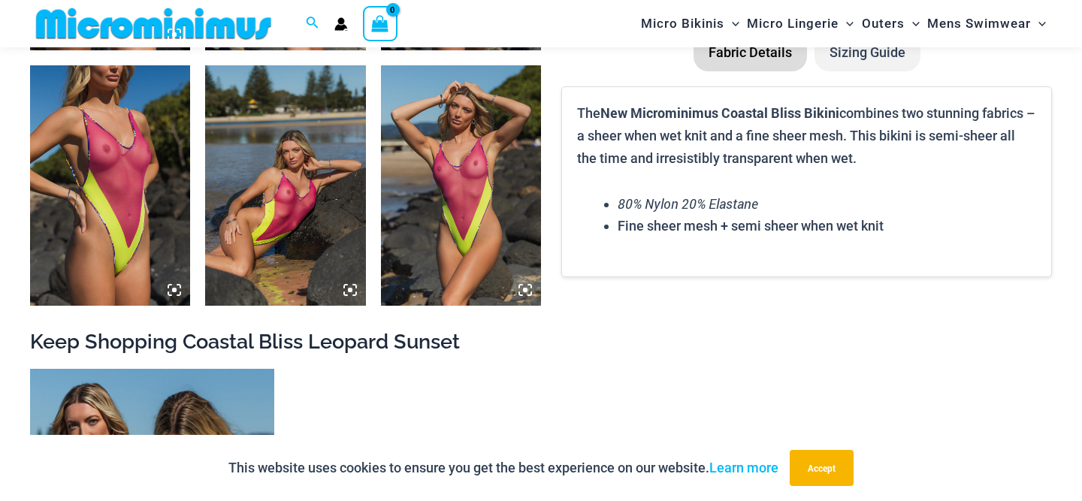
scroll to position [2138, 0]
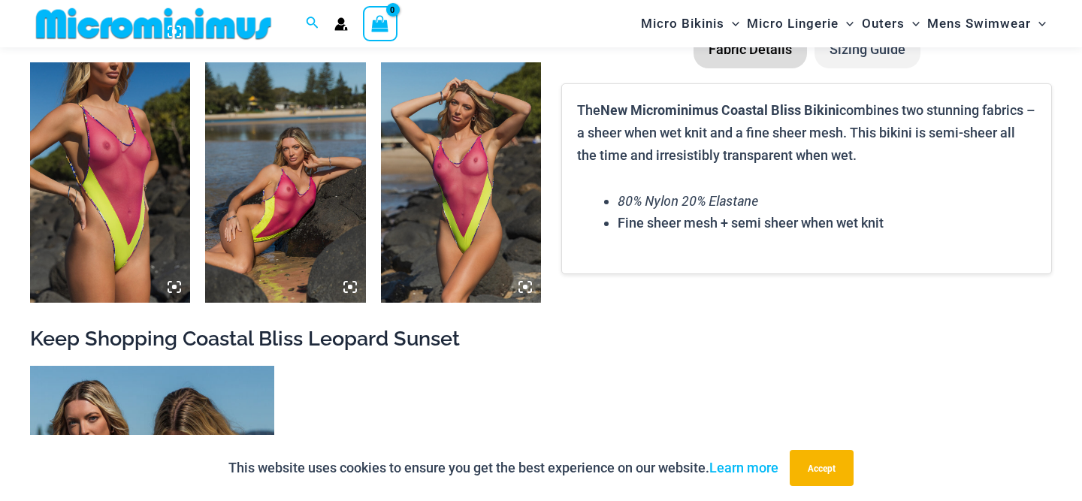
click at [527, 288] on icon at bounding box center [525, 287] width 14 height 14
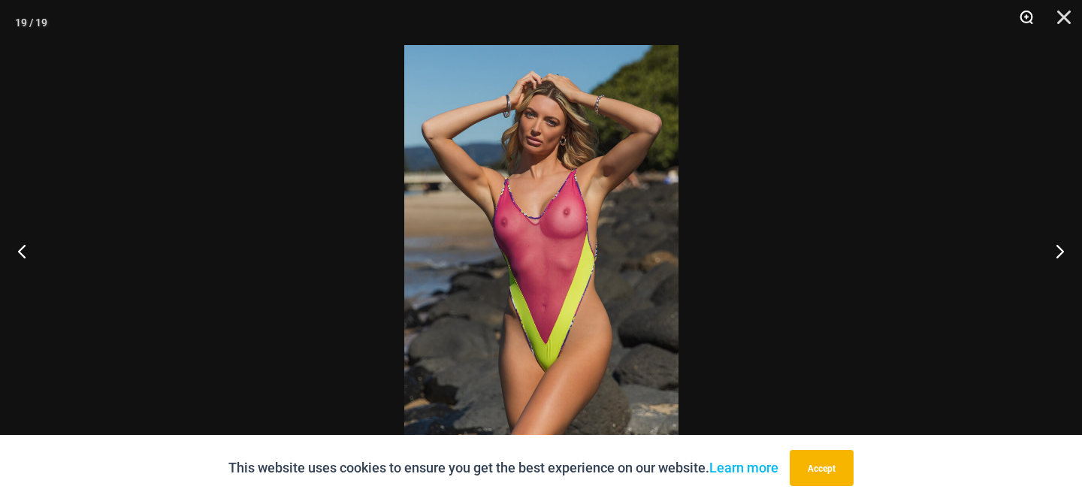
click at [1033, 14] on button "Zoom" at bounding box center [1021, 22] width 38 height 45
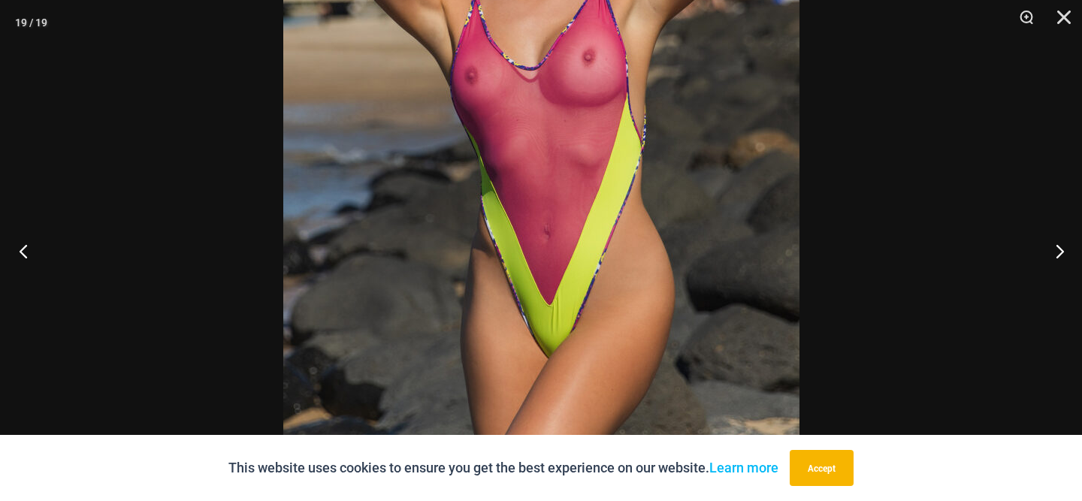
click at [17, 254] on button "Previous" at bounding box center [28, 250] width 56 height 75
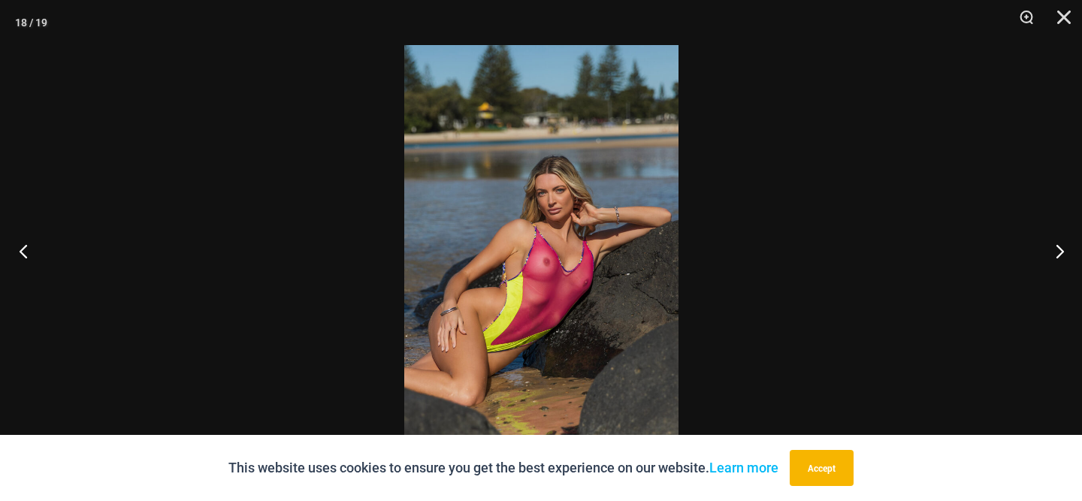
click at [17, 254] on button "Previous" at bounding box center [28, 250] width 56 height 75
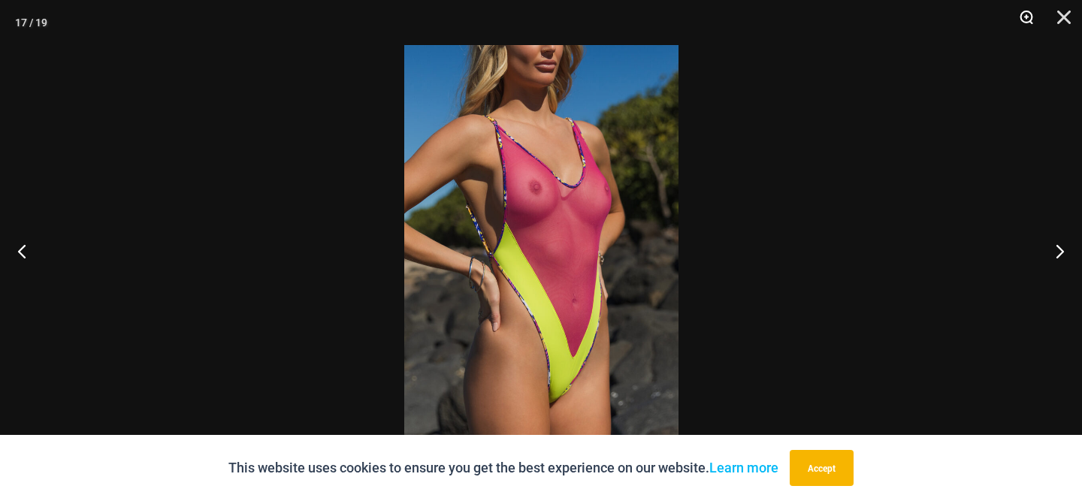
click at [1028, 18] on button "Zoom" at bounding box center [1021, 22] width 38 height 45
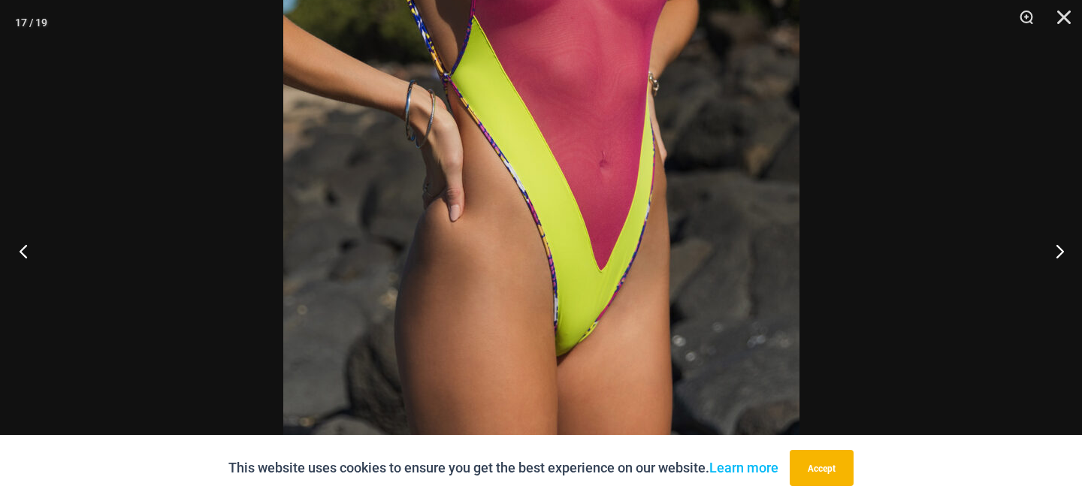
click at [21, 256] on button "Previous" at bounding box center [28, 250] width 56 height 75
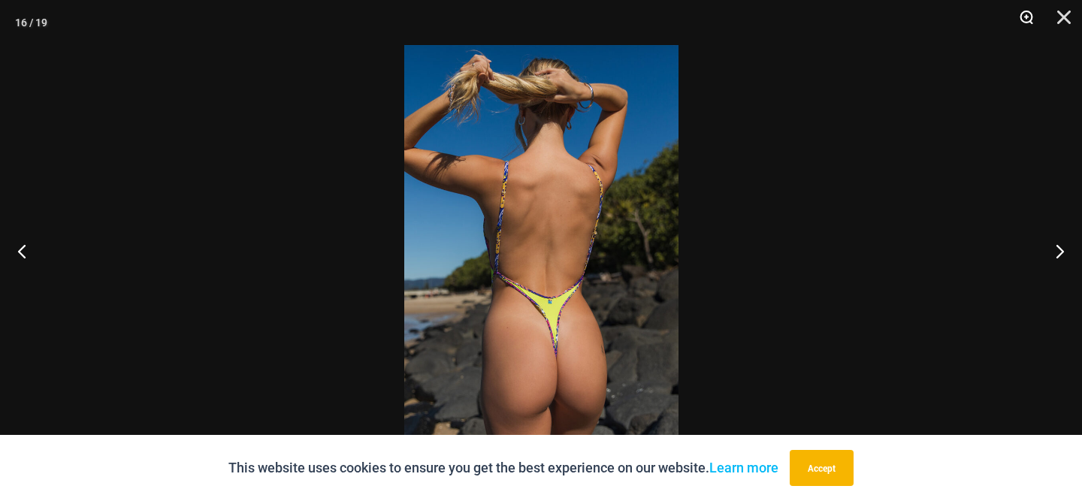
click at [1022, 19] on button "Zoom" at bounding box center [1021, 22] width 38 height 45
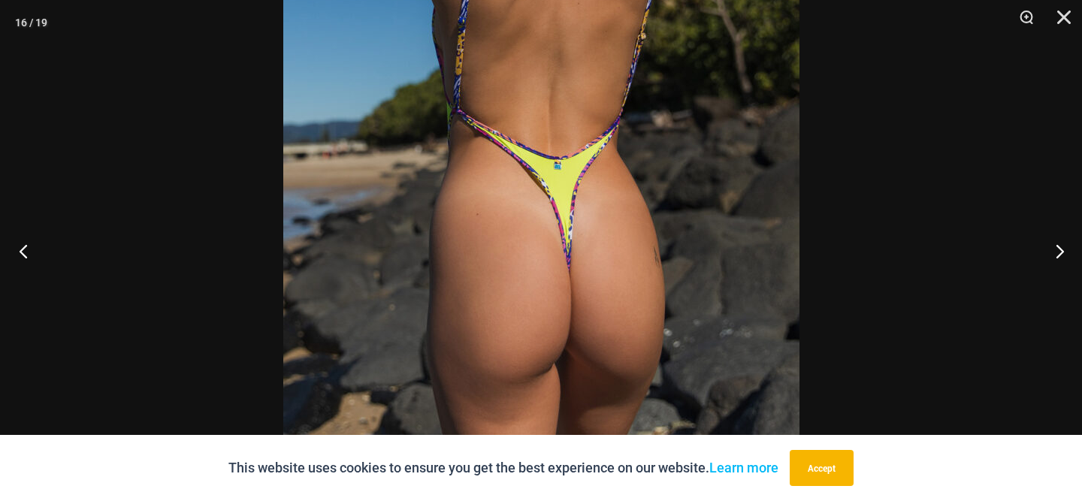
click at [19, 254] on button "Previous" at bounding box center [28, 250] width 56 height 75
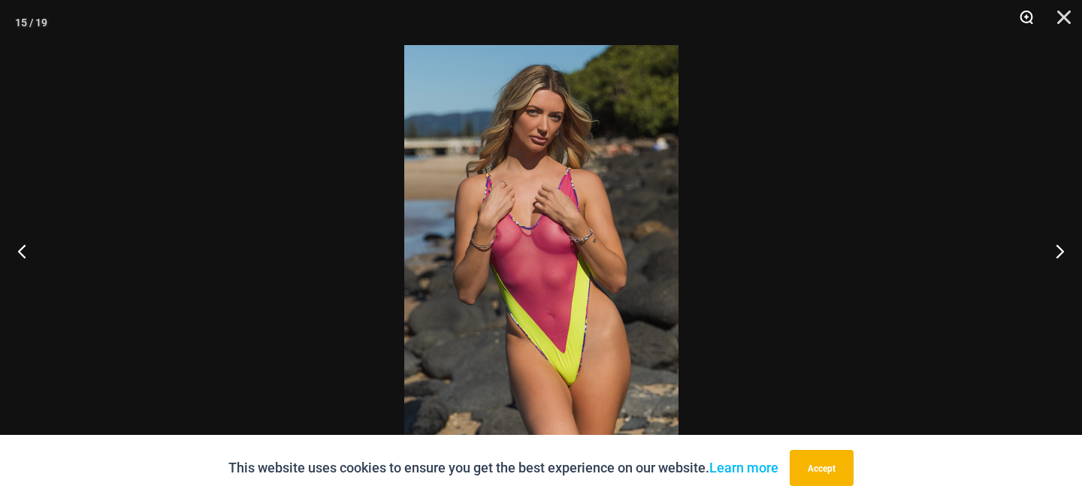
click at [1021, 18] on button "Zoom" at bounding box center [1021, 22] width 38 height 45
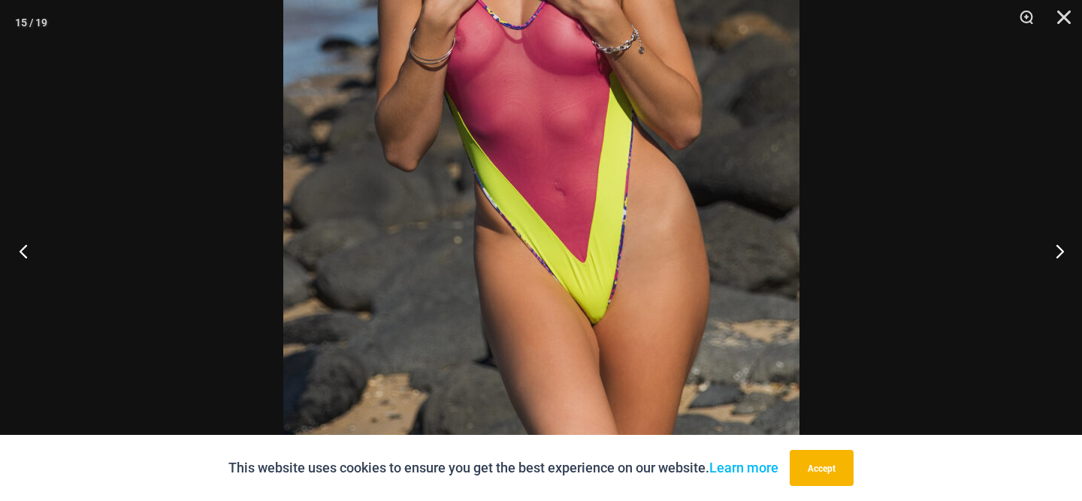
click at [23, 253] on button "Previous" at bounding box center [28, 250] width 56 height 75
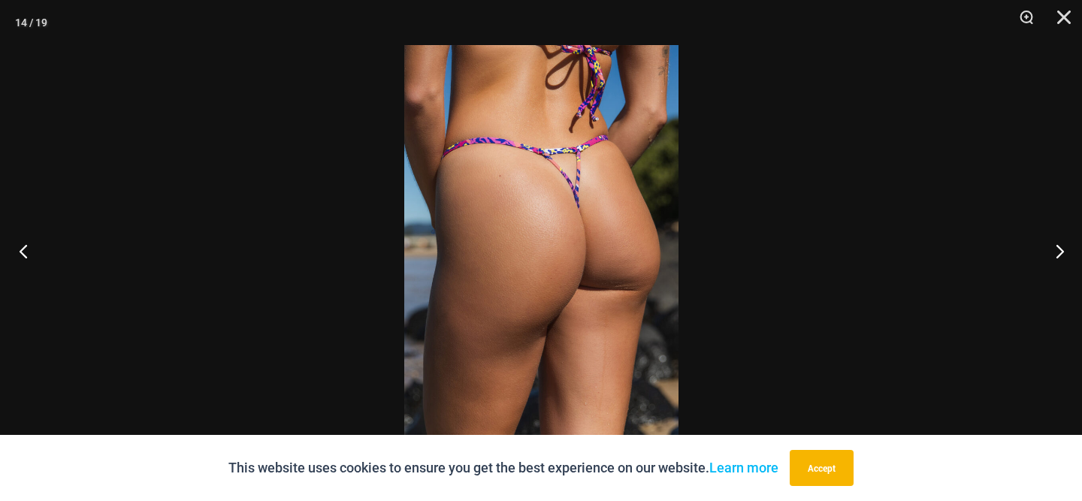
click at [23, 253] on button "Previous" at bounding box center [28, 250] width 56 height 75
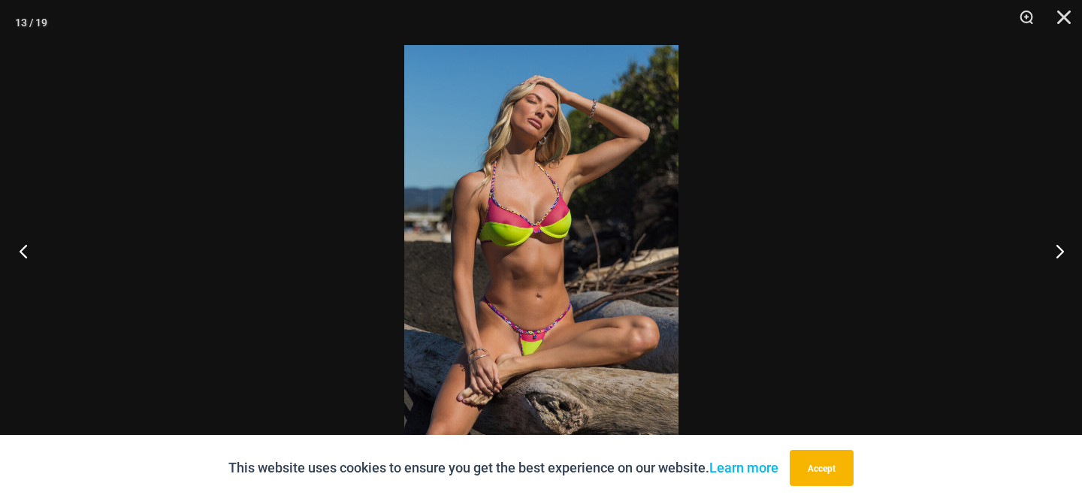
click at [23, 253] on button "Previous" at bounding box center [28, 250] width 56 height 75
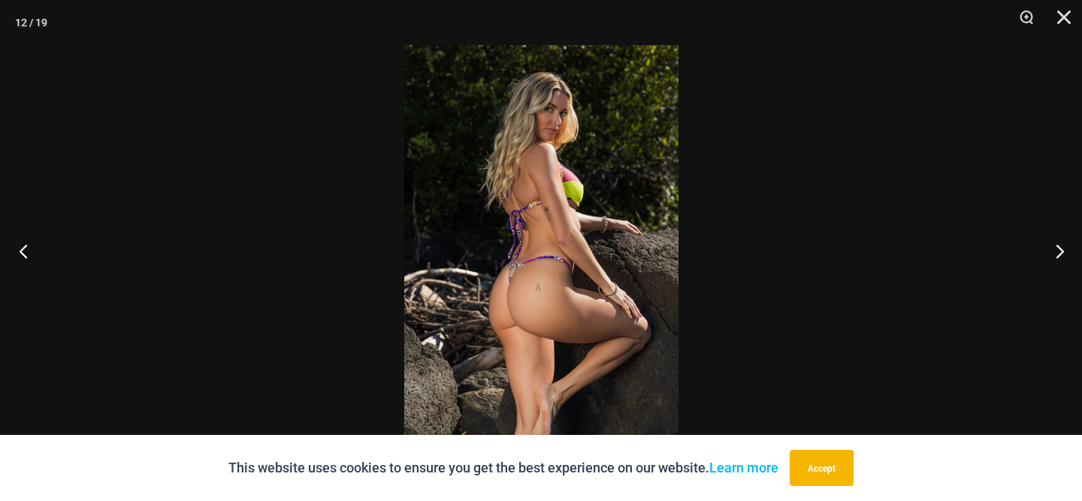
click at [23, 253] on button "Previous" at bounding box center [28, 250] width 56 height 75
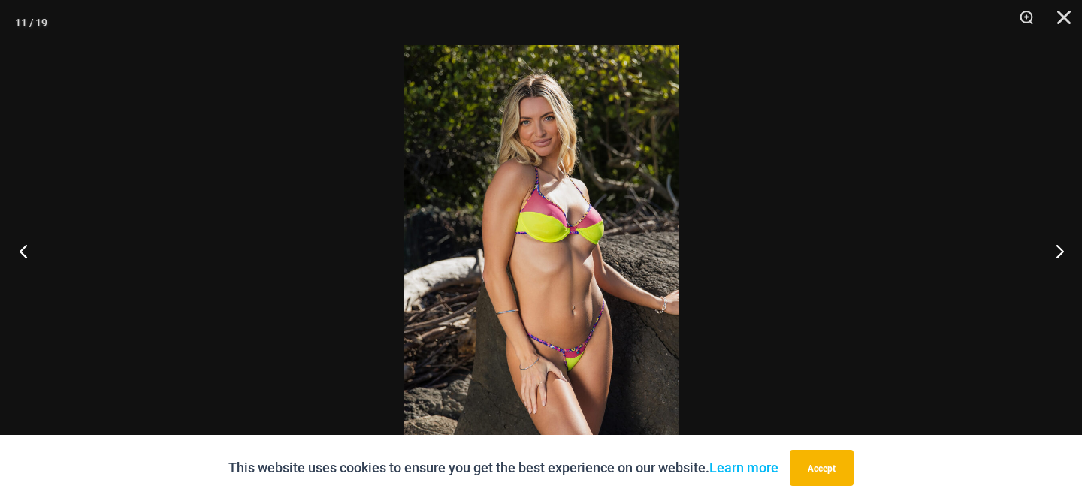
click at [23, 253] on button "Previous" at bounding box center [28, 250] width 56 height 75
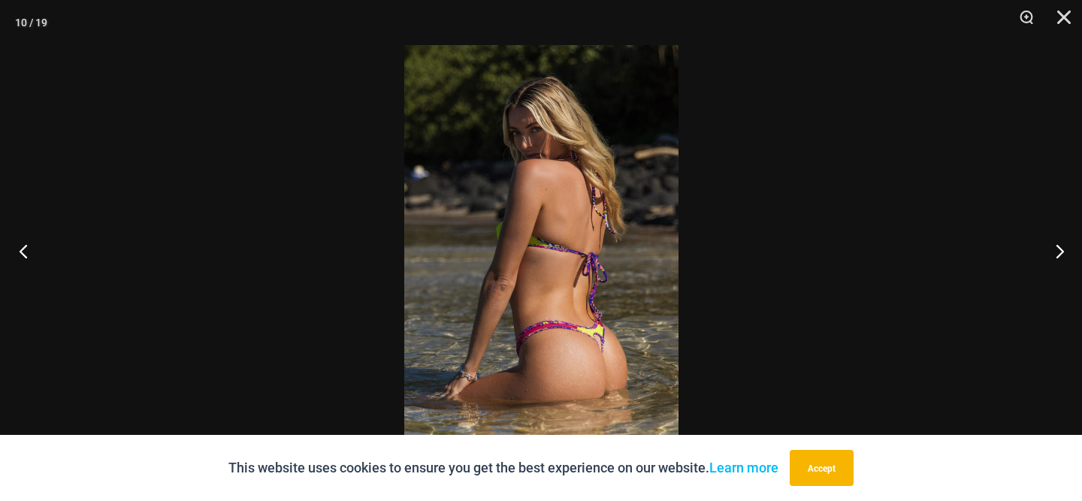
click at [23, 253] on button "Previous" at bounding box center [28, 250] width 56 height 75
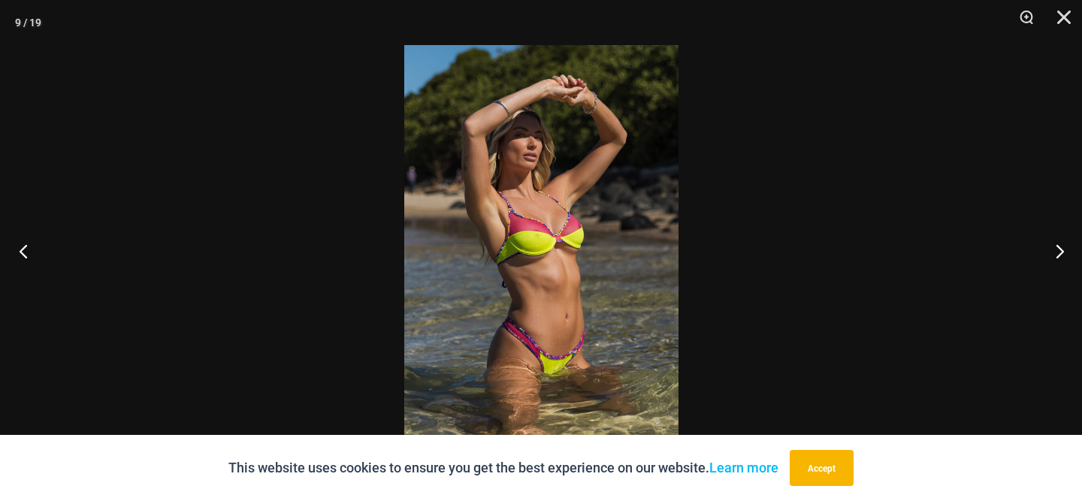
click at [23, 253] on button "Previous" at bounding box center [28, 250] width 56 height 75
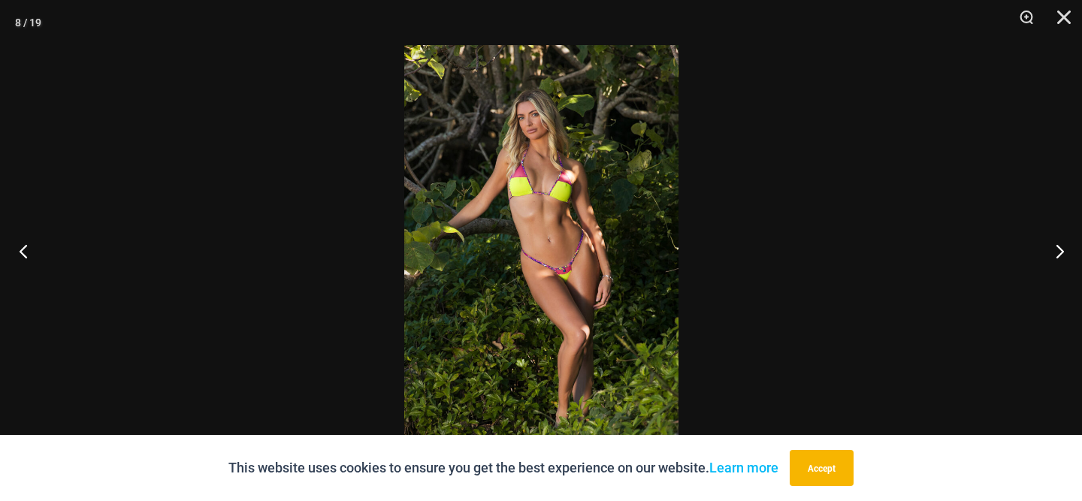
click at [23, 253] on button "Previous" at bounding box center [28, 250] width 56 height 75
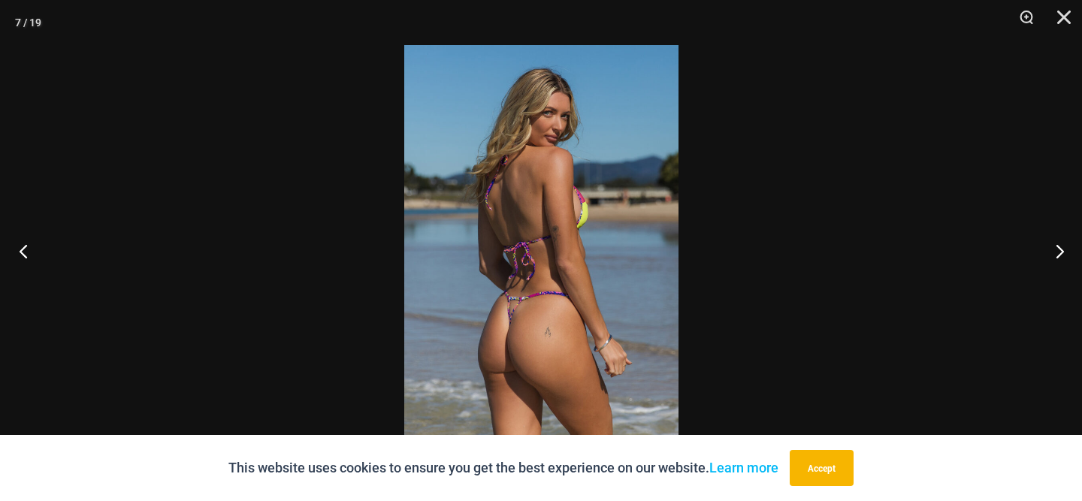
click at [23, 253] on button "Previous" at bounding box center [28, 250] width 56 height 75
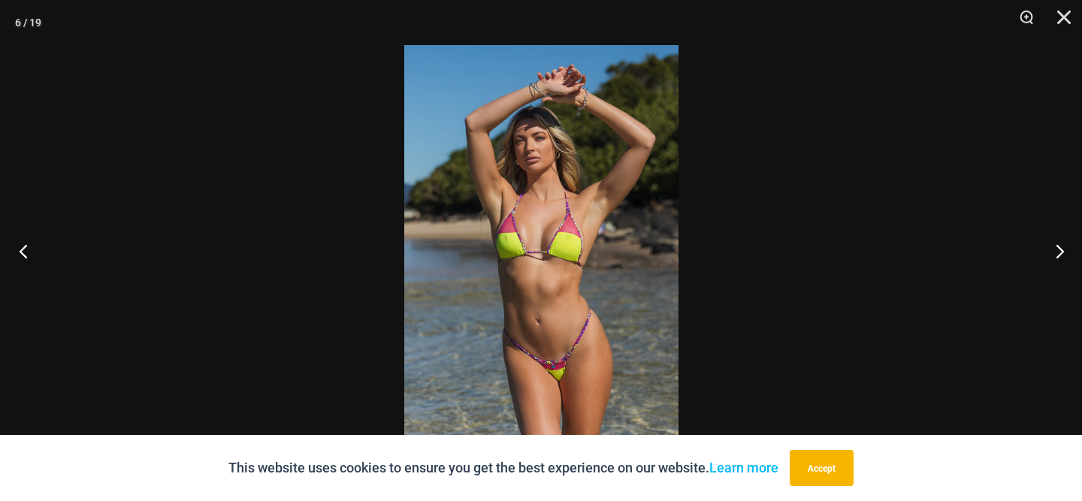
click at [23, 253] on button "Previous" at bounding box center [28, 250] width 56 height 75
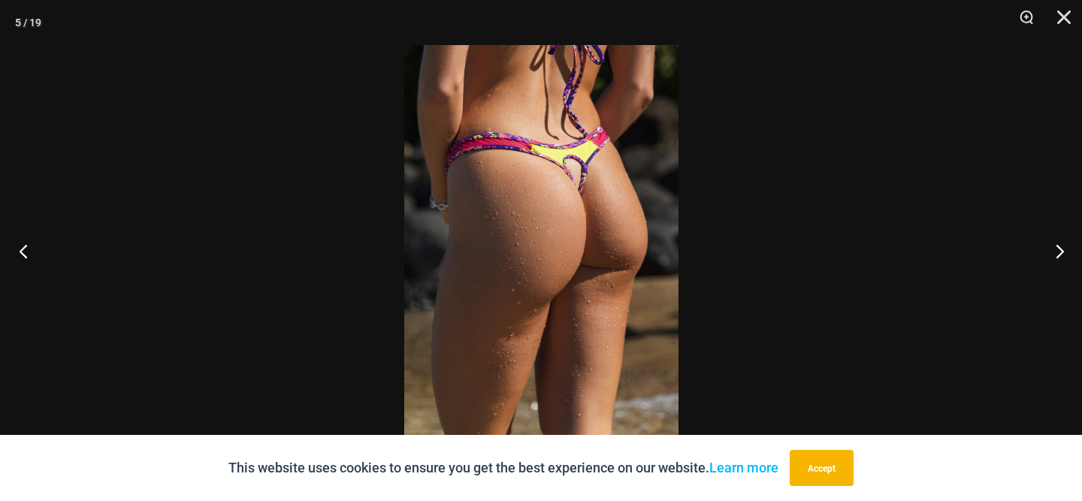
click at [23, 253] on button "Previous" at bounding box center [28, 250] width 56 height 75
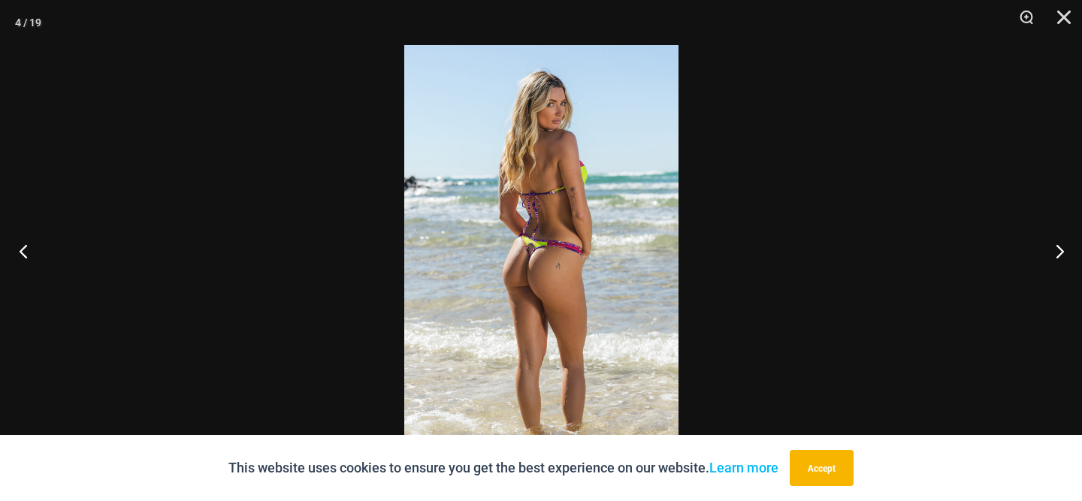
click at [23, 253] on button "Previous" at bounding box center [28, 250] width 56 height 75
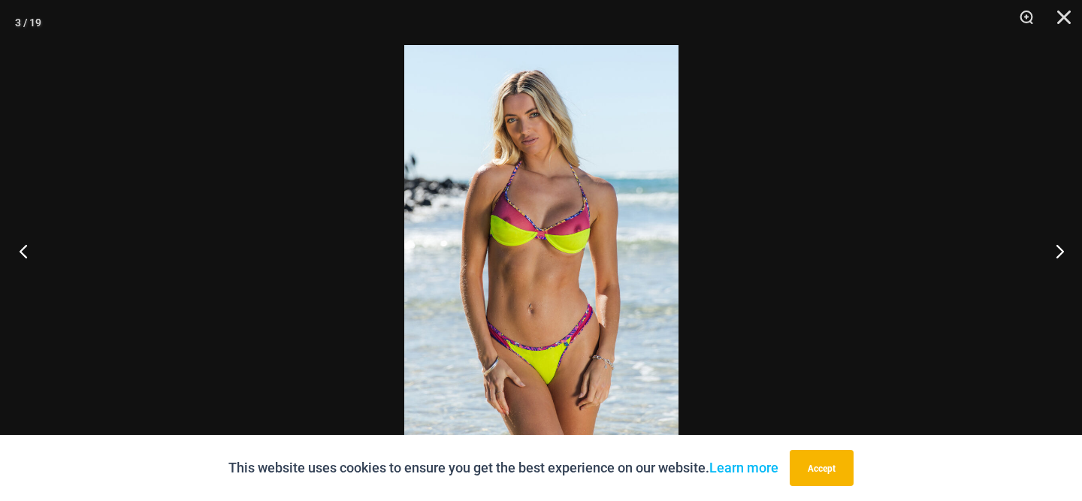
click at [23, 253] on button "Previous" at bounding box center [28, 250] width 56 height 75
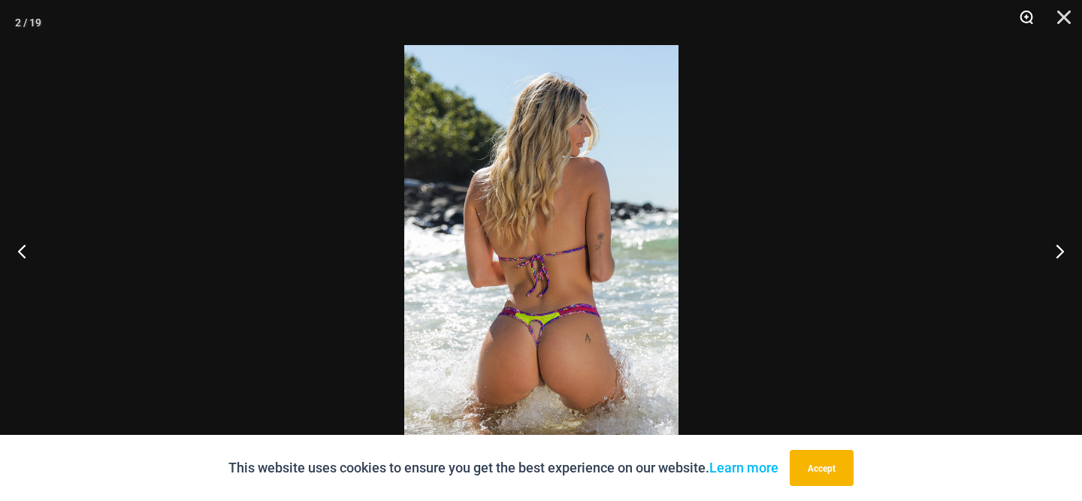
click at [1027, 23] on button "Zoom" at bounding box center [1021, 22] width 38 height 45
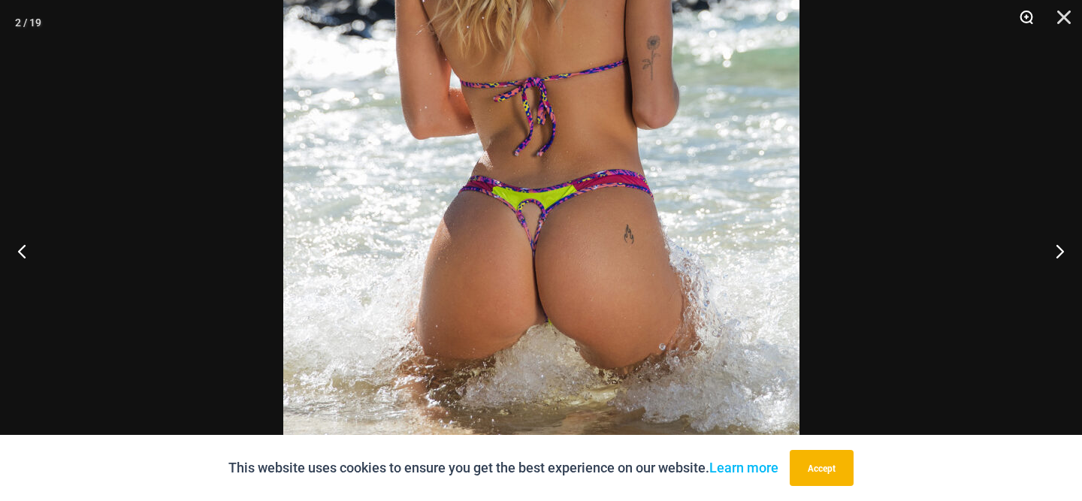
click at [1018, 15] on button "Zoom" at bounding box center [1021, 22] width 38 height 45
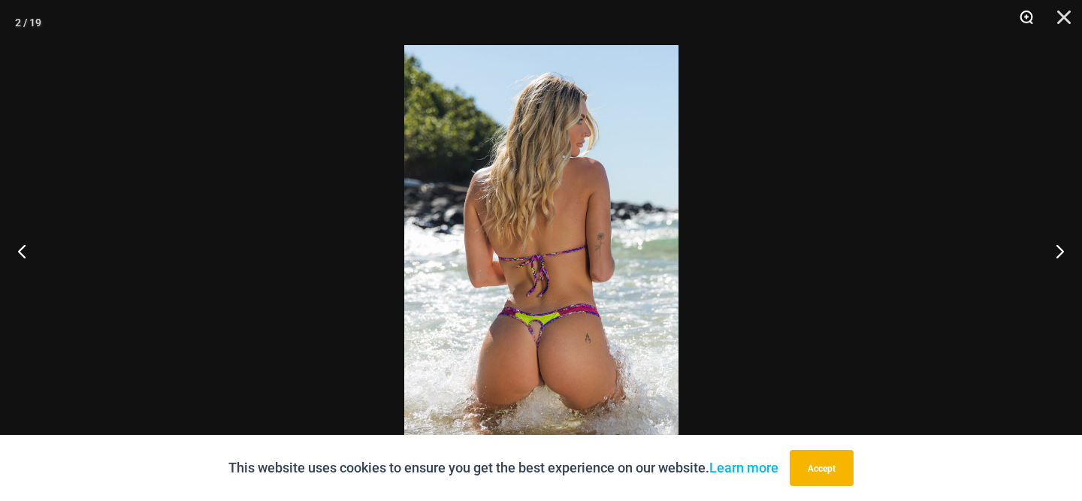
click at [1018, 15] on button "Zoom" at bounding box center [1021, 22] width 38 height 45
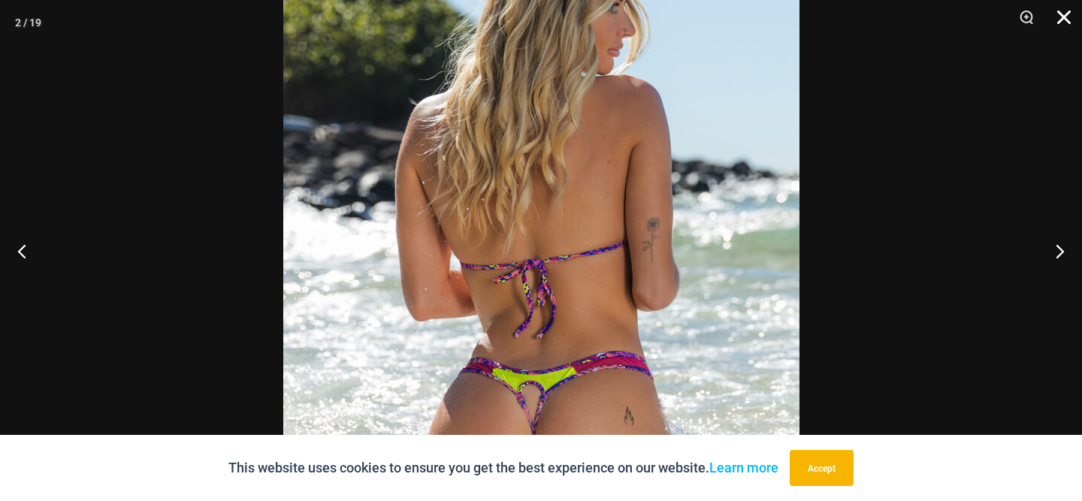
click at [1059, 16] on button "Close" at bounding box center [1059, 22] width 38 height 45
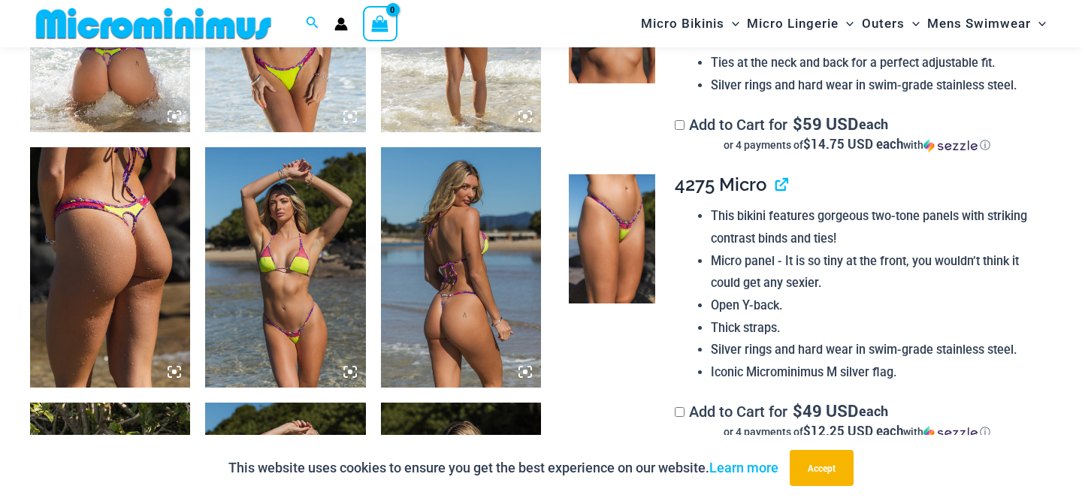
scroll to position [1036, 0]
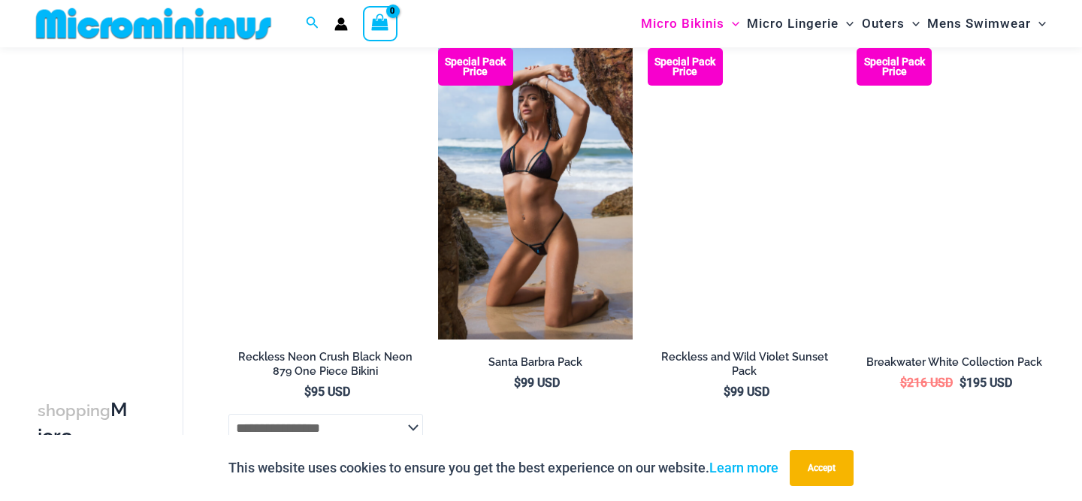
scroll to position [2348, 0]
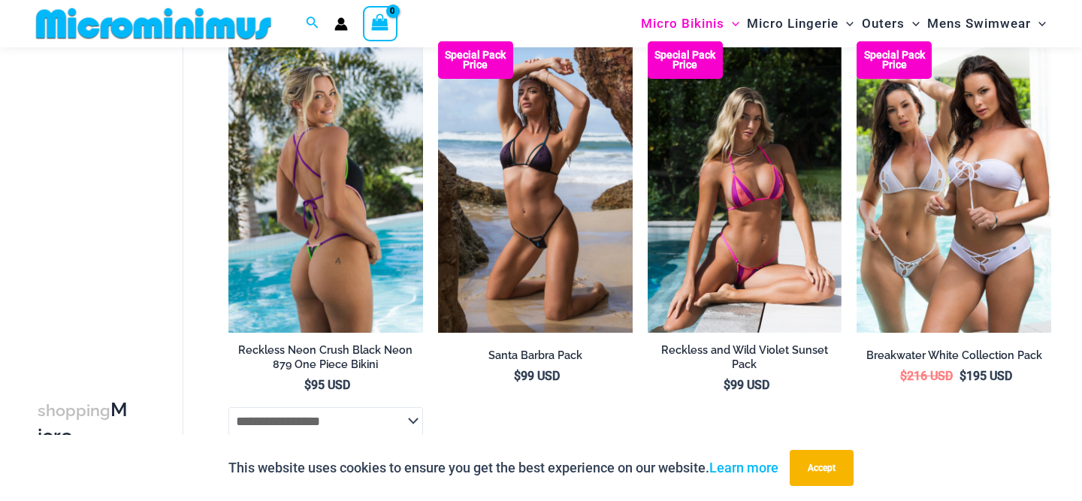
click at [346, 181] on img at bounding box center [325, 187] width 195 height 292
